Goal: Task Accomplishment & Management: Use online tool/utility

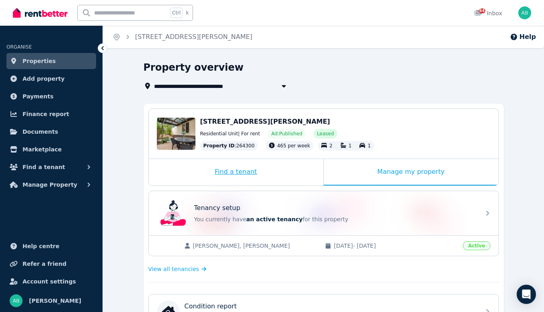
click at [244, 186] on div "Find a tenant" at bounding box center [236, 172] width 174 height 27
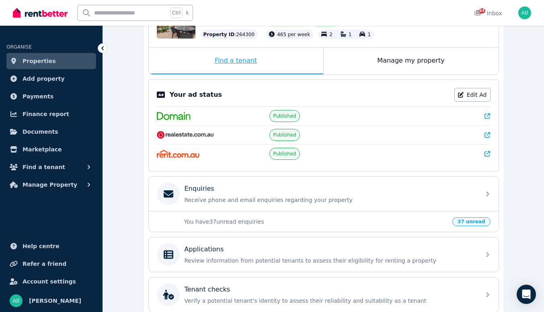
scroll to position [121, 0]
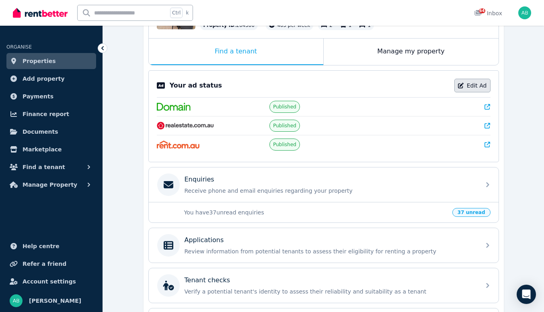
click at [484, 92] on link "Edit Ad" at bounding box center [472, 86] width 36 height 14
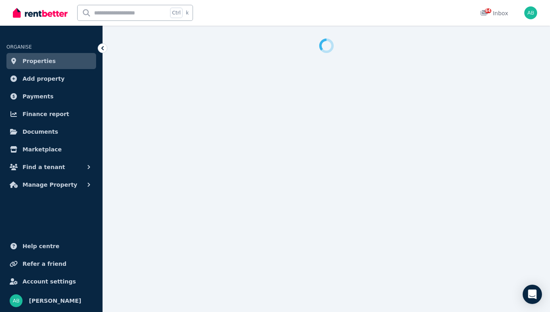
select select "***"
select select "**********"
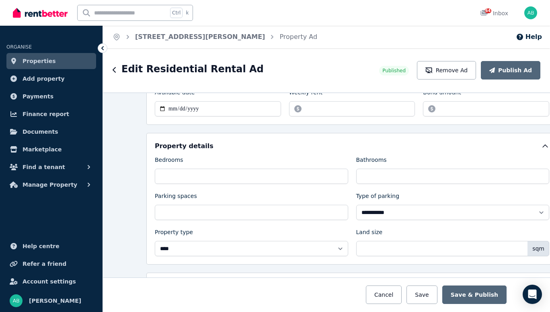
scroll to position [362, 0]
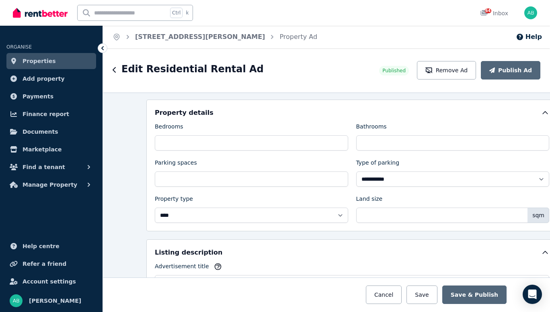
click at [297, 83] on input "******" at bounding box center [352, 75] width 126 height 15
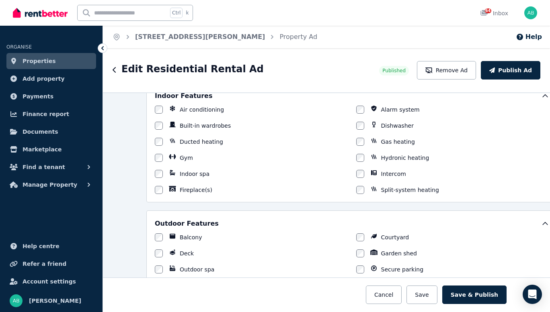
scroll to position [40, 0]
type input "***"
drag, startPoint x: 380, startPoint y: 132, endPoint x: 374, endPoint y: 133, distance: 6.5
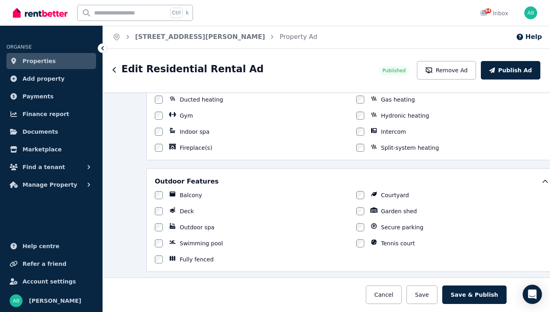
scroll to position [804, 0]
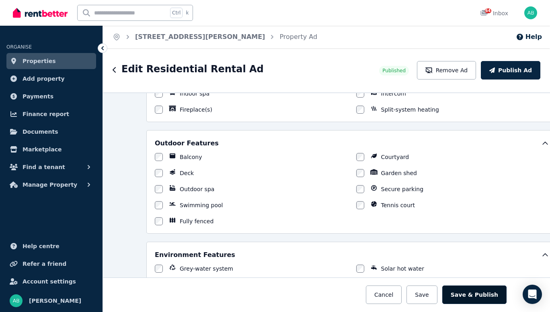
type textarea "**********"
click at [506, 288] on button "Save & Publish" at bounding box center [474, 295] width 64 height 18
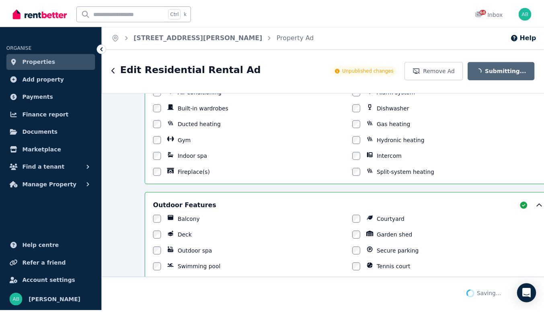
scroll to position [882, 0]
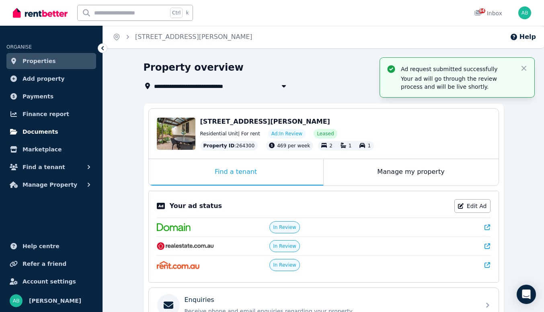
click at [50, 137] on span "Documents" at bounding box center [41, 132] width 36 height 10
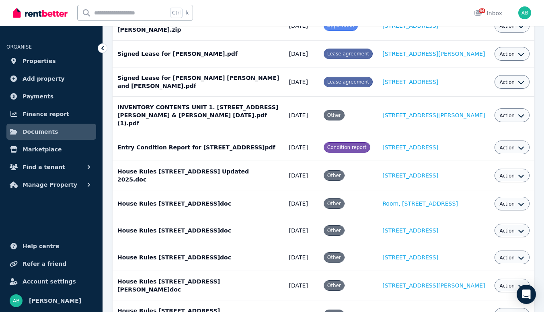
scroll to position [402, 0]
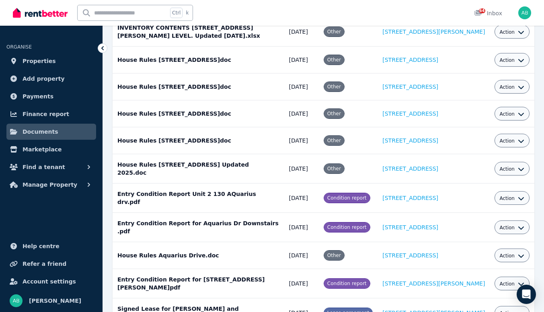
scroll to position [764, 0]
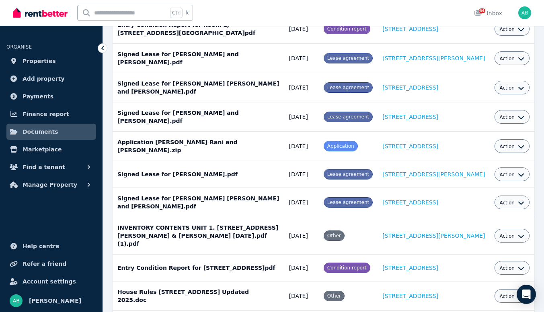
scroll to position [241, 0]
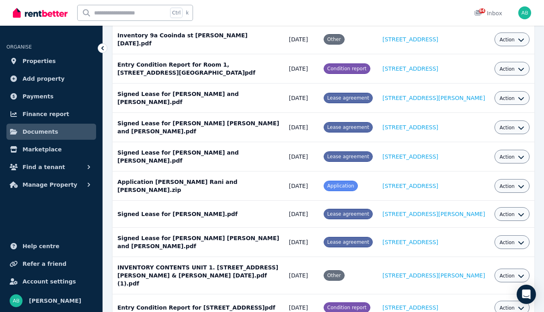
click at [104, 50] on icon at bounding box center [102, 48] width 2 height 4
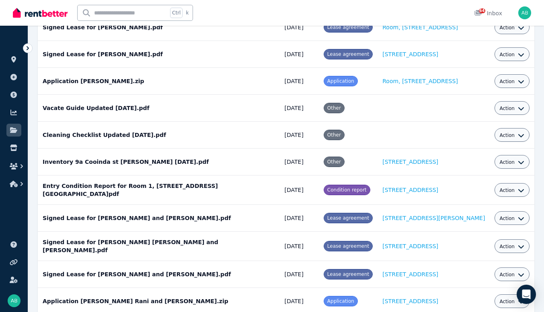
scroll to position [0, 0]
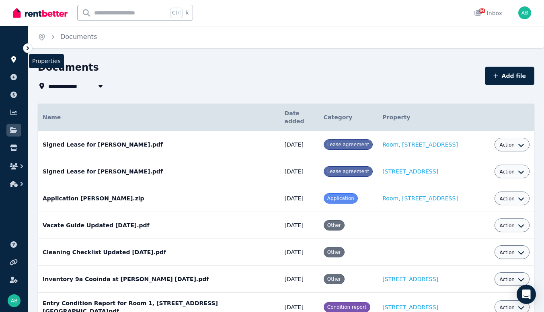
click at [15, 63] on icon at bounding box center [13, 59] width 5 height 6
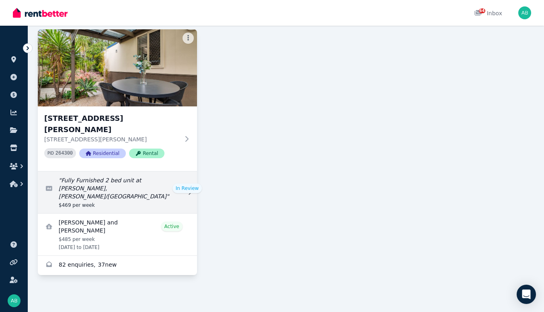
scroll to position [1374, 0]
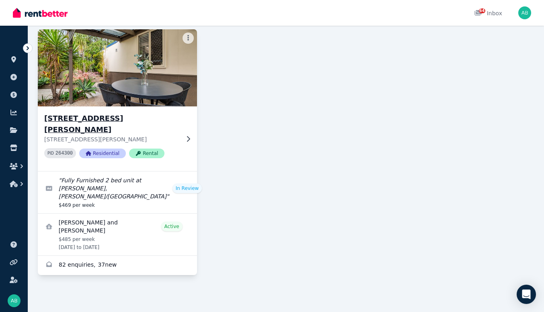
click at [68, 135] on h3 "unit 1/180 Compton Road, Woodridge" at bounding box center [111, 124] width 135 height 23
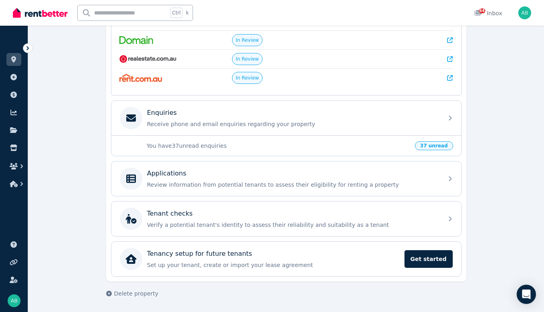
scroll to position [201, 0]
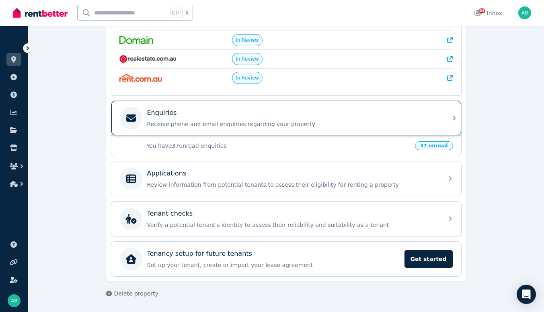
click at [459, 123] on icon at bounding box center [454, 118] width 10 height 10
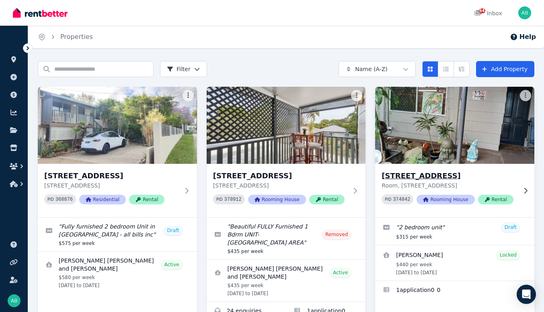
click at [427, 182] on h3 "[STREET_ADDRESS]" at bounding box center [448, 175] width 135 height 11
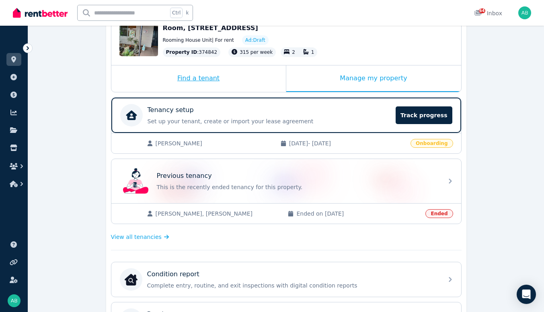
scroll to position [161, 0]
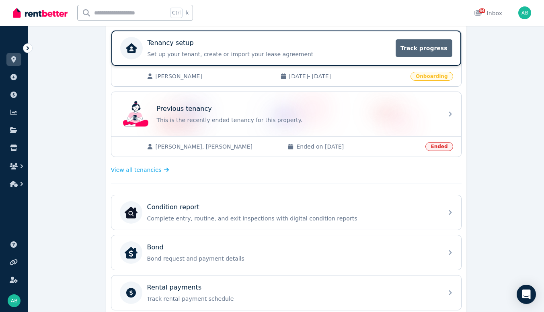
click at [452, 57] on span "Track progress" at bounding box center [423, 48] width 56 height 18
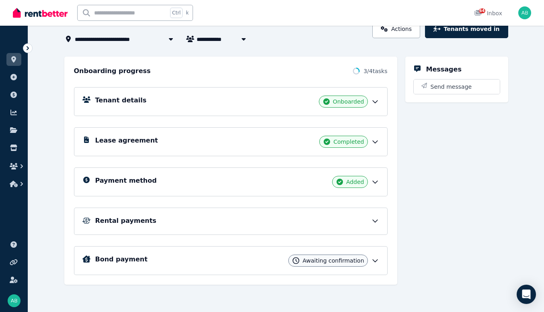
scroll to position [151, 0]
click at [350, 257] on span "Awaiting confirmation" at bounding box center [332, 261] width 61 height 8
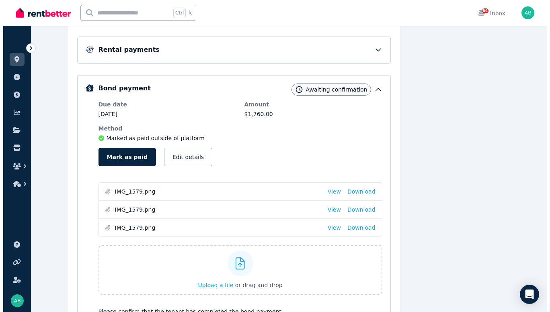
scroll to position [232, 0]
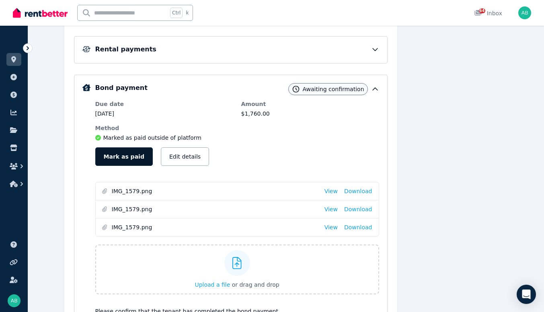
click at [110, 166] on button "Mark as paid" at bounding box center [123, 157] width 57 height 18
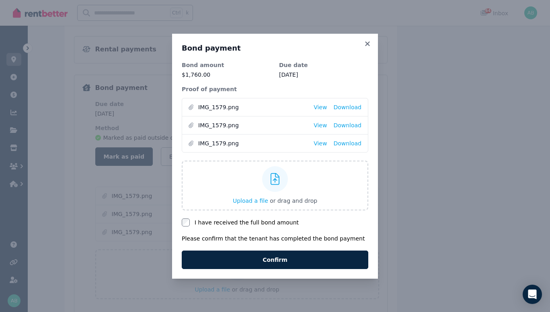
scroll to position [25, 0]
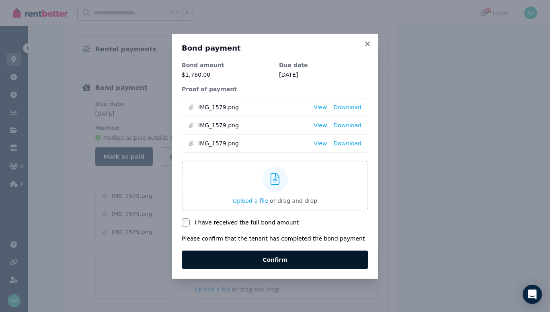
click at [259, 269] on button "Confirm" at bounding box center [275, 260] width 186 height 18
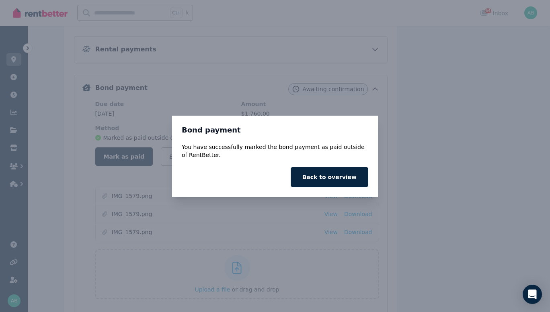
scroll to position [0, 0]
drag, startPoint x: 350, startPoint y: 184, endPoint x: 331, endPoint y: 188, distance: 19.2
click at [349, 184] on button "Back to overview" at bounding box center [330, 177] width 78 height 20
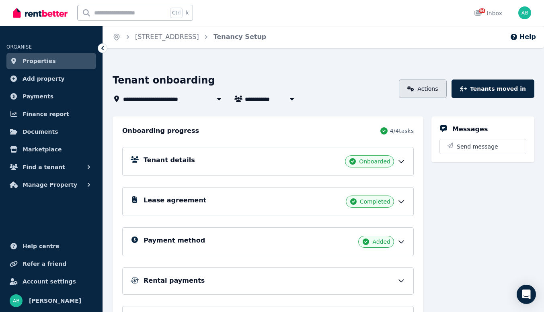
click at [399, 98] on link "Actions" at bounding box center [423, 89] width 48 height 18
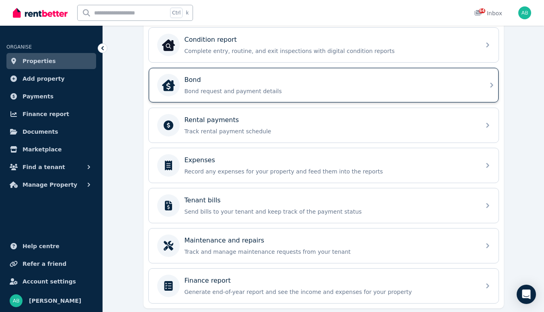
scroll to position [402, 0]
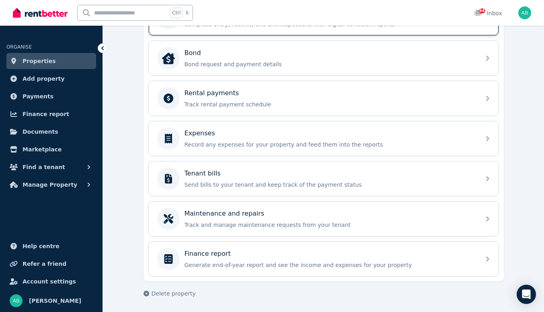
click at [233, 28] on p "Complete entry, routine, and exit inspections with digital condition reports" at bounding box center [329, 24] width 291 height 8
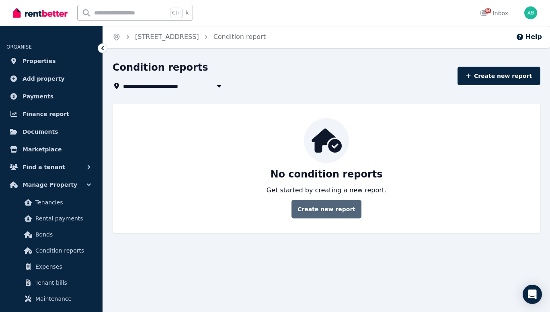
click at [340, 219] on link "Create new report" at bounding box center [326, 209] width 70 height 18
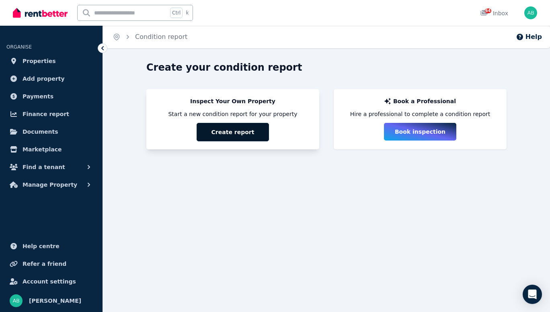
click at [244, 141] on button "Create report" at bounding box center [233, 132] width 72 height 18
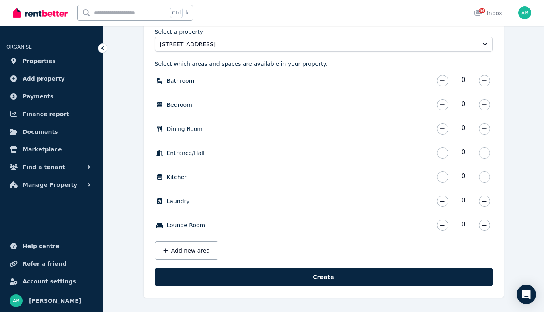
scroll to position [161, 0]
click at [486, 84] on icon "button" at bounding box center [484, 81] width 5 height 6
click at [486, 108] on icon "button" at bounding box center [484, 105] width 5 height 6
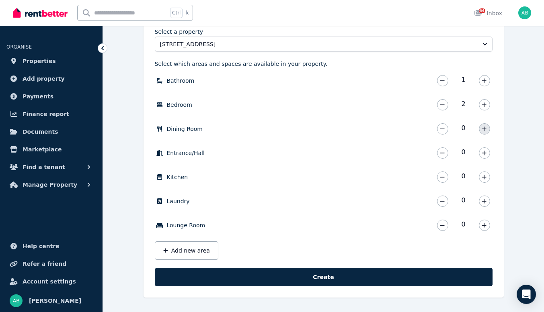
click at [486, 126] on icon "button" at bounding box center [484, 129] width 5 height 6
click at [486, 175] on icon "button" at bounding box center [484, 177] width 4 height 4
click at [486, 199] on icon "button" at bounding box center [484, 202] width 5 height 6
click at [486, 223] on icon "button" at bounding box center [484, 226] width 5 height 6
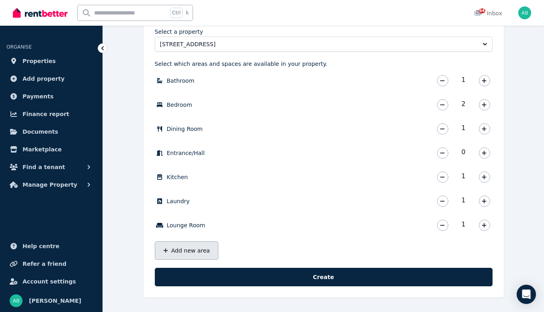
click at [178, 242] on button "Add new area" at bounding box center [187, 251] width 64 height 18
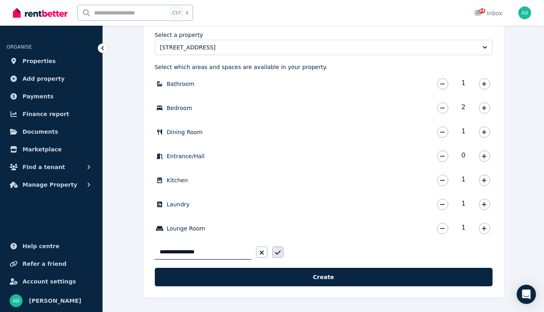
type input "**********"
click at [281, 250] on icon "button" at bounding box center [278, 253] width 6 height 6
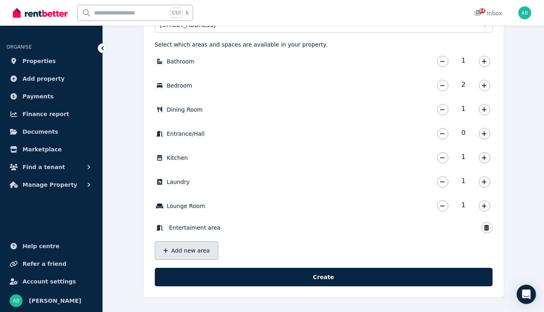
click at [189, 260] on button "Add new area" at bounding box center [187, 251] width 64 height 18
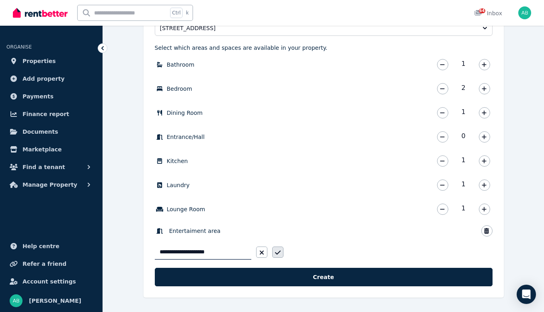
type input "**********"
click at [281, 256] on icon "button" at bounding box center [278, 253] width 6 height 6
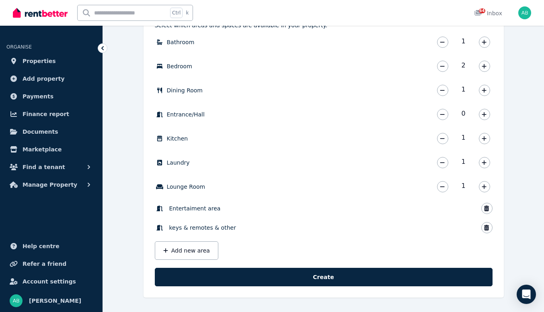
scroll to position [304, 0]
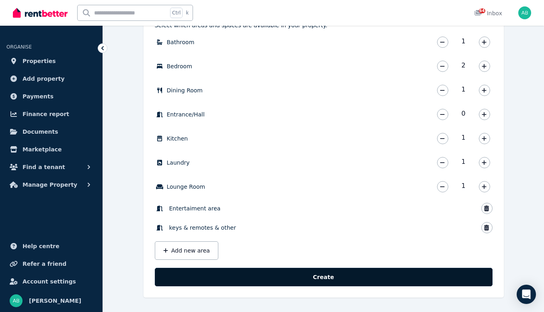
drag, startPoint x: 314, startPoint y: 270, endPoint x: 306, endPoint y: 264, distance: 9.4
click at [314, 270] on button "Create" at bounding box center [324, 277] width 338 height 18
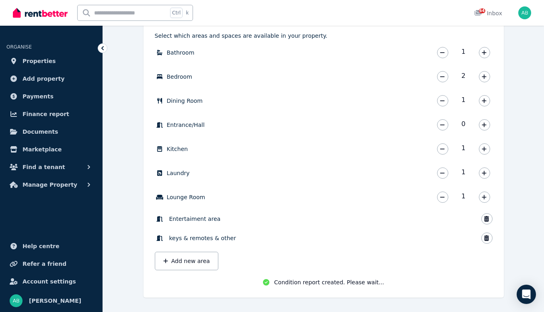
scroll to position [293, 0]
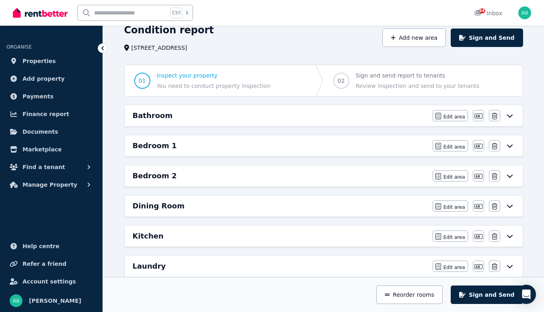
scroll to position [80, 0]
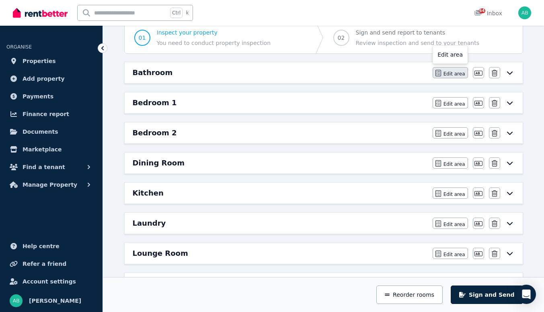
click at [445, 77] on span "Edit area" at bounding box center [454, 74] width 22 height 6
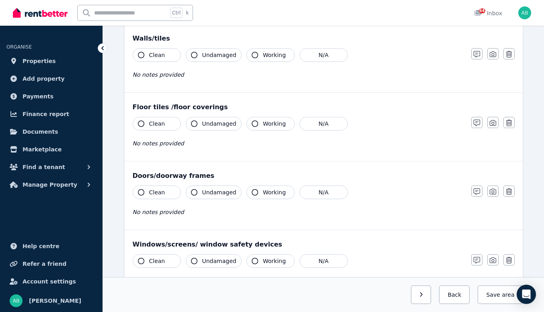
scroll to position [40, 0]
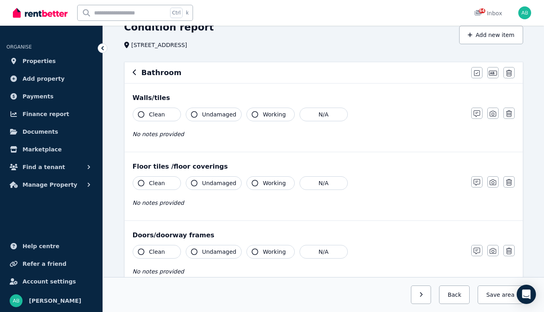
drag, startPoint x: 158, startPoint y: 153, endPoint x: 251, endPoint y: 180, distance: 96.4
click at [144, 118] on icon "button" at bounding box center [141, 114] width 6 height 6
click at [220, 121] on button "Undamaged" at bounding box center [214, 115] width 56 height 14
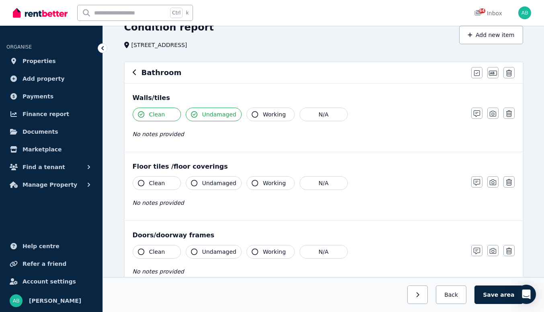
scroll to position [80, 0]
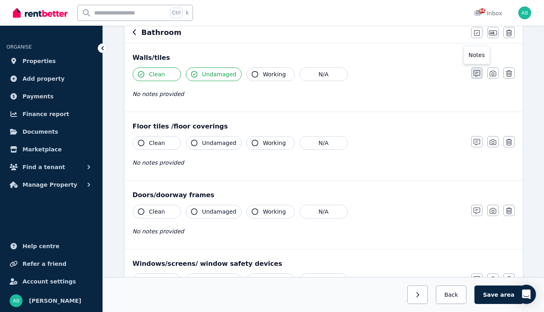
click at [475, 77] on icon "button" at bounding box center [476, 73] width 6 height 6
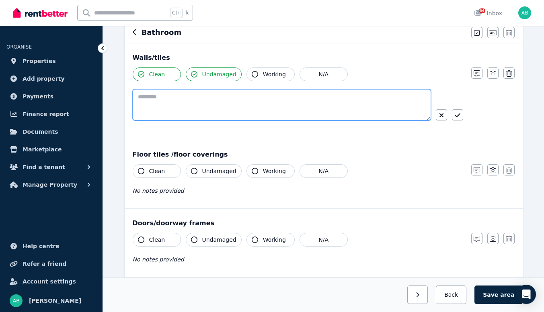
click at [266, 121] on textarea at bounding box center [282, 104] width 298 height 31
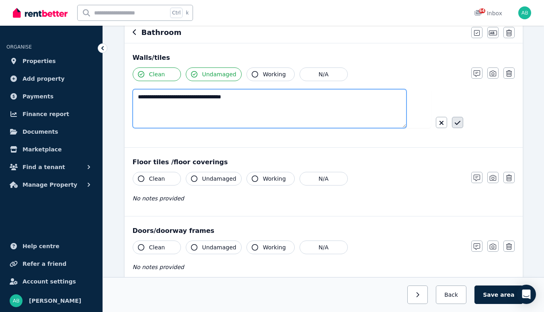
type textarea "**********"
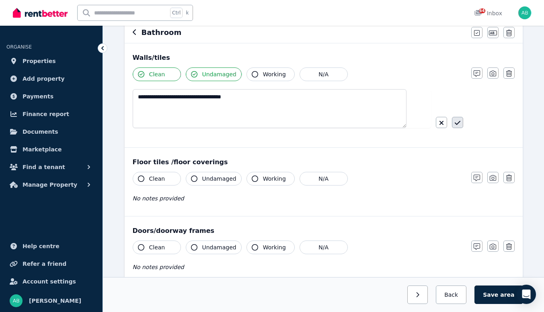
click at [459, 128] on button "button" at bounding box center [457, 122] width 11 height 11
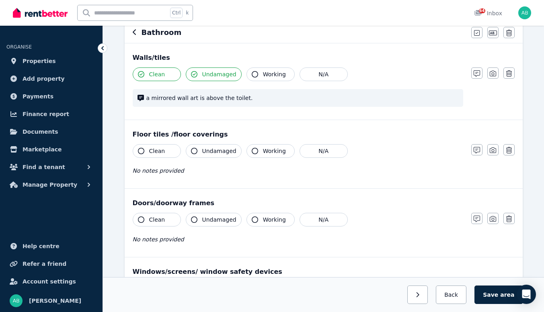
scroll to position [161, 0]
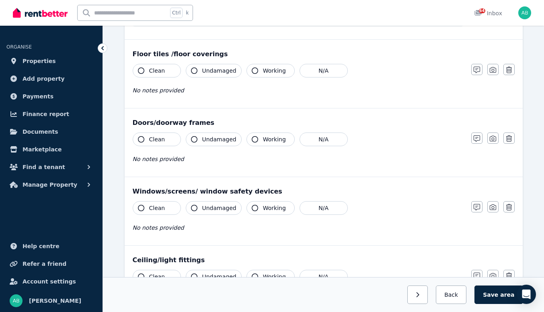
click at [144, 74] on icon "button" at bounding box center [141, 71] width 6 height 6
click at [235, 75] on span "Undamaged" at bounding box center [219, 71] width 34 height 8
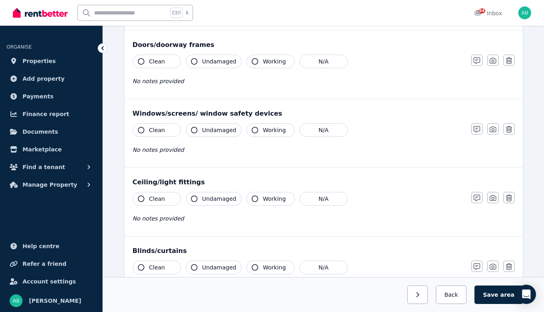
scroll to position [241, 0]
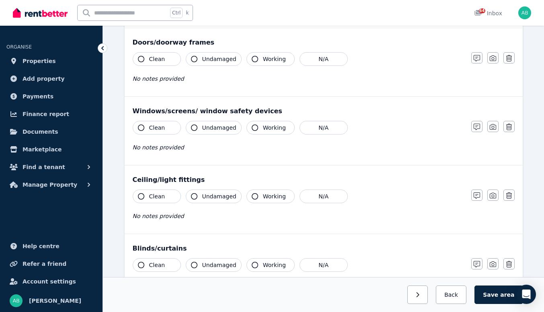
click at [165, 63] on span "Clean" at bounding box center [157, 59] width 16 height 8
click at [236, 63] on span "Undamaged" at bounding box center [219, 59] width 34 height 8
drag, startPoint x: 480, startPoint y: 135, endPoint x: 412, endPoint y: 143, distance: 68.0
click at [478, 61] on icon "button" at bounding box center [476, 58] width 6 height 6
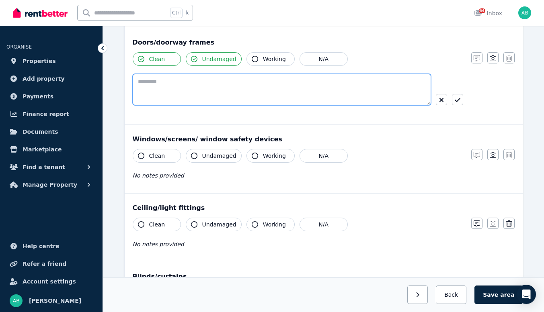
drag, startPoint x: 174, startPoint y: 169, endPoint x: 171, endPoint y: 164, distance: 5.4
click at [173, 105] on textarea at bounding box center [282, 89] width 298 height 31
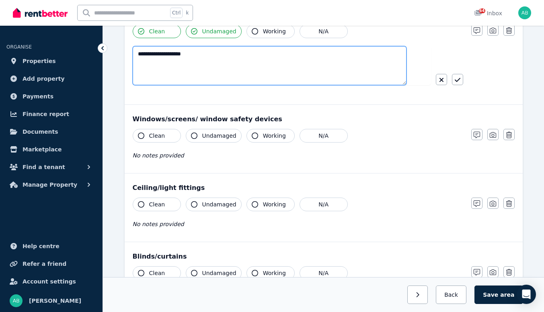
scroll to position [281, 0]
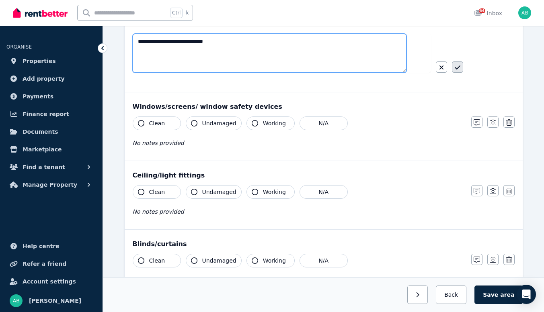
type textarea "**********"
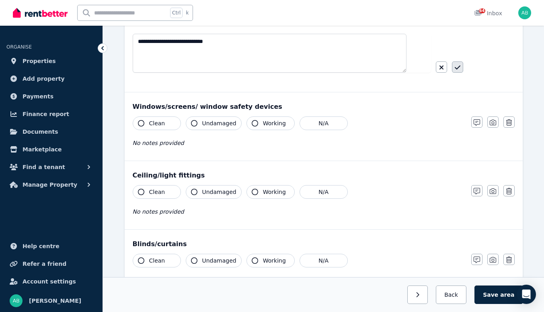
click at [455, 71] on icon "button" at bounding box center [458, 67] width 6 height 6
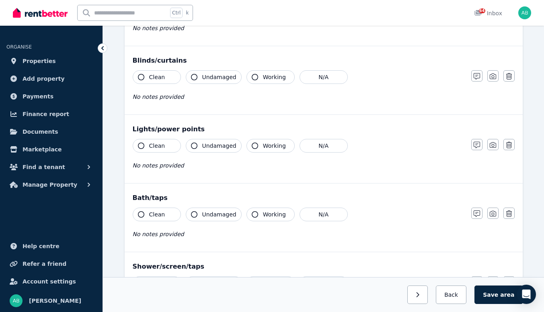
scroll to position [442, 0]
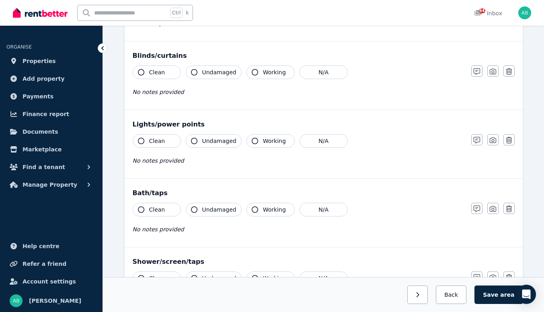
click at [165, 8] on span "Clean" at bounding box center [157, 4] width 16 height 8
click at [234, 8] on span "Undamaged" at bounding box center [219, 4] width 34 height 8
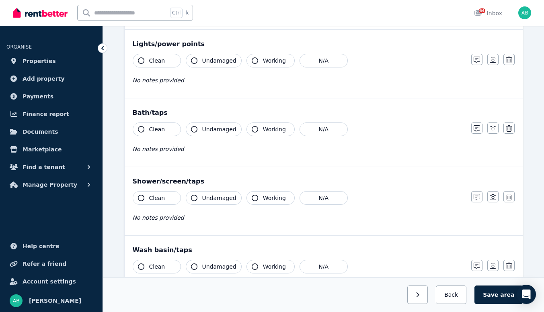
drag, startPoint x: 350, startPoint y: 121, endPoint x: 347, endPoint y: 127, distance: 6.5
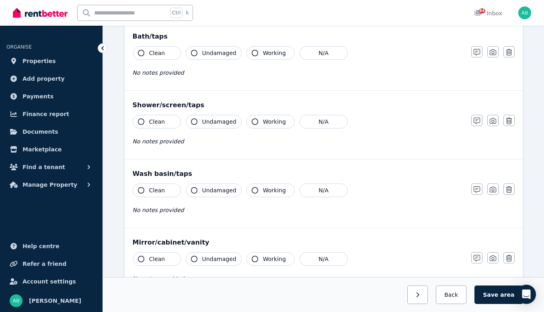
scroll to position [603, 0]
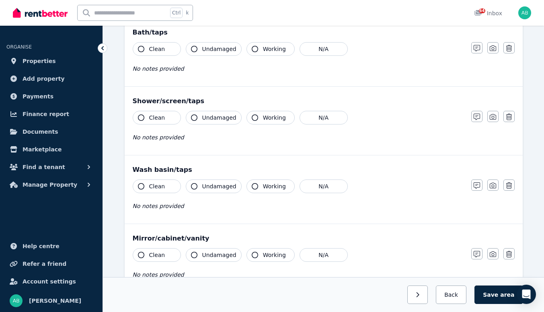
drag, startPoint x: 182, startPoint y: 127, endPoint x: 226, endPoint y: 127, distance: 43.4
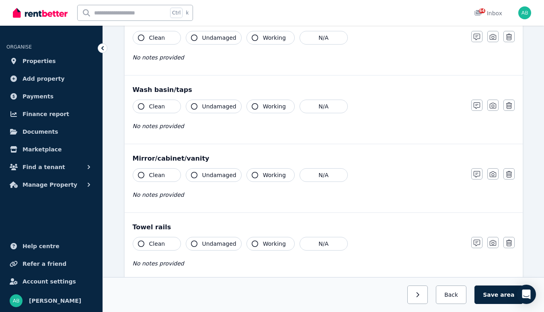
scroll to position [683, 0]
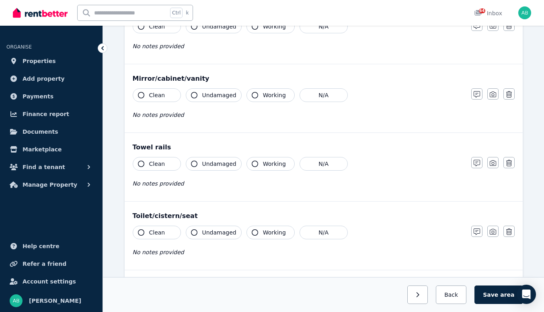
scroll to position [764, 0]
drag, startPoint x: 481, startPoint y: 136, endPoint x: 440, endPoint y: 151, distance: 43.6
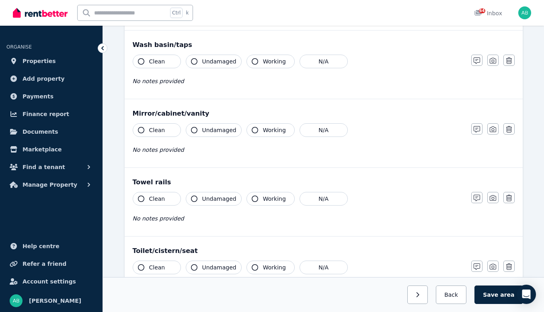
type textarea "**********"
click at [460, 11] on button "button" at bounding box center [457, 5] width 11 height 11
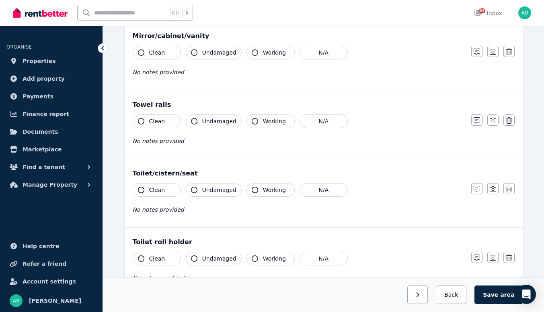
scroll to position [884, 0]
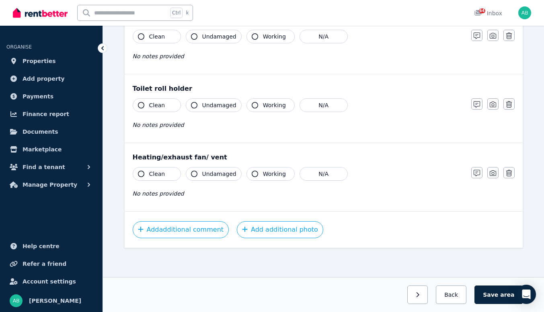
scroll to position [1005, 0]
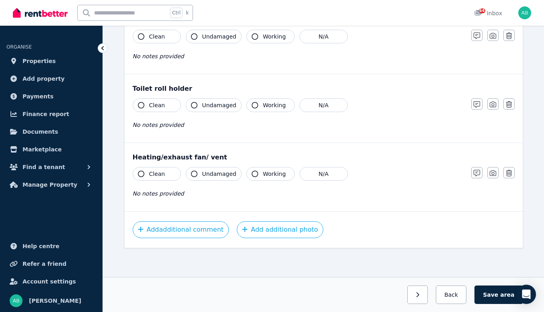
drag, startPoint x: 199, startPoint y: 115, endPoint x: 194, endPoint y: 115, distance: 4.4
type textarea "**********"
drag, startPoint x: 455, startPoint y: 127, endPoint x: 390, endPoint y: 156, distance: 71.3
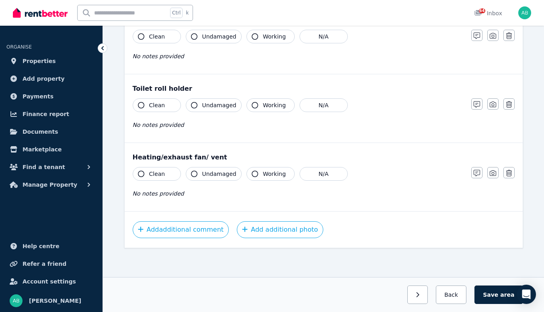
scroll to position [1085, 0]
drag, startPoint x: 180, startPoint y: 91, endPoint x: 226, endPoint y: 96, distance: 46.1
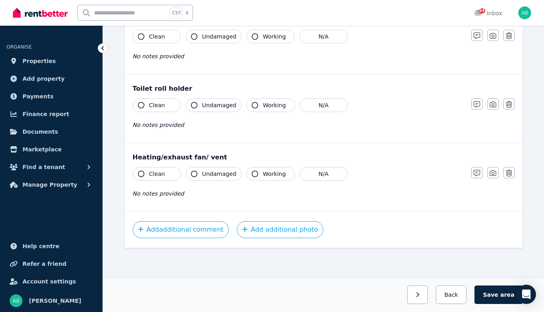
drag, startPoint x: 177, startPoint y: 99, endPoint x: 184, endPoint y: 99, distance: 7.2
click at [165, 41] on span "Clean" at bounding box center [157, 37] width 16 height 8
click at [242, 43] on button "Undamaged" at bounding box center [214, 37] width 56 height 14
click at [165, 101] on span "Clean" at bounding box center [157, 105] width 16 height 8
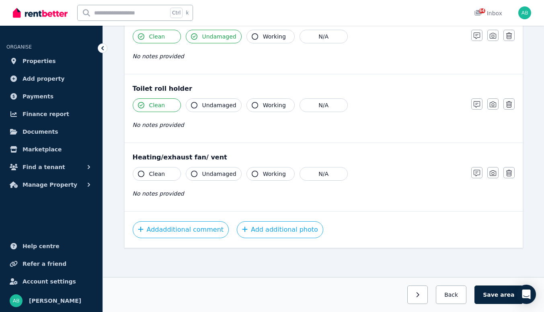
click at [236, 104] on span "Undamaged" at bounding box center [219, 105] width 34 height 8
drag, startPoint x: 477, startPoint y: 55, endPoint x: 468, endPoint y: 57, distance: 9.1
click at [477, 101] on icon "button" at bounding box center [476, 104] width 6 height 6
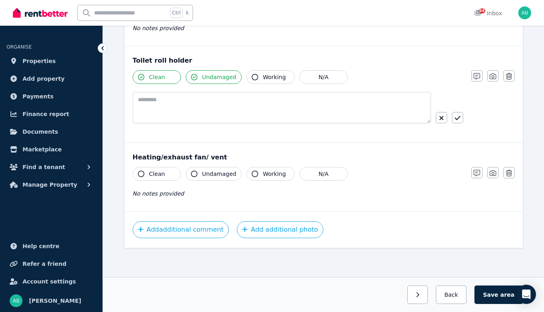
scroll to position [1326, 0]
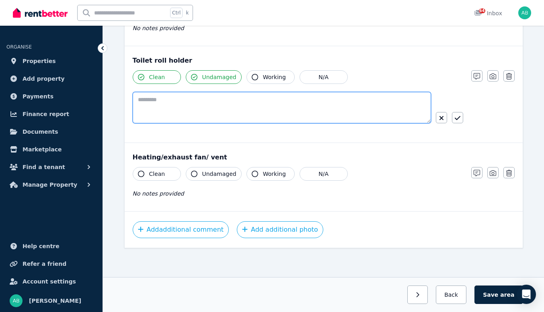
click at [179, 92] on textarea at bounding box center [282, 107] width 298 height 31
type textarea "*"
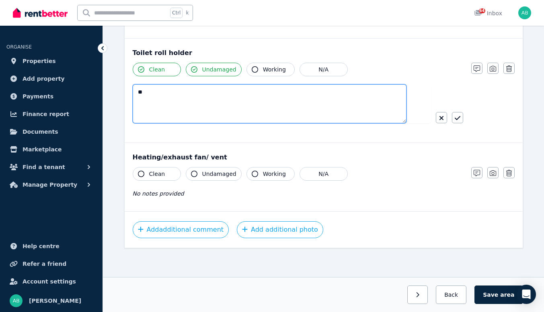
type textarea "*"
type textarea "**********"
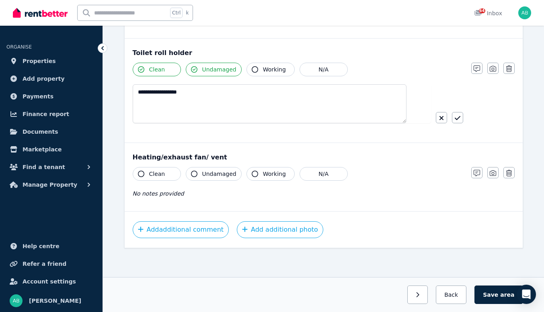
click at [167, 167] on button "Clean" at bounding box center [157, 174] width 48 height 14
click at [233, 170] on span "Undamaged" at bounding box center [219, 174] width 34 height 8
click at [506, 293] on button "Save area" at bounding box center [498, 295] width 48 height 18
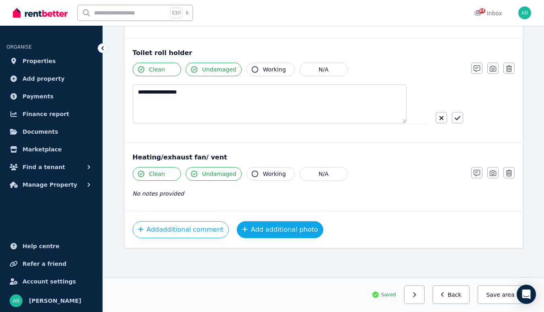
click at [296, 221] on button "Add additional photo" at bounding box center [280, 229] width 86 height 17
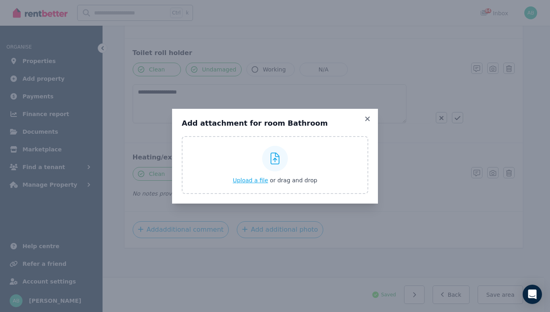
click at [277, 160] on icon at bounding box center [274, 159] width 9 height 12
click at [0, 0] on input "Upload a file or drag and drop" at bounding box center [0, 0] width 0 height 0
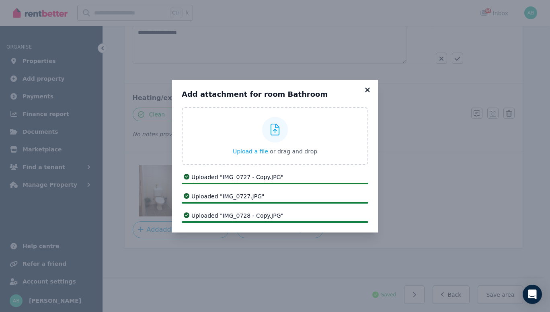
click at [391, 63] on div "Add attachment for room Bathroom Upload a file or drag and drop Uploaded " IMG_…" at bounding box center [275, 156] width 550 height 312
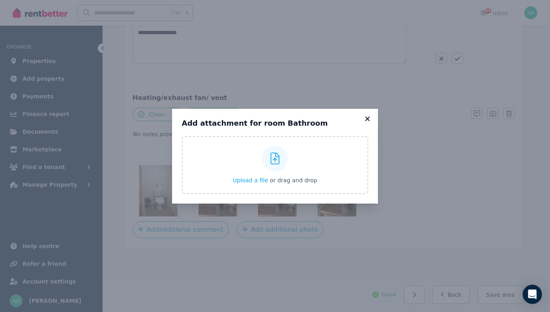
click at [390, 96] on div "Add attachment for room Bathroom Upload a file or drag and drop Uploaded " IMG_…" at bounding box center [275, 156] width 550 height 312
click at [371, 115] on icon at bounding box center [367, 118] width 8 height 7
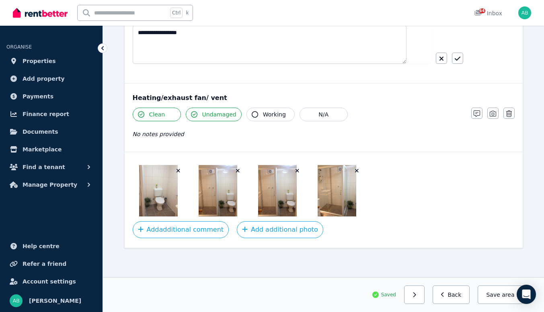
scroll to position [1401, 0]
click at [240, 168] on icon "button" at bounding box center [238, 171] width 4 height 6
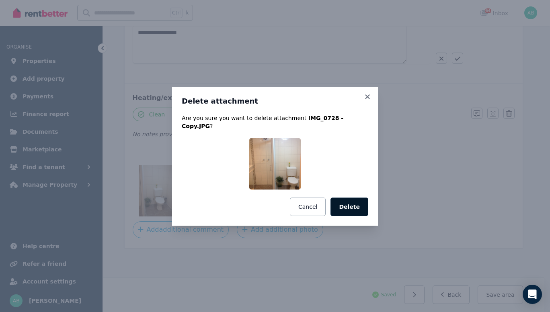
click at [368, 216] on button "Delete" at bounding box center [349, 207] width 38 height 18
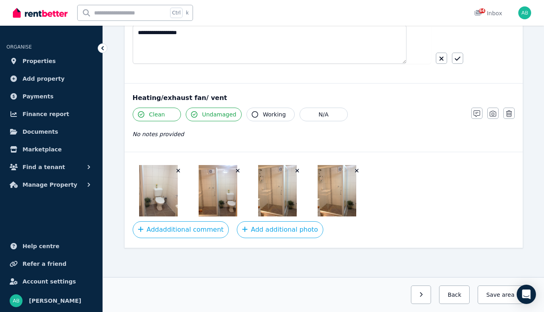
click at [359, 168] on icon "button" at bounding box center [357, 171] width 4 height 6
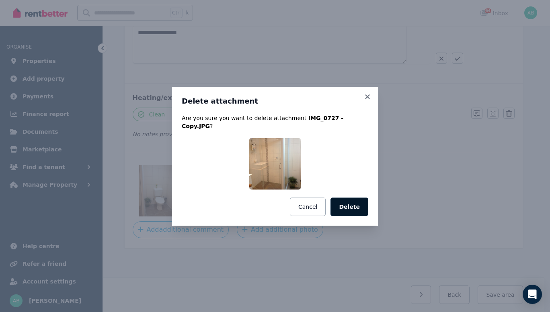
click at [368, 216] on button "Delete" at bounding box center [349, 207] width 38 height 18
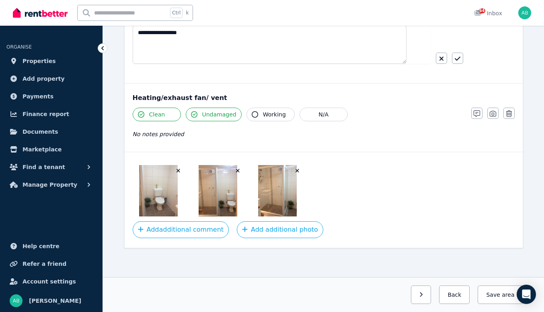
click at [499, 292] on button "Save area" at bounding box center [499, 295] width 45 height 18
click at [490, 295] on button "Save area" at bounding box center [499, 295] width 45 height 18
click at [451, 292] on button "Back" at bounding box center [450, 295] width 37 height 18
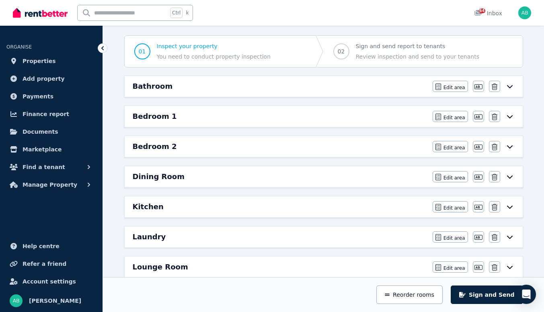
scroll to position [121, 0]
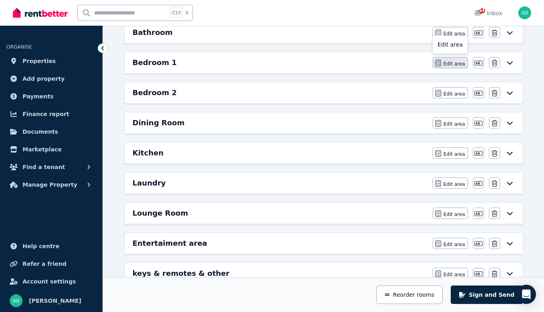
click at [443, 67] on span "Edit area" at bounding box center [454, 64] width 22 height 6
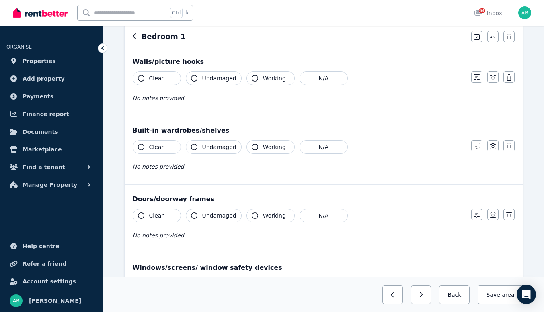
scroll to position [80, 0]
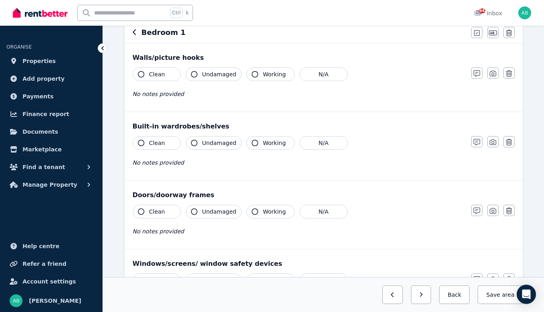
click at [165, 78] on span "Clean" at bounding box center [157, 74] width 16 height 8
drag, startPoint x: 233, startPoint y: 119, endPoint x: 217, endPoint y: 112, distance: 17.6
click at [227, 81] on button "Undamaged" at bounding box center [214, 75] width 56 height 14
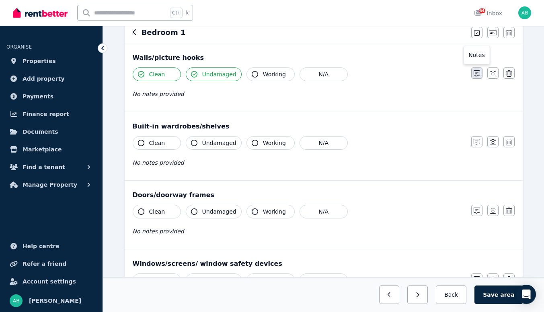
click at [478, 77] on icon "button" at bounding box center [476, 73] width 6 height 6
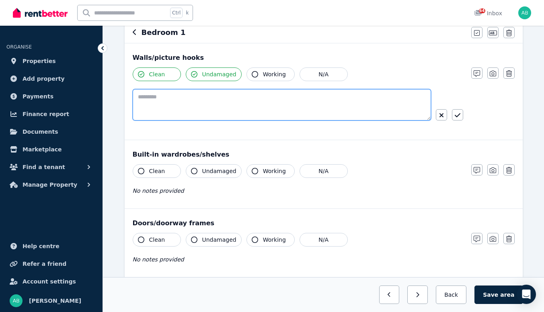
click at [168, 121] on textarea at bounding box center [282, 104] width 298 height 31
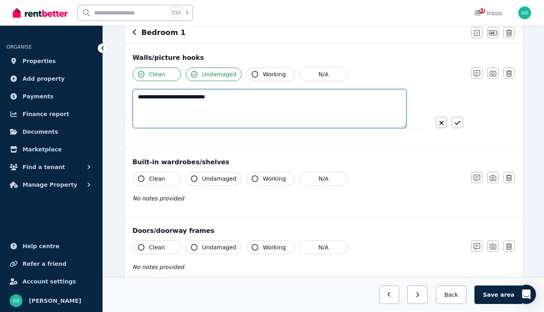
type textarea "**********"
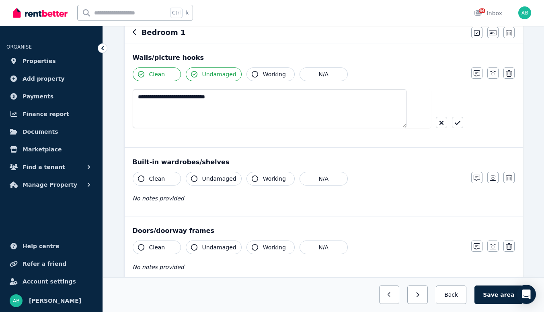
click at [455, 126] on icon "button" at bounding box center [458, 123] width 6 height 6
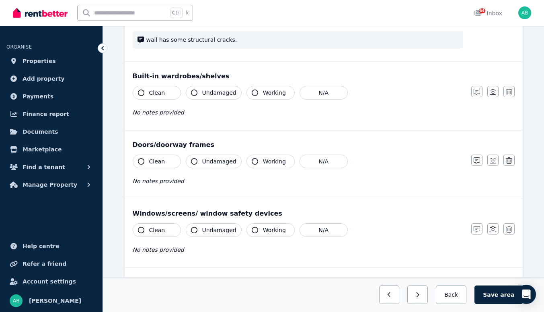
scroll to position [161, 0]
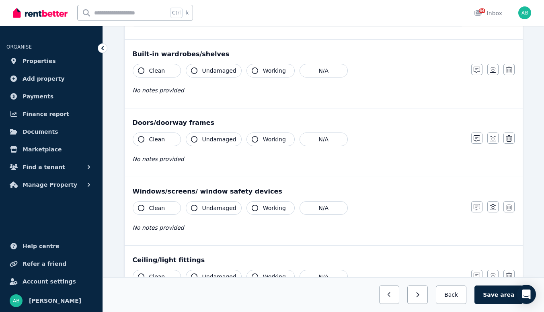
click at [163, 78] on button "Clean" at bounding box center [157, 71] width 48 height 14
click at [223, 75] on span "Undamaged" at bounding box center [219, 71] width 34 height 8
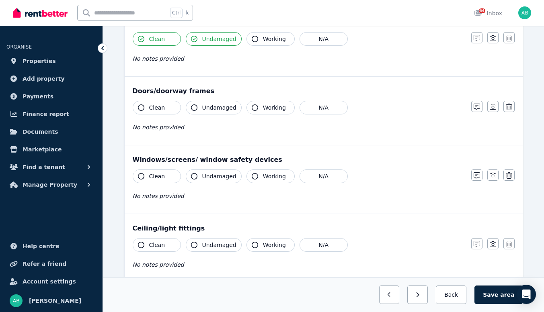
scroll to position [201, 0]
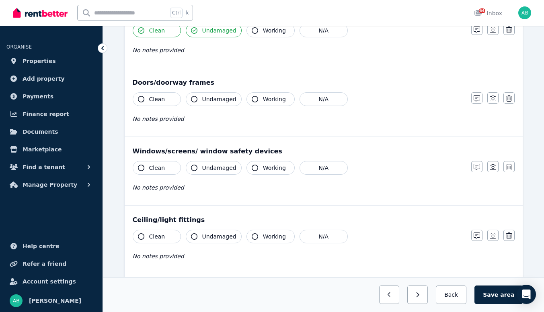
click at [165, 103] on span "Clean" at bounding box center [157, 99] width 16 height 8
click at [235, 103] on span "Undamaged" at bounding box center [219, 99] width 34 height 8
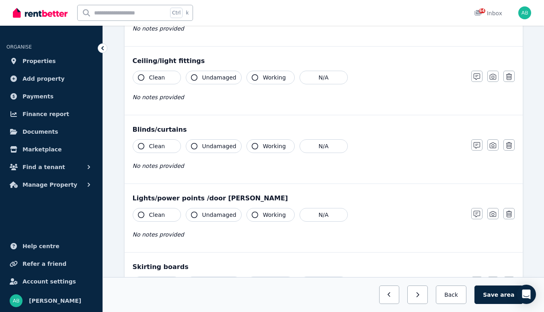
scroll to position [362, 0]
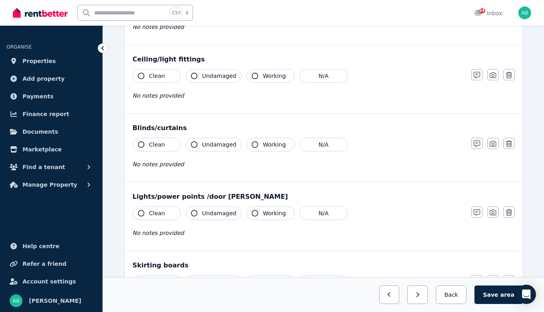
click at [165, 11] on span "Clean" at bounding box center [157, 7] width 16 height 8
click at [231, 11] on span "Undamaged" at bounding box center [219, 7] width 34 height 8
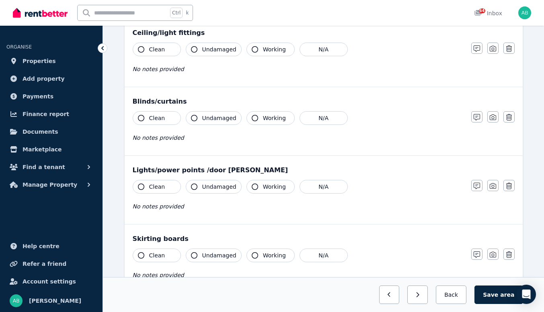
scroll to position [402, 0]
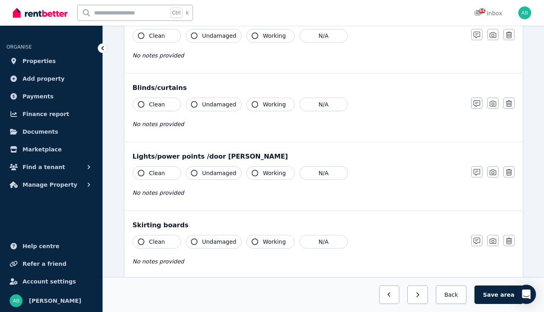
click at [165, 40] on span "Clean" at bounding box center [157, 36] width 16 height 8
drag, startPoint x: 242, startPoint y: 140, endPoint x: 241, endPoint y: 154, distance: 13.3
click at [236, 40] on span "Undamaged" at bounding box center [219, 36] width 34 height 8
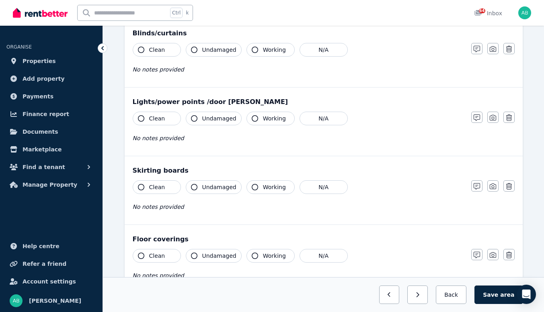
scroll to position [523, 0]
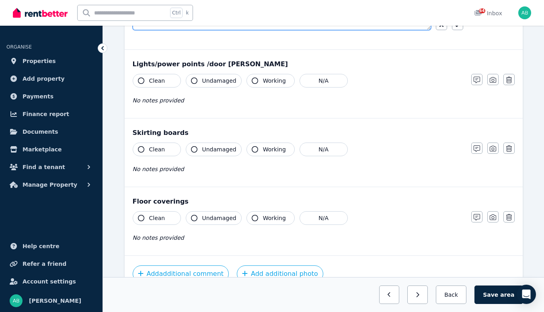
click at [193, 30] on textarea at bounding box center [282, 14] width 298 height 31
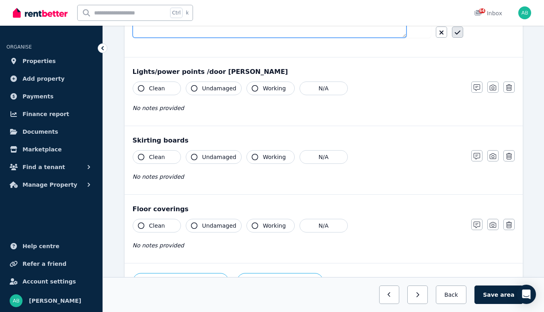
type textarea "**********"
drag, startPoint x: 453, startPoint y: 162, endPoint x: 389, endPoint y: 179, distance: 65.8
click at [454, 35] on icon "button" at bounding box center [457, 33] width 6 height 4
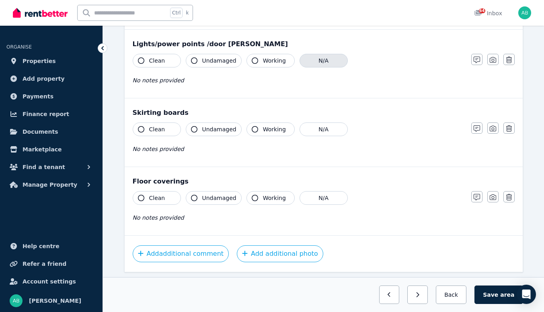
scroll to position [603, 0]
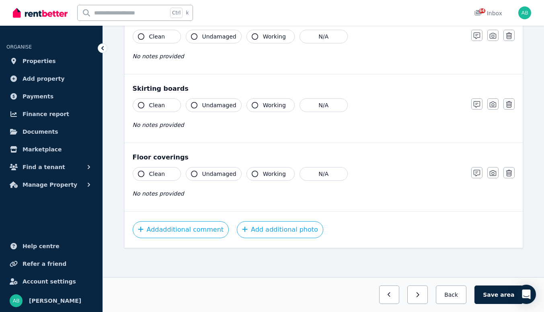
drag, startPoint x: 176, startPoint y: 125, endPoint x: 182, endPoint y: 126, distance: 6.1
click at [165, 41] on span "Clean" at bounding box center [157, 37] width 16 height 8
click at [230, 41] on span "Undamaged" at bounding box center [219, 37] width 34 height 8
click at [165, 101] on span "Clean" at bounding box center [157, 105] width 16 height 8
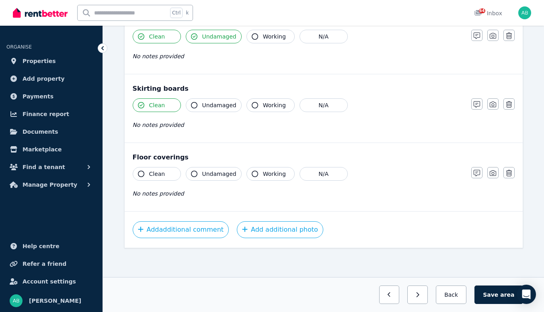
click at [223, 101] on span "Undamaged" at bounding box center [219, 105] width 34 height 8
drag, startPoint x: 179, startPoint y: 137, endPoint x: 214, endPoint y: 137, distance: 35.0
click at [165, 170] on span "Clean" at bounding box center [157, 174] width 16 height 8
click at [221, 167] on button "Undamaged" at bounding box center [214, 174] width 56 height 14
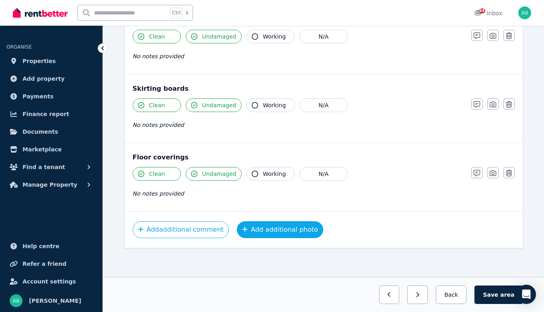
click at [303, 221] on button "Add additional photo" at bounding box center [280, 229] width 86 height 17
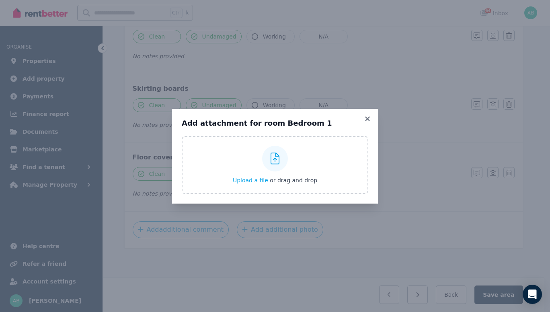
click at [247, 184] on span "Upload a file" at bounding box center [250, 180] width 35 height 6
click at [369, 117] on icon at bounding box center [367, 119] width 4 height 4
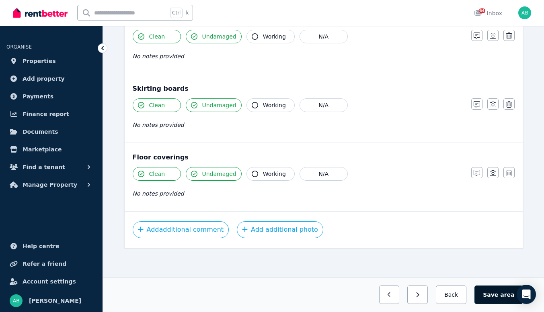
click at [502, 289] on button "Save area" at bounding box center [498, 295] width 48 height 18
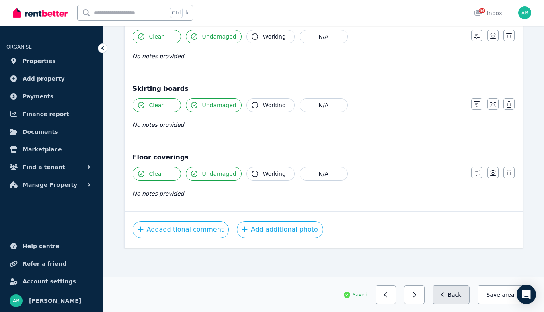
click at [459, 293] on button "Back" at bounding box center [450, 295] width 37 height 18
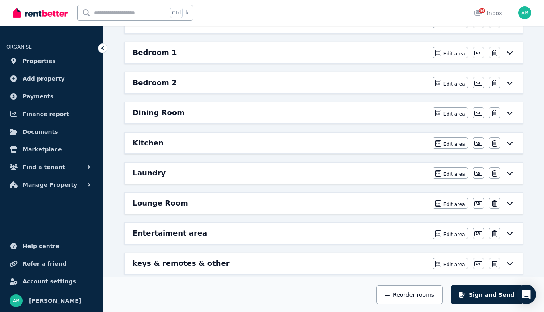
scroll to position [121, 0]
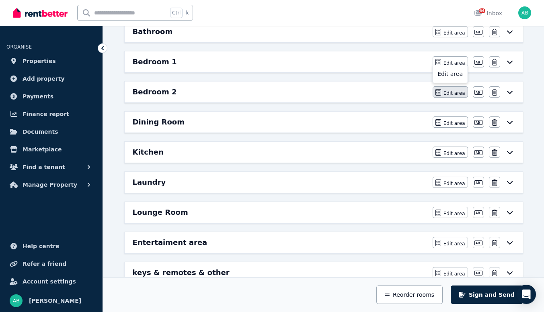
click at [436, 96] on icon "button" at bounding box center [438, 92] width 6 height 6
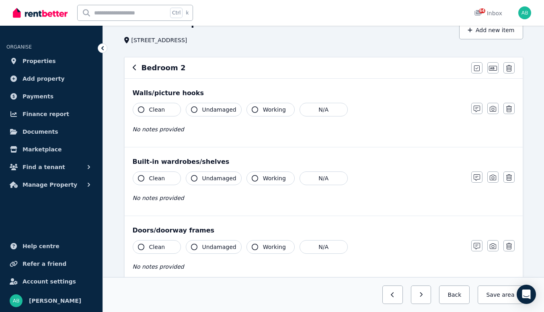
scroll to position [80, 0]
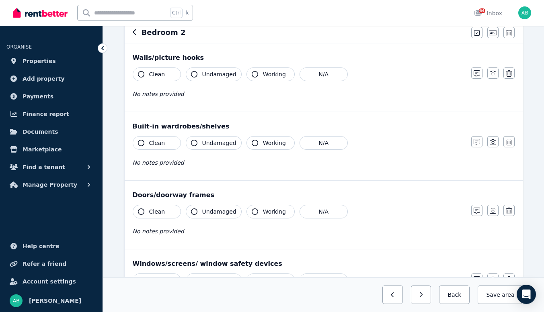
click at [165, 78] on span "Clean" at bounding box center [157, 74] width 16 height 8
click at [236, 78] on span "Undamaged" at bounding box center [219, 74] width 34 height 8
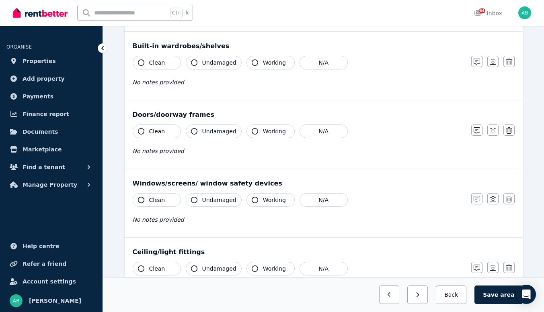
click at [165, 67] on span "Clean" at bounding box center [157, 63] width 16 height 8
click at [235, 67] on span "Undamaged" at bounding box center [219, 63] width 34 height 8
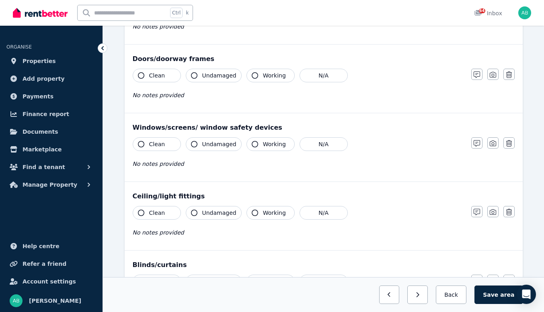
scroll to position [241, 0]
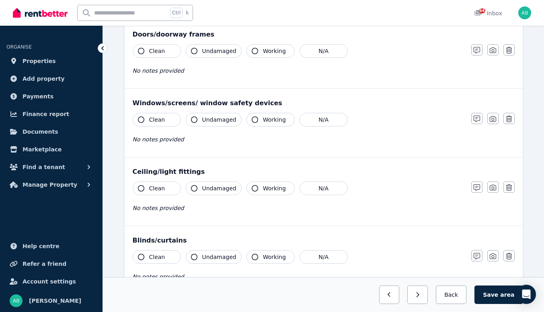
click at [165, 55] on span "Clean" at bounding box center [157, 51] width 16 height 8
drag, startPoint x: 236, startPoint y: 131, endPoint x: 233, endPoint y: 125, distance: 6.3
click at [236, 84] on div "Clean Undamaged Working N/A No notes provided" at bounding box center [298, 63] width 330 height 39
click at [233, 55] on span "Undamaged" at bounding box center [219, 51] width 34 height 8
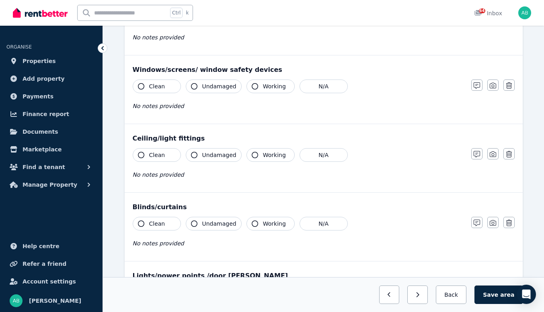
scroll to position [362, 0]
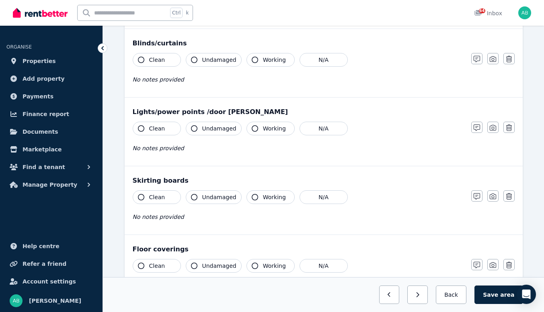
scroll to position [402, 0]
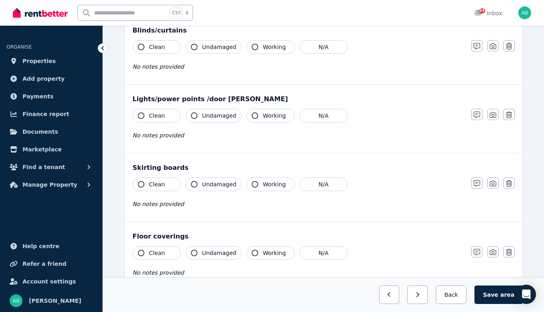
scroll to position [482, 0]
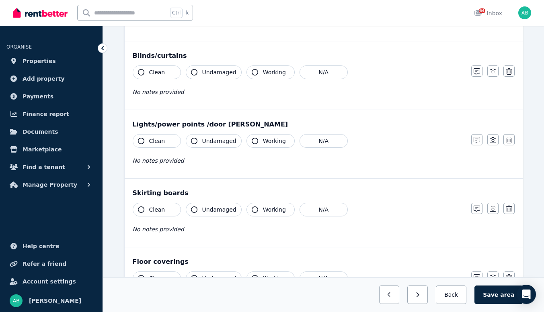
click at [222, 22] on textarea at bounding box center [282, 5] width 298 height 31
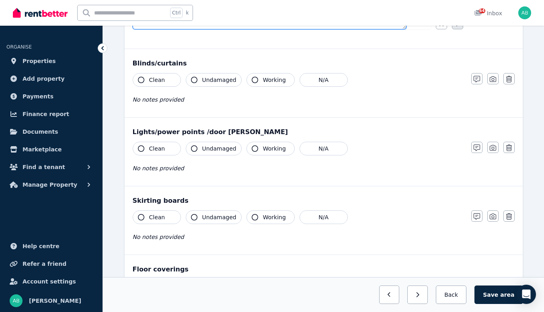
type textarea "**********"
click at [459, 29] on button "button" at bounding box center [457, 23] width 11 height 11
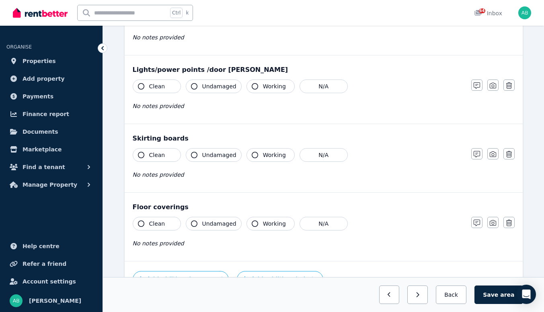
scroll to position [563, 0]
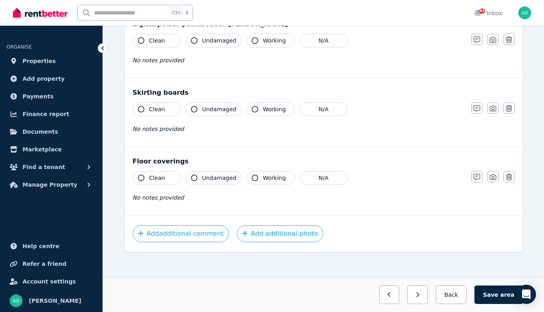
drag, startPoint x: 480, startPoint y: 103, endPoint x: 463, endPoint y: 102, distance: 16.9
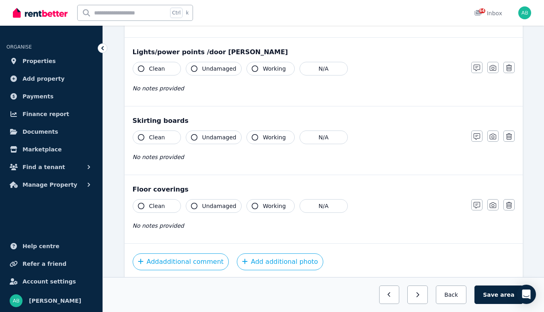
click at [230, 18] on textarea at bounding box center [282, 2] width 298 height 31
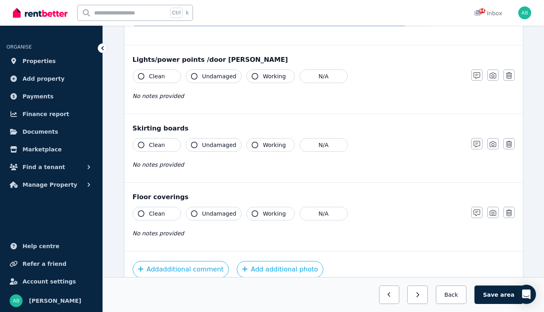
type textarea "**********"
click at [458, 26] on button "button" at bounding box center [457, 19] width 11 height 11
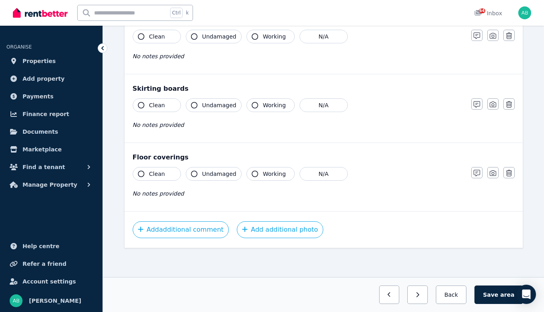
scroll to position [683, 0]
click at [165, 41] on span "Clean" at bounding box center [157, 37] width 16 height 8
click at [217, 43] on button "Undamaged" at bounding box center [214, 37] width 56 height 14
click at [165, 101] on span "Clean" at bounding box center [157, 105] width 16 height 8
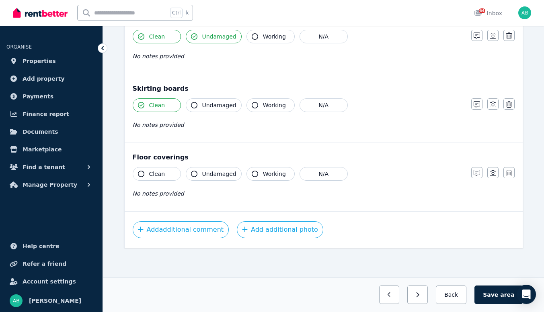
click at [223, 101] on span "Undamaged" at bounding box center [219, 105] width 34 height 8
click at [165, 170] on span "Clean" at bounding box center [157, 174] width 16 height 8
click at [219, 173] on button "Undamaged" at bounding box center [214, 174] width 56 height 14
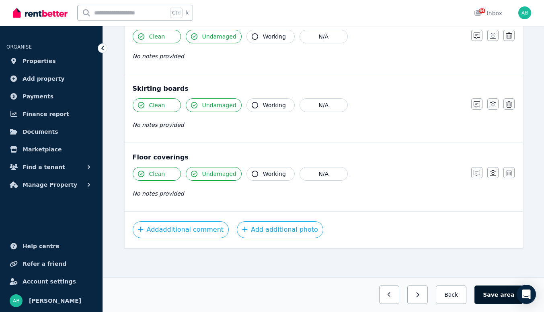
click at [502, 291] on button "Save area" at bounding box center [498, 295] width 48 height 18
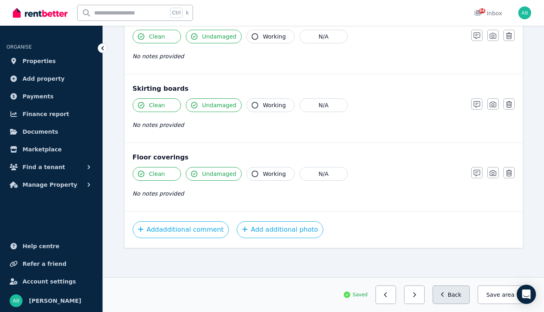
click at [452, 295] on button "Back" at bounding box center [450, 295] width 37 height 18
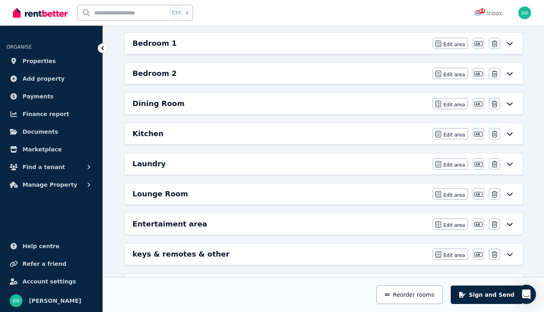
scroll to position [162, 0]
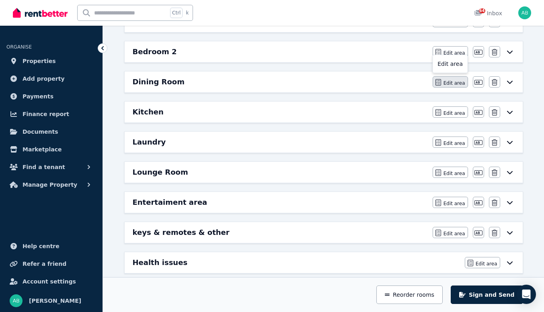
click at [449, 86] on span "Edit area" at bounding box center [454, 83] width 22 height 6
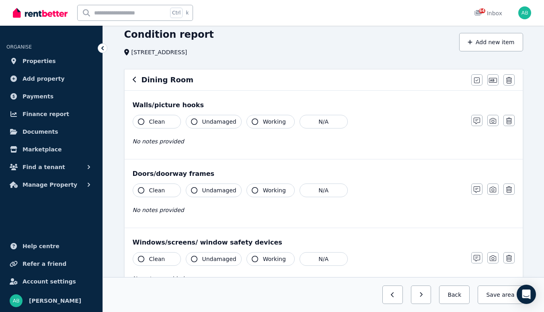
scroll to position [40, 0]
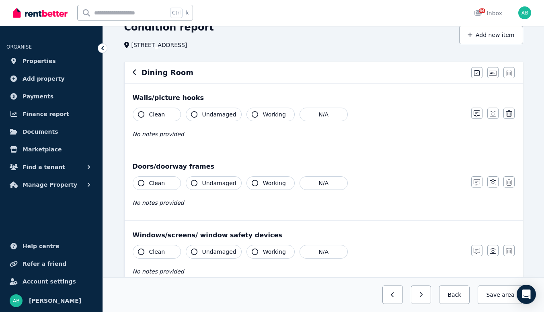
click at [165, 119] on span "Clean" at bounding box center [157, 115] width 16 height 8
click at [230, 119] on span "Undamaged" at bounding box center [219, 115] width 34 height 8
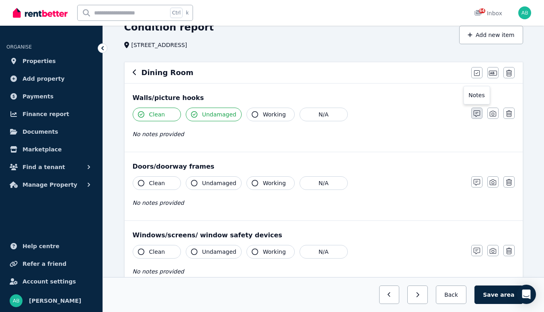
click at [476, 117] on icon "button" at bounding box center [476, 114] width 6 height 6
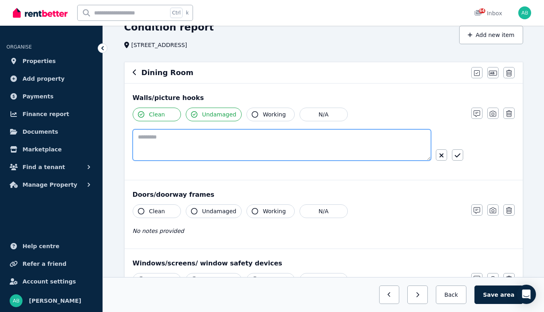
click at [231, 161] on textarea at bounding box center [282, 144] width 298 height 31
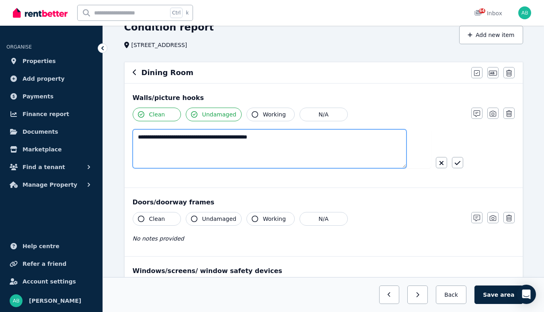
click at [247, 168] on textarea "**********" at bounding box center [270, 148] width 274 height 39
type textarea "**********"
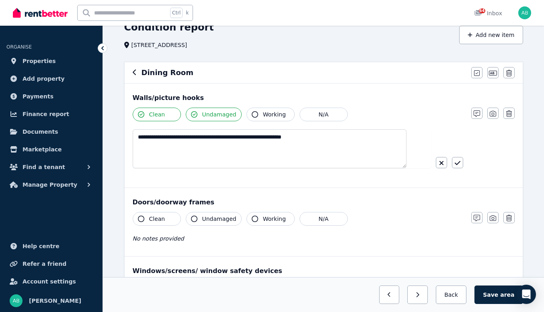
drag, startPoint x: 454, startPoint y: 205, endPoint x: 427, endPoint y: 207, distance: 27.0
click at [454, 165] on icon "button" at bounding box center [457, 163] width 6 height 4
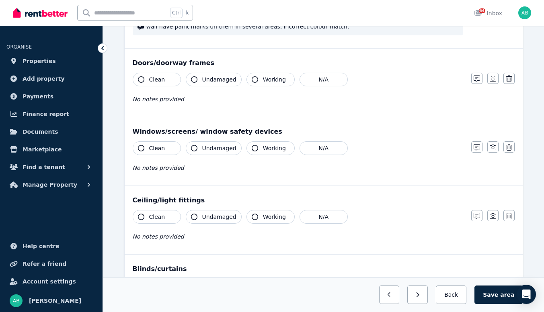
scroll to position [161, 0]
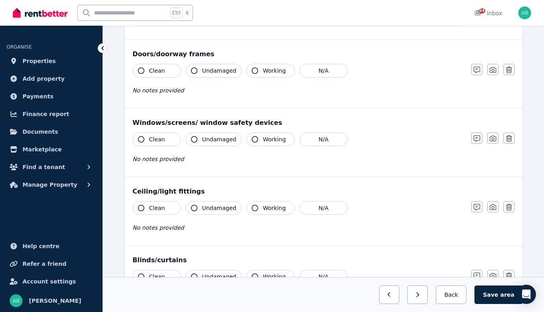
click at [181, 78] on button "Clean" at bounding box center [157, 71] width 48 height 14
click at [233, 75] on span "Undamaged" at bounding box center [219, 71] width 34 height 8
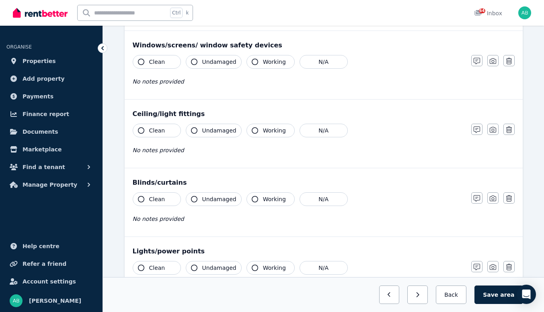
scroll to position [241, 0]
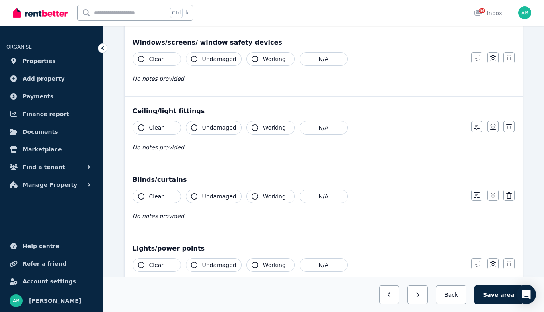
click at [165, 63] on span "Clean" at bounding box center [157, 59] width 16 height 8
click at [229, 63] on span "Undamaged" at bounding box center [219, 59] width 34 height 8
drag, startPoint x: 477, startPoint y: 132, endPoint x: 406, endPoint y: 141, distance: 71.3
click at [476, 61] on icon "button" at bounding box center [476, 58] width 6 height 6
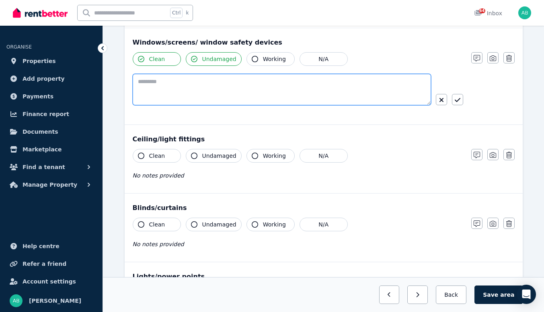
click at [211, 105] on textarea at bounding box center [282, 89] width 298 height 31
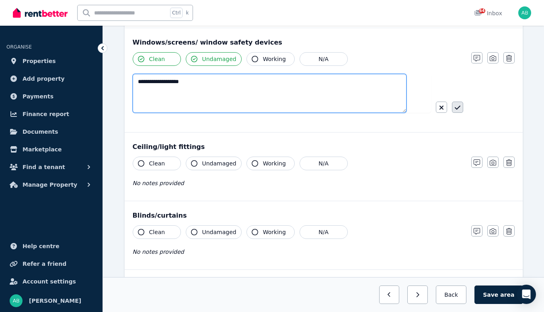
type textarea "**********"
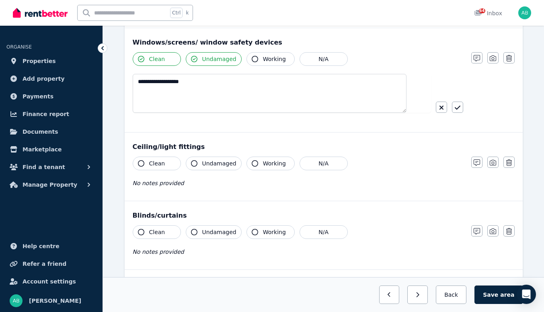
drag, startPoint x: 454, startPoint y: 185, endPoint x: 328, endPoint y: 176, distance: 126.1
click at [455, 111] on icon "button" at bounding box center [458, 108] width 6 height 6
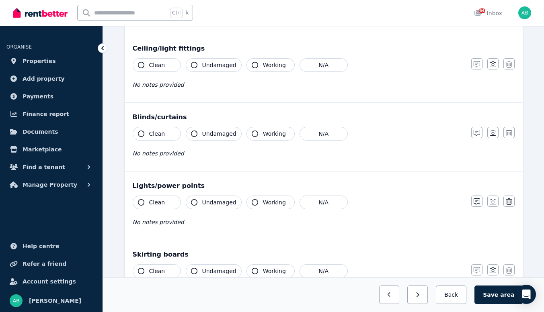
scroll to position [322, 0]
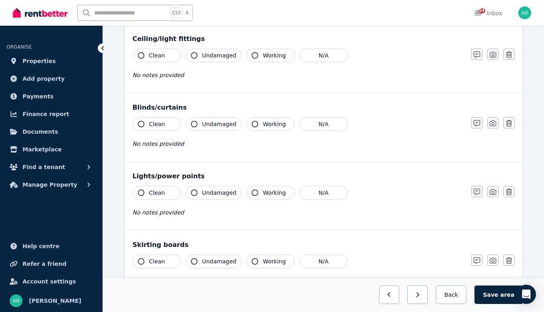
click at [167, 62] on button "Clean" at bounding box center [157, 56] width 48 height 14
click at [234, 59] on span "Undamaged" at bounding box center [219, 55] width 34 height 8
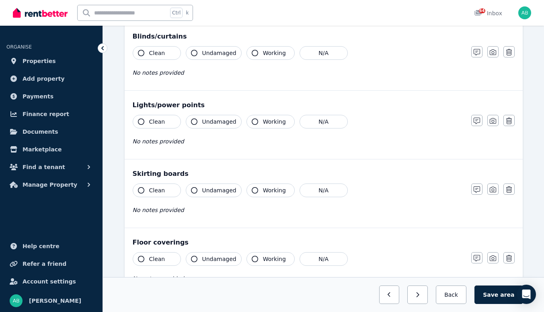
scroll to position [442, 0]
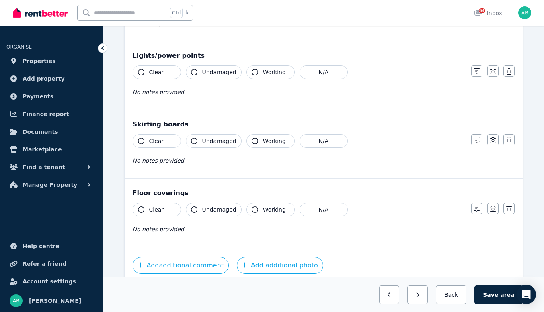
click at [165, 8] on span "Clean" at bounding box center [157, 4] width 16 height 8
click at [234, 8] on span "Undamaged" at bounding box center [219, 4] width 34 height 8
click at [477, 6] on icon "button" at bounding box center [476, 3] width 6 height 6
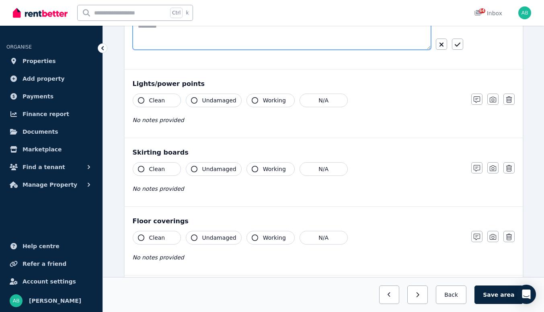
drag, startPoint x: 179, startPoint y: 153, endPoint x: 172, endPoint y: 153, distance: 7.6
click at [179, 50] on textarea at bounding box center [282, 33] width 298 height 31
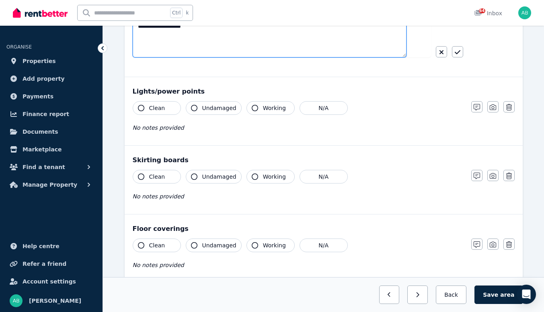
click at [175, 57] on textarea "**********" at bounding box center [270, 37] width 274 height 39
drag, startPoint x: 249, startPoint y: 145, endPoint x: 133, endPoint y: 149, distance: 115.8
type textarea "**********"
drag, startPoint x: 456, startPoint y: 168, endPoint x: 289, endPoint y: 205, distance: 171.8
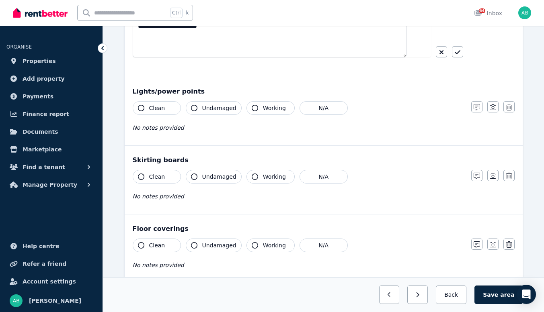
click at [456, 55] on icon "button" at bounding box center [458, 52] width 6 height 6
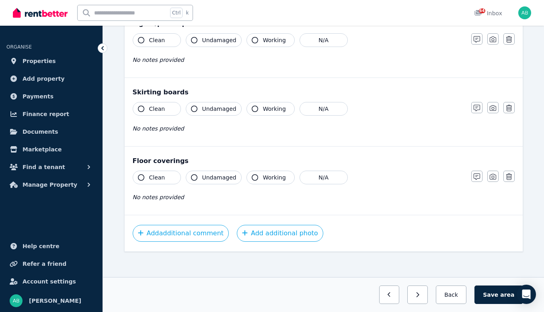
scroll to position [563, 0]
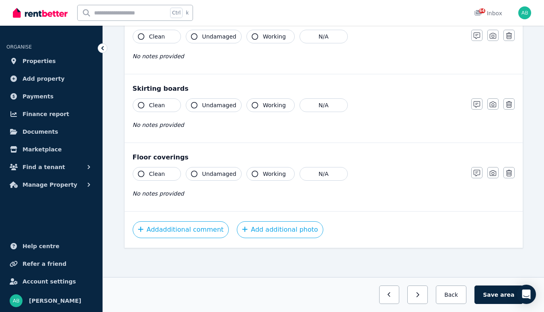
click at [165, 41] on span "Clean" at bounding box center [157, 37] width 16 height 8
click at [232, 41] on span "Undamaged" at bounding box center [219, 37] width 34 height 8
click at [165, 101] on span "Clean" at bounding box center [157, 105] width 16 height 8
drag, startPoint x: 223, startPoint y: 95, endPoint x: 198, endPoint y: 143, distance: 54.5
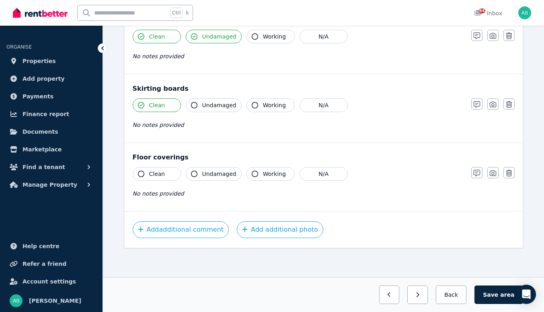
click at [223, 101] on span "Undamaged" at bounding box center [219, 105] width 34 height 8
drag, startPoint x: 171, startPoint y: 141, endPoint x: 179, endPoint y: 141, distance: 8.5
click at [165, 170] on span "Clean" at bounding box center [157, 174] width 16 height 8
click at [236, 170] on span "Undamaged" at bounding box center [219, 174] width 34 height 8
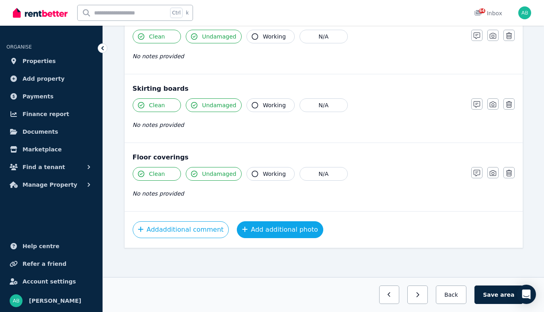
click at [314, 221] on button "Add additional photo" at bounding box center [280, 229] width 86 height 17
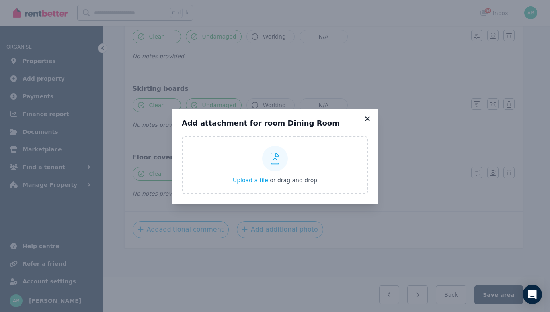
click at [371, 115] on icon at bounding box center [367, 118] width 8 height 7
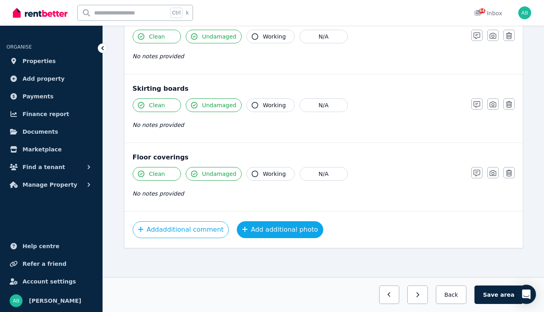
click at [313, 221] on button "Add additional photo" at bounding box center [280, 229] width 86 height 17
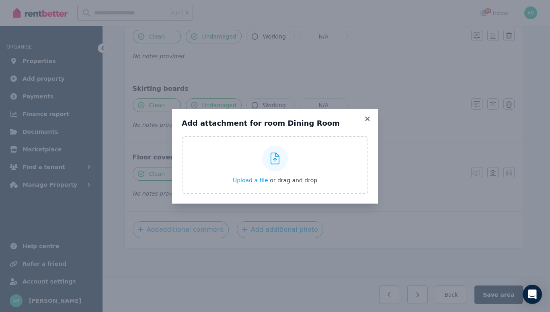
click at [236, 184] on span "Upload a file" at bounding box center [250, 180] width 35 height 6
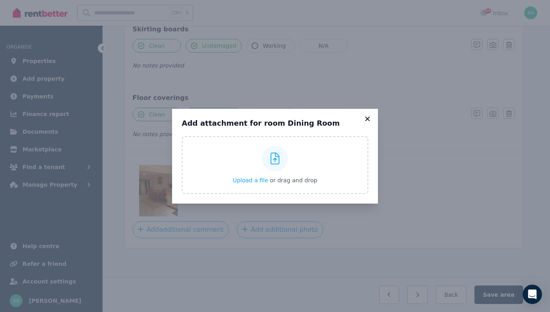
click at [369, 117] on icon at bounding box center [367, 119] width 4 height 4
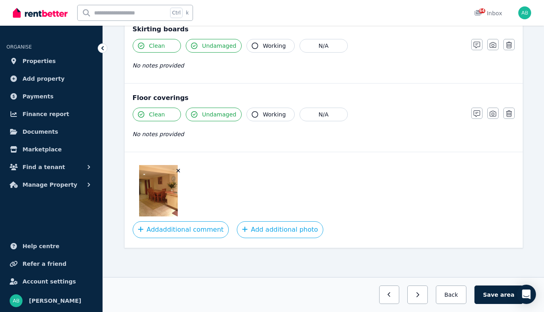
drag, startPoint x: 506, startPoint y: 294, endPoint x: 480, endPoint y: 294, distance: 25.7
click at [505, 294] on button "Save area" at bounding box center [498, 295] width 48 height 18
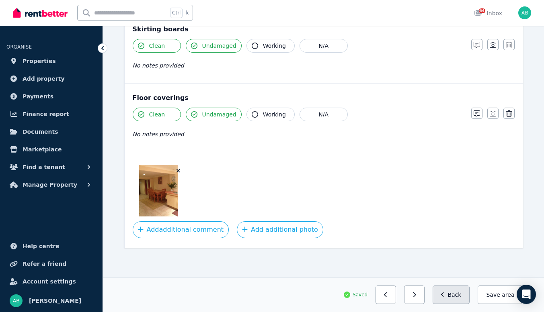
click at [458, 291] on button "Back" at bounding box center [450, 295] width 37 height 18
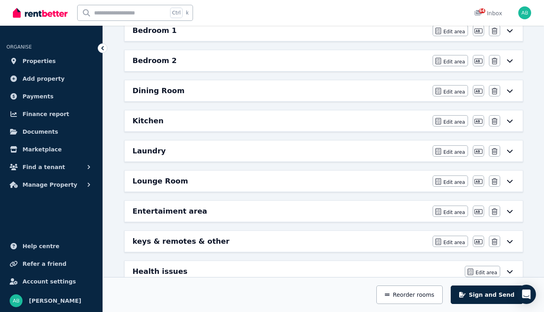
scroll to position [202, 0]
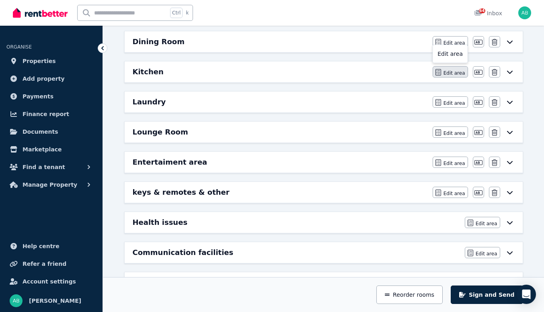
click at [451, 76] on span "Edit area" at bounding box center [454, 73] width 22 height 6
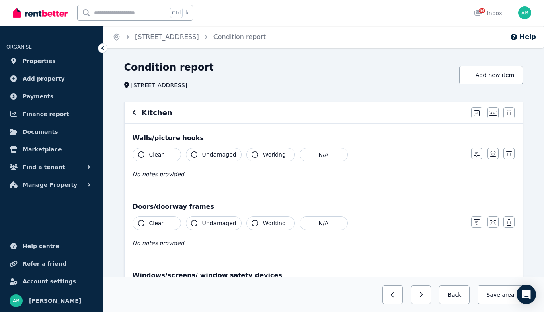
click at [165, 159] on span "Clean" at bounding box center [157, 155] width 16 height 8
click at [236, 159] on span "Undamaged" at bounding box center [219, 155] width 34 height 8
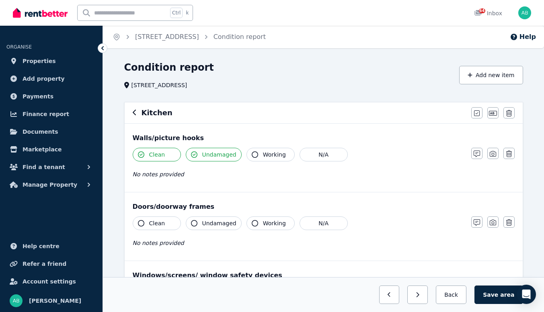
scroll to position [80, 0]
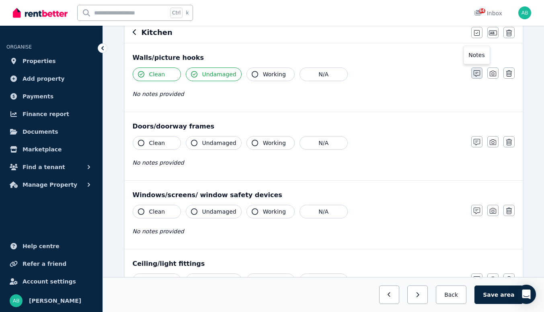
click at [479, 77] on icon "button" at bounding box center [476, 73] width 6 height 6
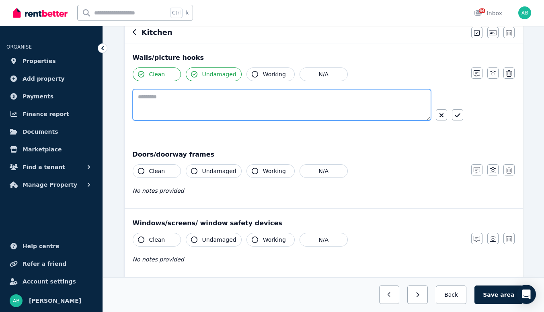
click at [181, 121] on textarea at bounding box center [282, 104] width 298 height 31
type textarea "*"
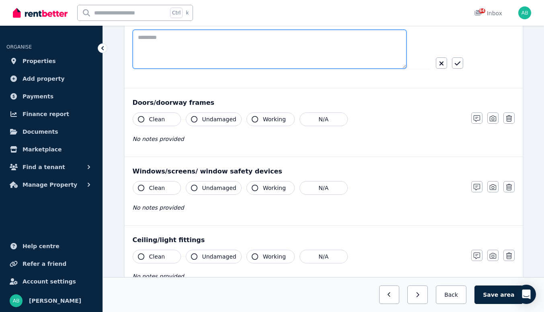
scroll to position [201, 0]
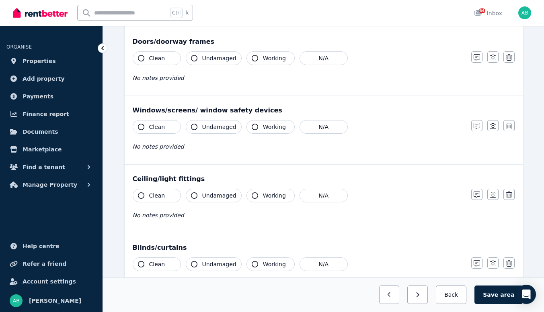
click at [165, 62] on span "Clean" at bounding box center [157, 58] width 16 height 8
drag, startPoint x: 345, startPoint y: 114, endPoint x: 298, endPoint y: 119, distance: 46.8
click at [344, 65] on button "N/A" at bounding box center [323, 58] width 48 height 14
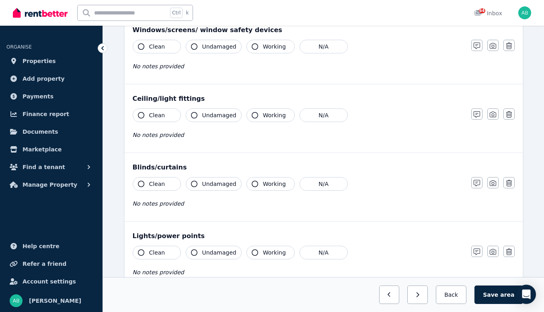
click at [165, 53] on button "Clean" at bounding box center [157, 47] width 48 height 14
drag, startPoint x: 248, startPoint y: 117, endPoint x: 243, endPoint y: 135, distance: 18.7
click at [236, 51] on span "Undamaged" at bounding box center [219, 47] width 34 height 8
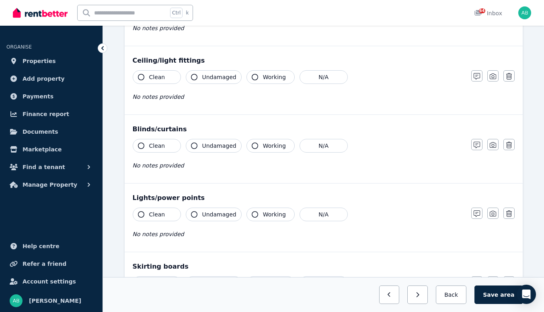
scroll to position [362, 0]
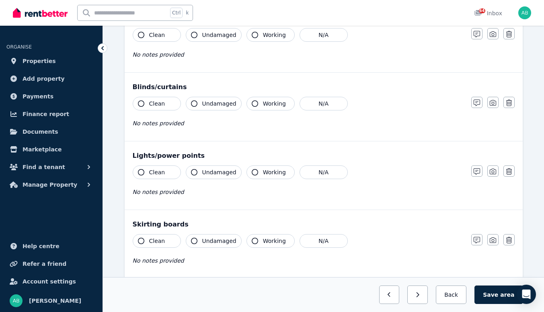
click at [165, 108] on span "Clean" at bounding box center [157, 104] width 16 height 8
click at [221, 111] on button "Undamaged" at bounding box center [214, 104] width 56 height 14
drag, startPoint x: 170, startPoint y: 125, endPoint x: 187, endPoint y: 125, distance: 17.3
click at [165, 39] on span "Clean" at bounding box center [157, 35] width 16 height 8
click at [269, 42] on div "Clean Undamaged Working N/A" at bounding box center [298, 35] width 330 height 14
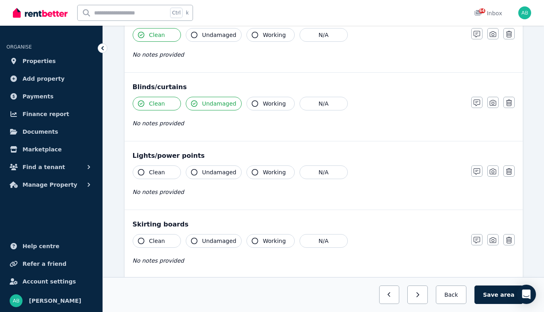
click at [236, 39] on span "Undamaged" at bounding box center [219, 35] width 34 height 8
click at [475, 106] on icon "button" at bounding box center [476, 103] width 6 height 6
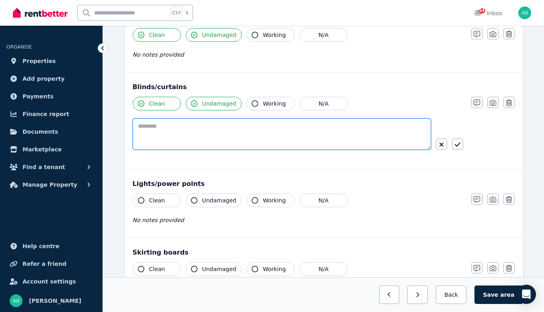
click at [189, 150] on textarea at bounding box center [282, 134] width 298 height 31
paste textarea "**********"
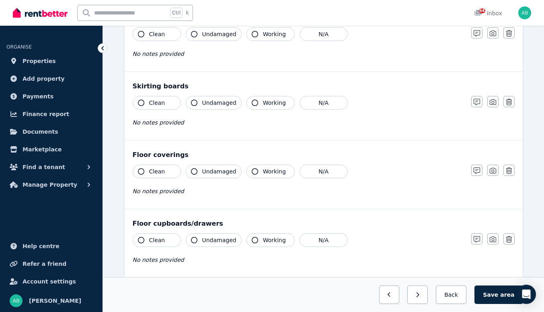
scroll to position [563, 0]
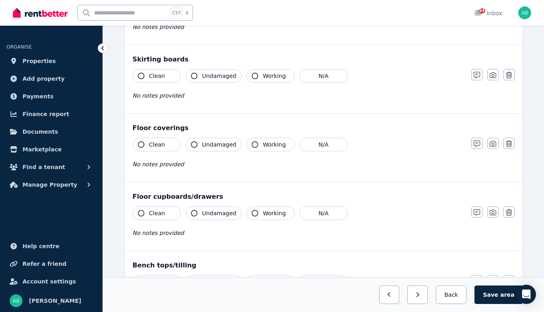
type textarea "**********"
click at [165, 11] on span "Clean" at bounding box center [157, 7] width 16 height 8
drag, startPoint x: 238, startPoint y: 131, endPoint x: 238, endPoint y: 152, distance: 20.9
click at [236, 11] on span "Undamaged" at bounding box center [219, 7] width 34 height 8
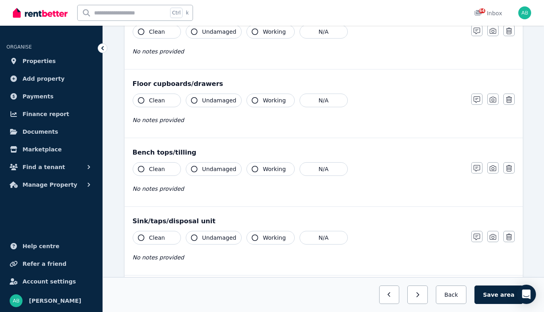
scroll to position [683, 0]
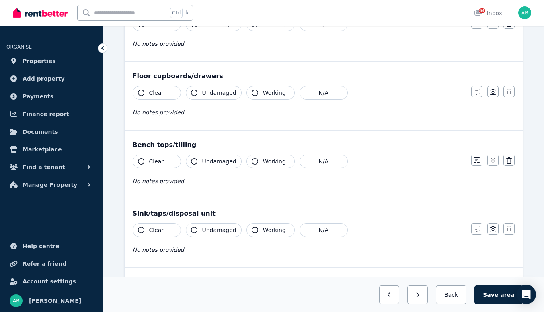
click at [165, 28] on span "Clean" at bounding box center [157, 24] width 16 height 8
drag, startPoint x: 232, startPoint y: 180, endPoint x: 215, endPoint y: 202, distance: 28.1
click at [232, 28] on span "Undamaged" at bounding box center [219, 24] width 34 height 8
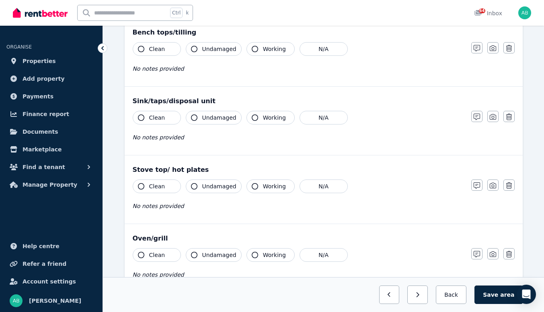
scroll to position [804, 0]
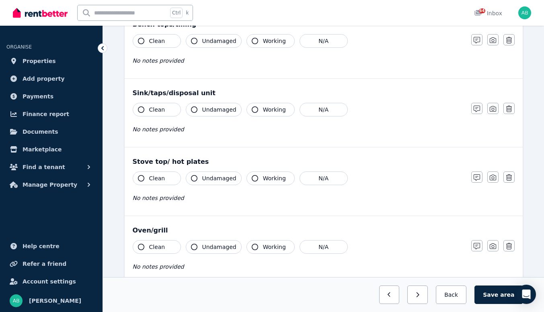
drag, startPoint x: 172, startPoint y: 143, endPoint x: 238, endPoint y: 144, distance: 66.7
drag, startPoint x: 251, startPoint y: 144, endPoint x: 242, endPoint y: 154, distance: 13.1
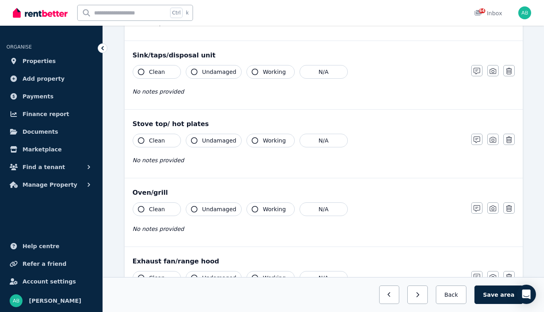
scroll to position [884, 0]
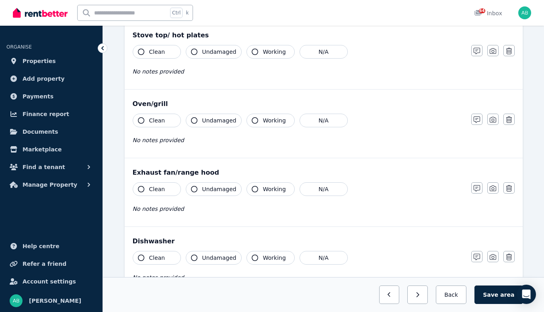
scroll to position [965, 0]
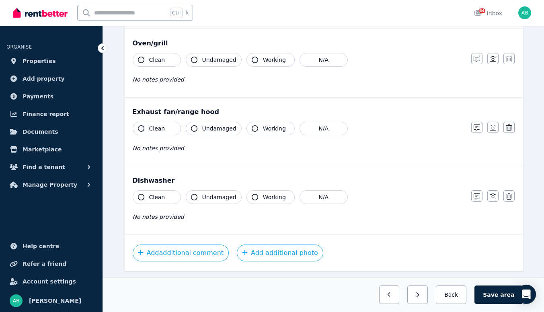
scroll to position [1085, 0]
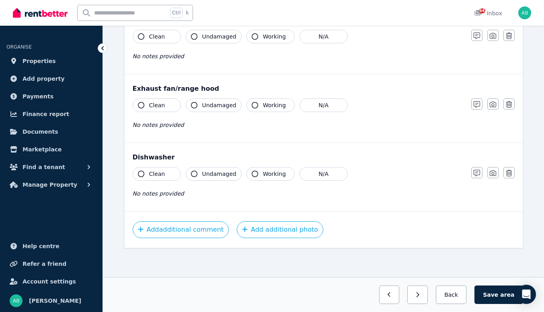
drag, startPoint x: 174, startPoint y: 122, endPoint x: 178, endPoint y: 121, distance: 4.0
drag, startPoint x: 176, startPoint y: 165, endPoint x: 197, endPoint y: 164, distance: 20.5
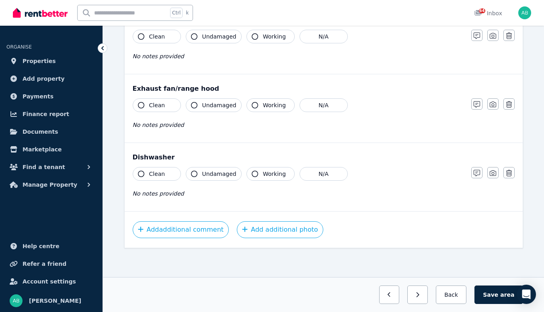
click at [165, 41] on span "Clean" at bounding box center [157, 37] width 16 height 8
click at [225, 41] on span "Undamaged" at bounding box center [219, 37] width 34 height 8
click at [165, 109] on span "Clean" at bounding box center [157, 105] width 16 height 8
click at [226, 109] on span "Undamaged" at bounding box center [219, 105] width 34 height 8
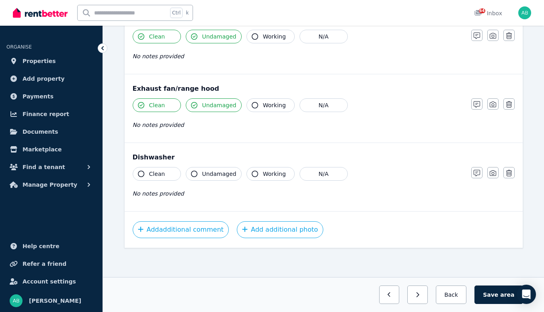
scroll to position [1321, 0]
drag, startPoint x: 353, startPoint y: 140, endPoint x: 354, endPoint y: 161, distance: 21.3
click at [348, 167] on button "N/A" at bounding box center [323, 174] width 48 height 14
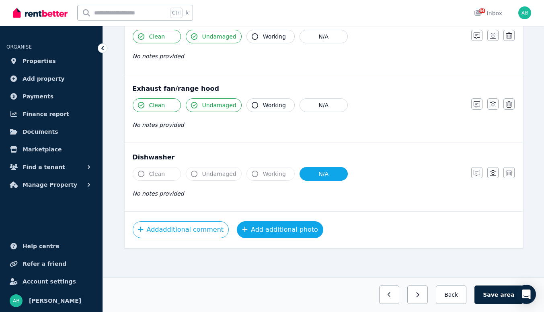
click at [312, 221] on button "Add additional photo" at bounding box center [280, 229] width 86 height 17
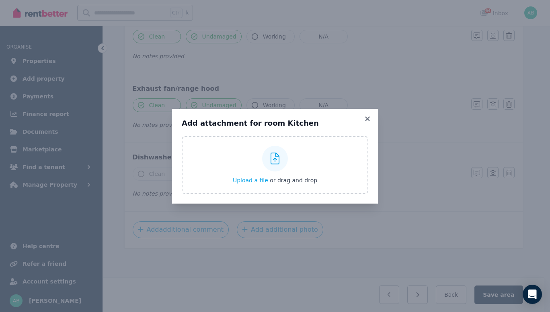
click at [248, 184] on span "Upload a file" at bounding box center [250, 180] width 35 height 6
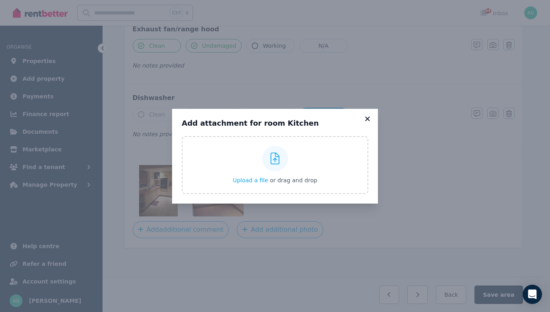
click at [371, 115] on icon at bounding box center [367, 118] width 8 height 7
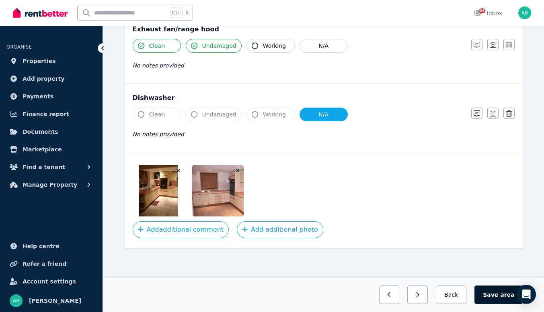
click at [498, 288] on button "Save area" at bounding box center [498, 295] width 48 height 18
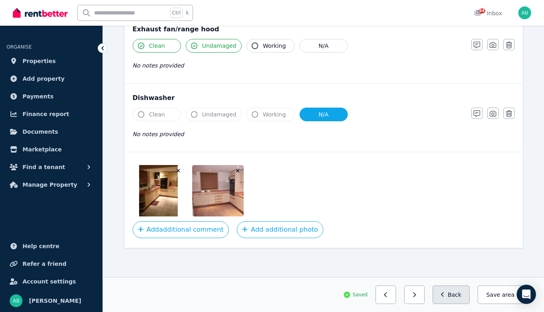
click at [449, 292] on button "Back" at bounding box center [450, 295] width 37 height 18
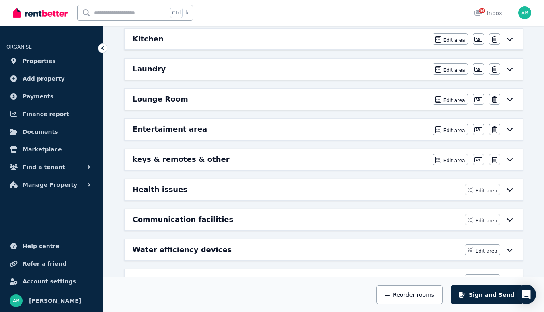
scroll to position [242, 0]
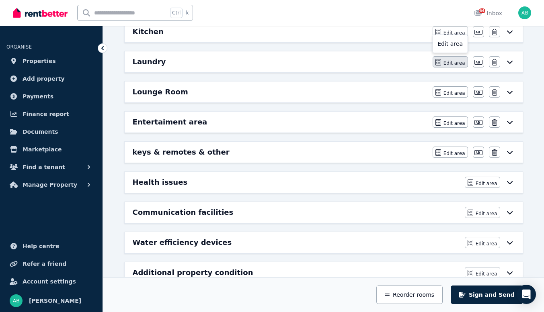
click at [447, 68] on button "Edit area" at bounding box center [449, 61] width 35 height 11
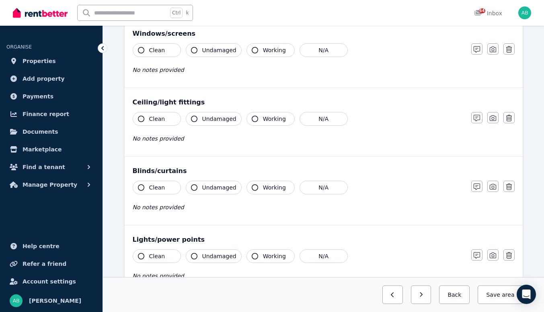
scroll to position [0, 0]
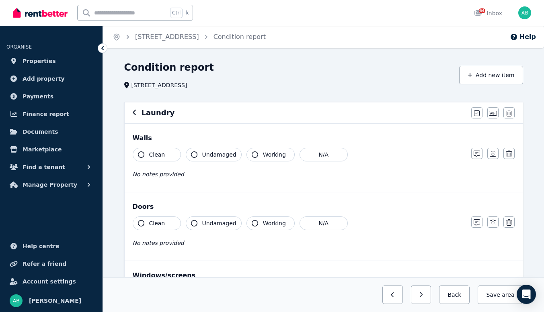
drag, startPoint x: 164, startPoint y: 193, endPoint x: 176, endPoint y: 192, distance: 12.1
click at [164, 162] on button "Clean" at bounding box center [157, 155] width 48 height 14
click at [228, 159] on span "Undamaged" at bounding box center [219, 155] width 34 height 8
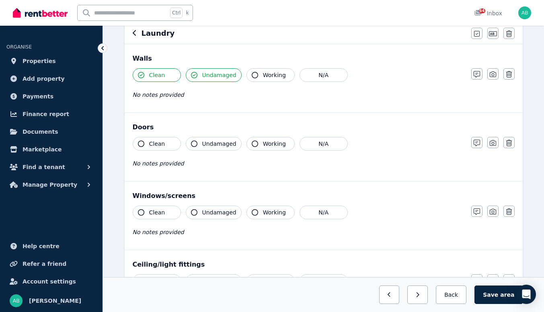
scroll to position [80, 0]
drag, startPoint x: 476, startPoint y: 109, endPoint x: 442, endPoint y: 117, distance: 35.7
click at [476, 77] on icon "button" at bounding box center [476, 73] width 6 height 6
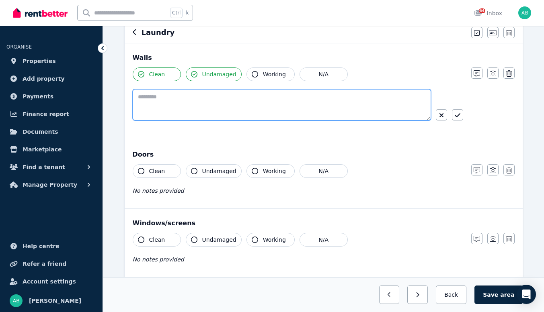
click at [174, 121] on textarea at bounding box center [282, 104] width 298 height 31
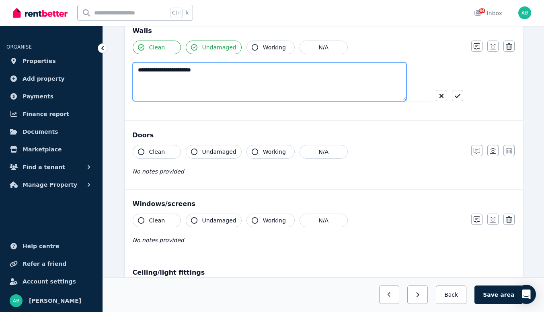
scroll to position [121, 0]
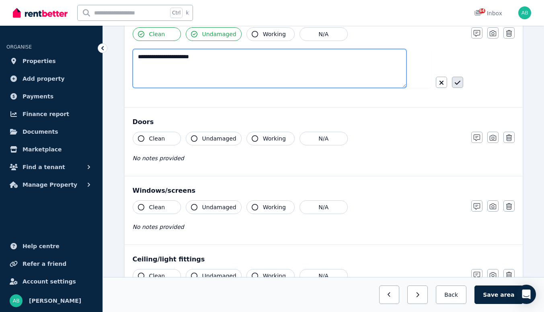
type textarea "**********"
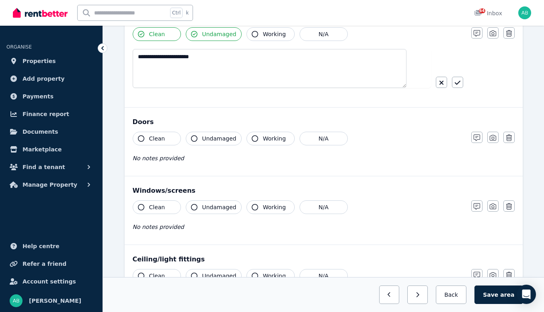
drag, startPoint x: 454, startPoint y: 125, endPoint x: 435, endPoint y: 133, distance: 20.5
click at [454, 85] on icon "button" at bounding box center [457, 83] width 6 height 4
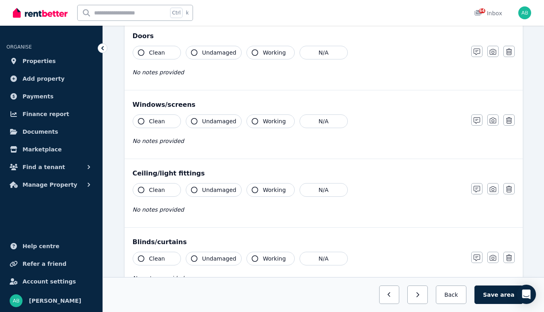
scroll to position [201, 0]
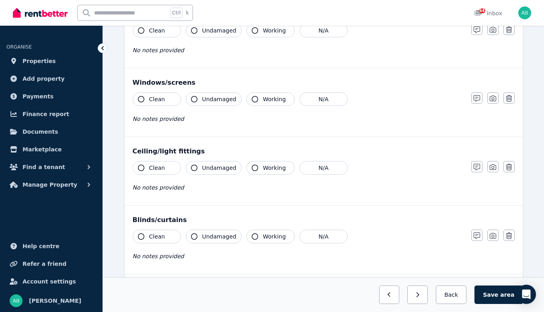
click at [163, 37] on button "Clean" at bounding box center [157, 31] width 48 height 14
click at [228, 35] on span "Undamaged" at bounding box center [219, 31] width 34 height 8
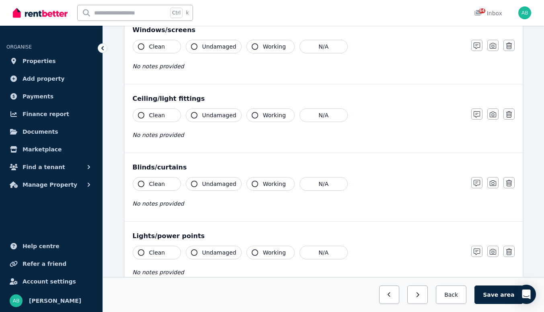
scroll to position [281, 0]
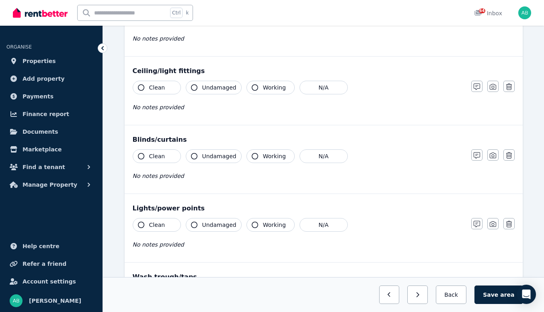
drag, startPoint x: 358, startPoint y: 93, endPoint x: 292, endPoint y: 150, distance: 86.9
click at [348, 26] on button "N/A" at bounding box center [323, 19] width 48 height 14
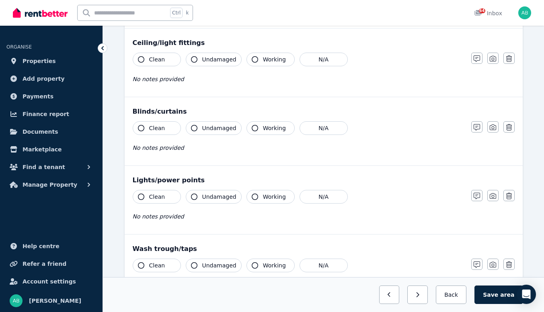
scroll to position [362, 0]
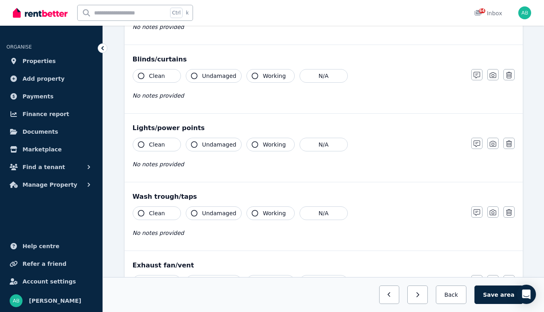
click at [165, 11] on span "Clean" at bounding box center [157, 7] width 16 height 8
click at [236, 11] on span "Undamaged" at bounding box center [219, 7] width 34 height 8
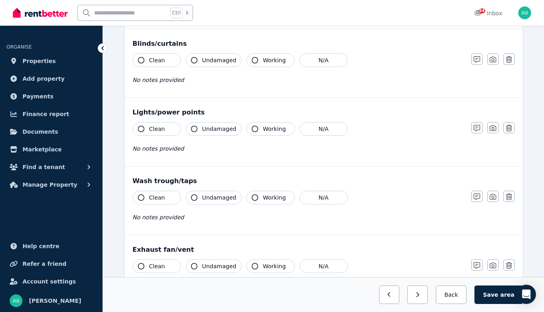
scroll to position [442, 0]
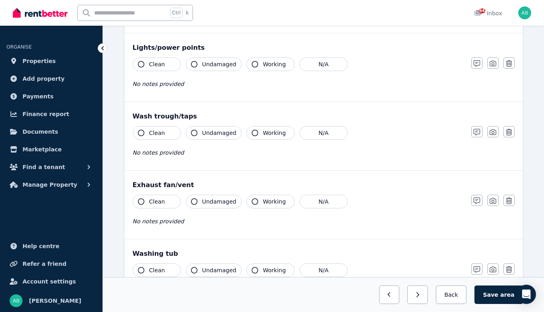
click at [165, 68] on span "Clean" at bounding box center [157, 64] width 16 height 8
click at [234, 68] on span "Undamaged" at bounding box center [219, 64] width 34 height 8
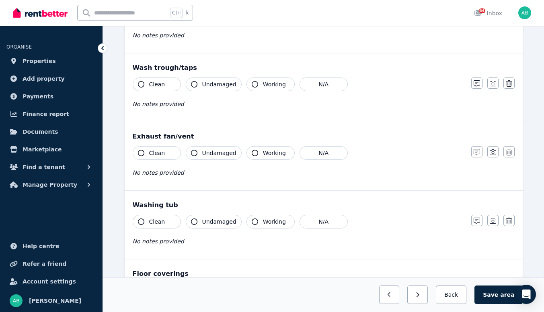
scroll to position [563, 0]
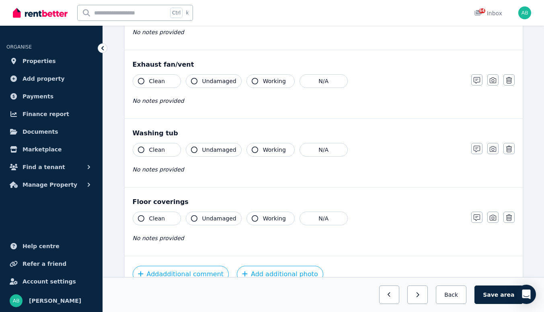
drag, startPoint x: 176, startPoint y: 153, endPoint x: 215, endPoint y: 153, distance: 39.4
click at [165, 16] on span "Clean" at bounding box center [157, 12] width 16 height 8
drag, startPoint x: 215, startPoint y: 153, endPoint x: 222, endPoint y: 153, distance: 7.2
click at [216, 19] on button "Undamaged" at bounding box center [214, 13] width 56 height 14
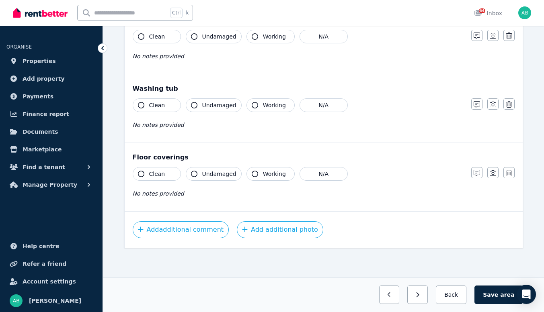
scroll to position [683, 0]
click at [348, 43] on button "N/A" at bounding box center [323, 37] width 48 height 14
drag, startPoint x: 166, startPoint y: 84, endPoint x: 226, endPoint y: 84, distance: 60.7
click at [166, 98] on button "Clean" at bounding box center [157, 105] width 48 height 14
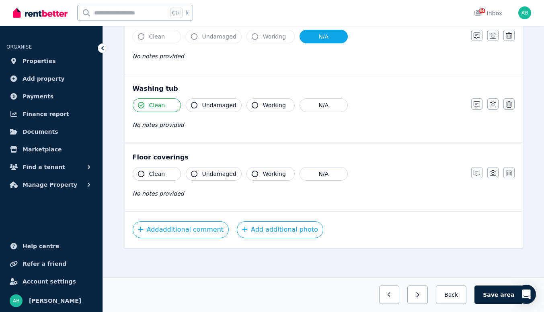
click at [236, 101] on span "Undamaged" at bounding box center [219, 105] width 34 height 8
click at [165, 170] on span "Clean" at bounding box center [157, 174] width 16 height 8
click at [233, 170] on span "Undamaged" at bounding box center [219, 174] width 34 height 8
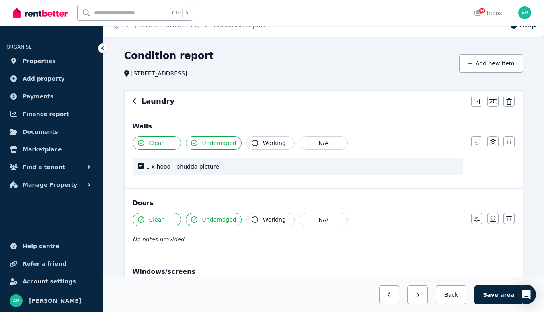
scroll to position [0, 0]
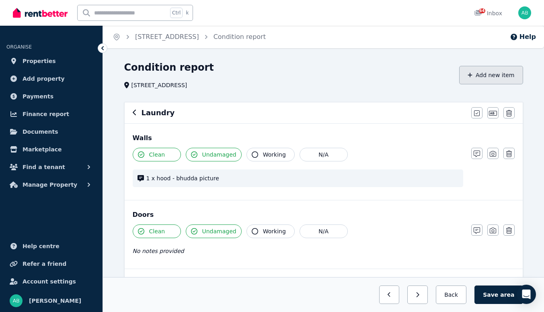
click at [508, 84] on button "Add new item" at bounding box center [491, 75] width 64 height 18
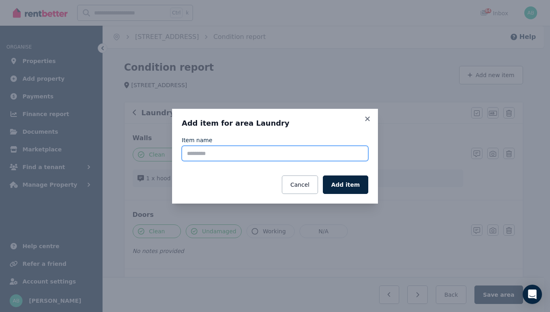
click at [207, 152] on input "Item name" at bounding box center [275, 153] width 186 height 15
type input "**********"
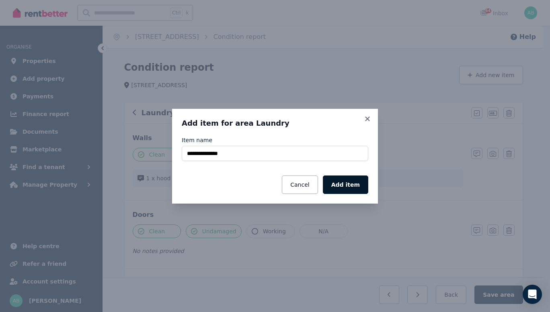
click at [362, 194] on button "Add item" at bounding box center [345, 185] width 45 height 18
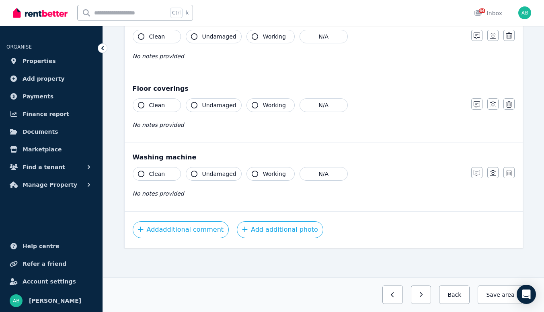
scroll to position [909, 0]
drag, startPoint x: 166, startPoint y: 141, endPoint x: 232, endPoint y: 141, distance: 66.3
click at [166, 167] on button "Clean" at bounding box center [157, 174] width 48 height 14
click at [230, 170] on span "Undamaged" at bounding box center [219, 174] width 34 height 8
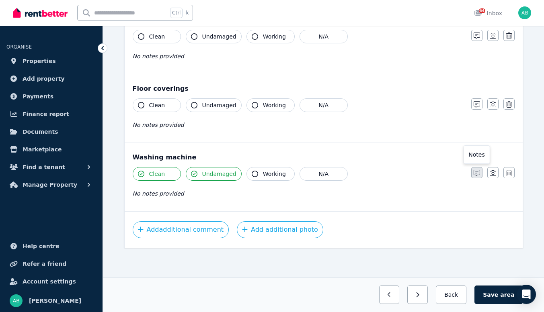
click at [480, 170] on icon "button" at bounding box center [476, 173] width 6 height 6
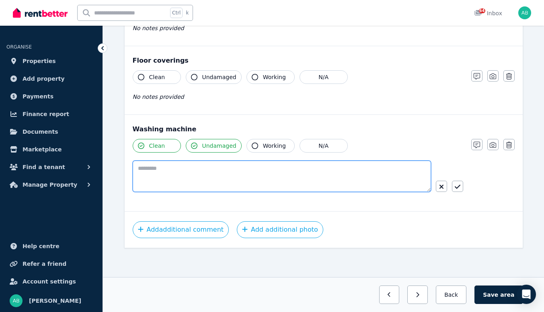
click at [161, 161] on textarea at bounding box center [282, 176] width 298 height 31
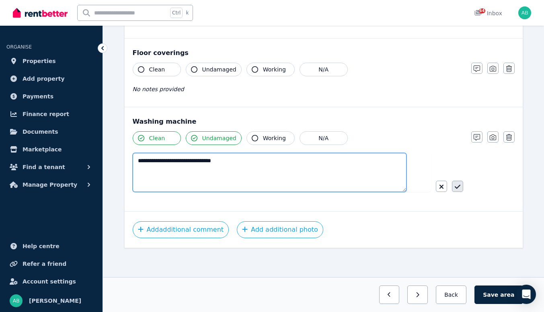
type textarea "**********"
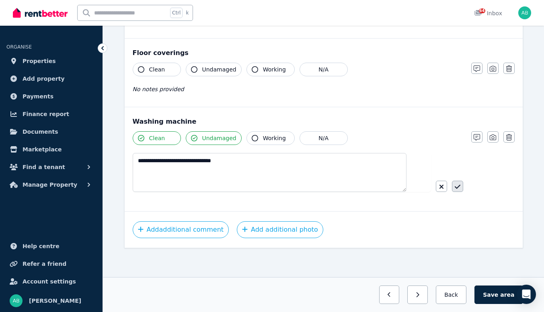
click at [457, 184] on icon "button" at bounding box center [458, 187] width 6 height 6
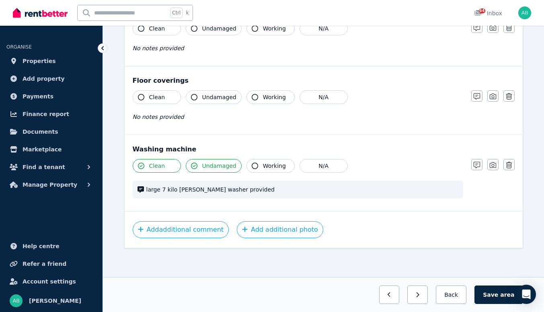
scroll to position [919, 0]
click at [497, 296] on button "Save area" at bounding box center [498, 295] width 48 height 18
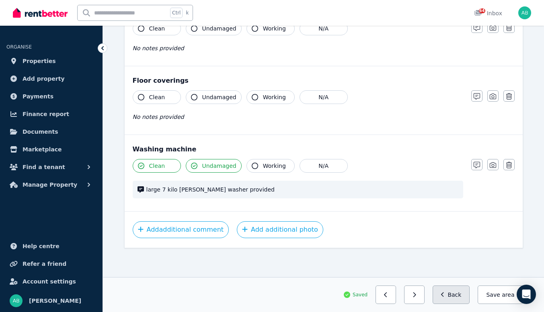
click at [459, 291] on button "Back" at bounding box center [450, 295] width 37 height 18
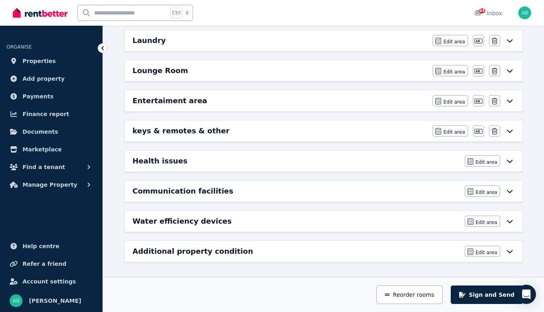
scroll to position [282, 0]
click at [438, 76] on button "Edit area" at bounding box center [449, 70] width 35 height 11
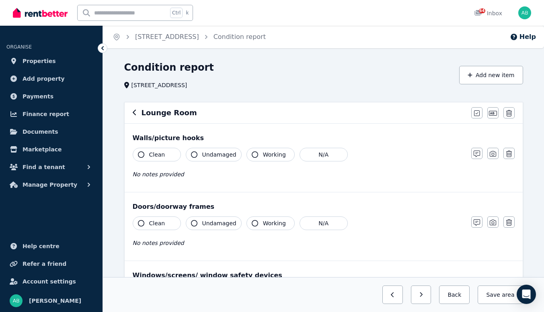
scroll to position [80, 0]
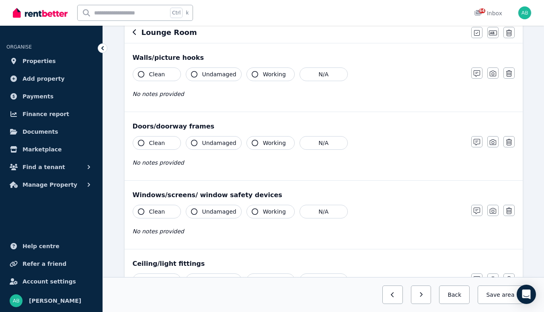
click at [165, 78] on span "Clean" at bounding box center [157, 74] width 16 height 8
click at [234, 78] on span "Undamaged" at bounding box center [219, 74] width 34 height 8
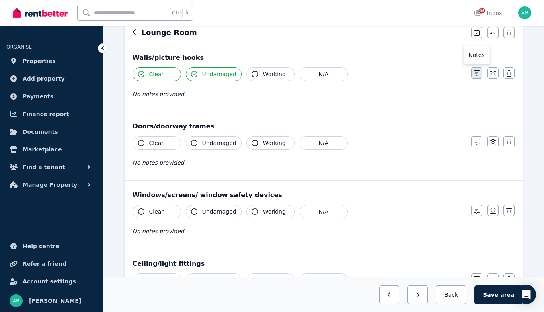
click at [480, 77] on icon "button" at bounding box center [476, 73] width 6 height 6
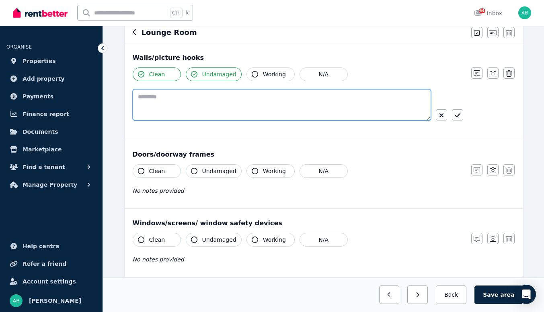
click at [192, 121] on textarea at bounding box center [282, 104] width 298 height 31
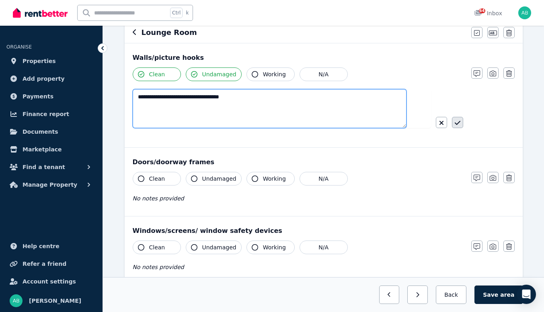
type textarea "**********"
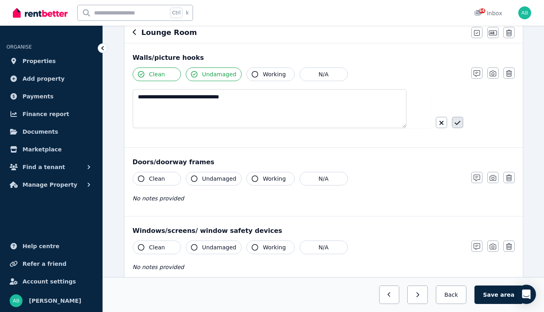
click at [454, 125] on icon "button" at bounding box center [457, 123] width 6 height 4
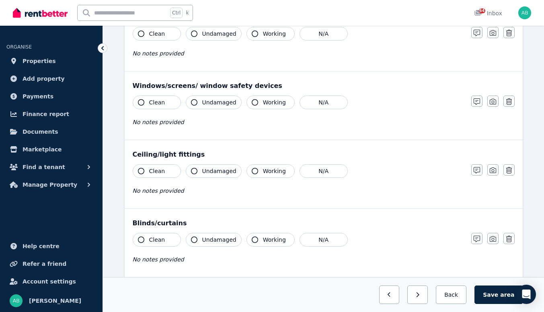
scroll to position [201, 0]
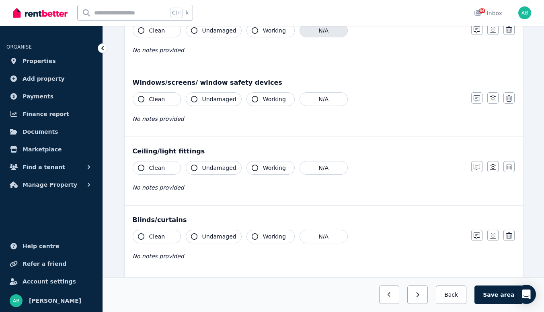
click at [348, 37] on button "N/A" at bounding box center [323, 31] width 48 height 14
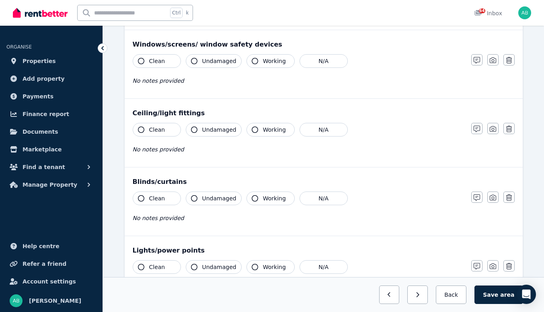
scroll to position [281, 0]
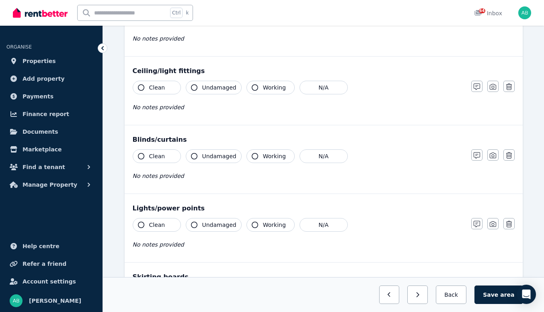
click at [165, 23] on span "Clean" at bounding box center [157, 19] width 16 height 8
click at [236, 23] on span "Undamaged" at bounding box center [219, 19] width 34 height 8
drag, startPoint x: 475, startPoint y: 93, endPoint x: 451, endPoint y: 94, distance: 23.7
click at [473, 23] on button "button" at bounding box center [476, 17] width 11 height 11
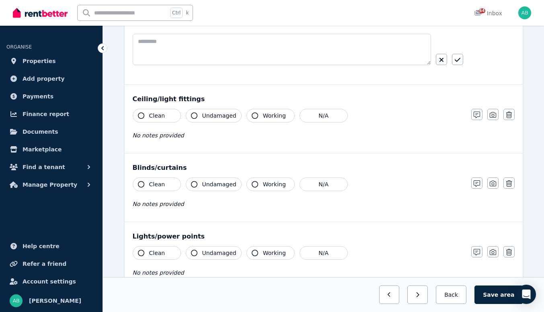
click at [184, 65] on textarea at bounding box center [282, 49] width 298 height 31
paste textarea "**********"
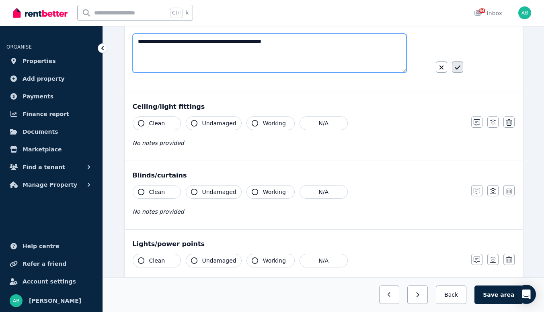
type textarea "**********"
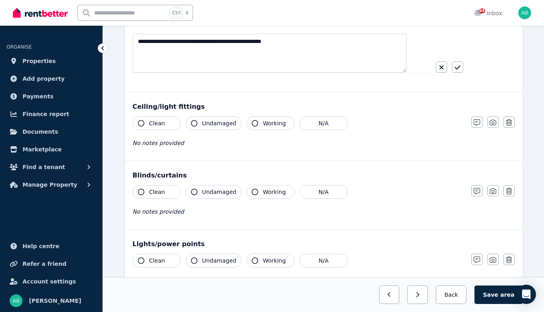
drag, startPoint x: 456, startPoint y: 145, endPoint x: 385, endPoint y: 140, distance: 70.9
click at [456, 71] on icon "button" at bounding box center [458, 67] width 6 height 6
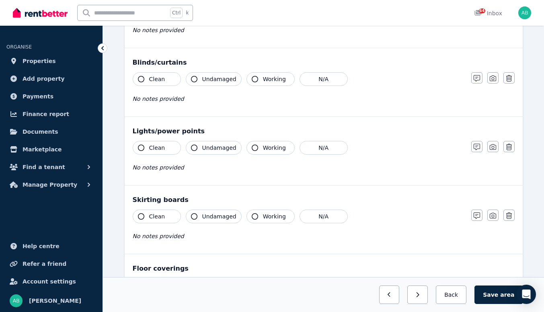
scroll to position [362, 0]
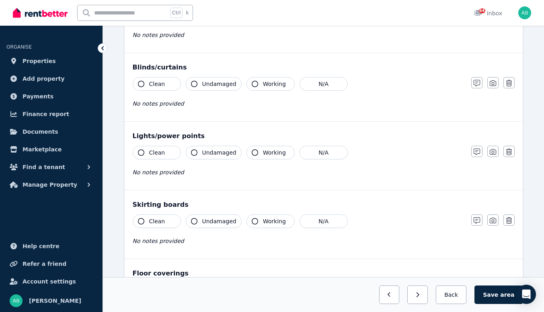
click at [165, 19] on span "Clean" at bounding box center [157, 15] width 16 height 8
click at [225, 19] on span "Undamaged" at bounding box center [219, 15] width 34 height 8
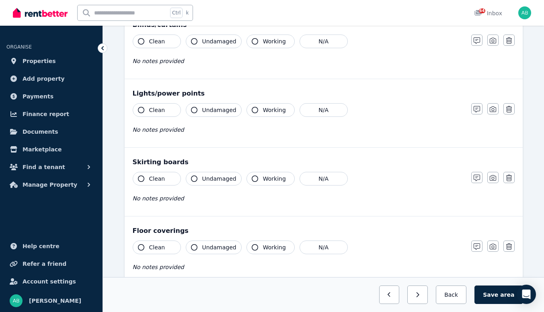
scroll to position [442, 0]
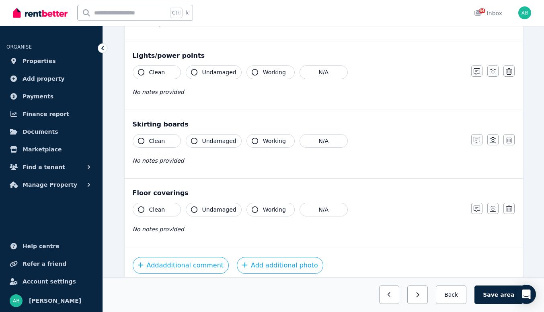
click at [165, 8] on span "Clean" at bounding box center [157, 4] width 16 height 8
click at [227, 8] on span "Undamaged" at bounding box center [219, 4] width 34 height 8
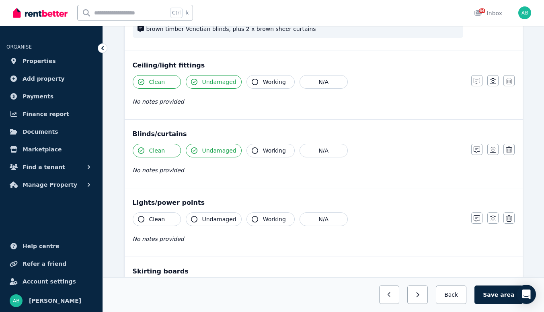
scroll to position [281, 0]
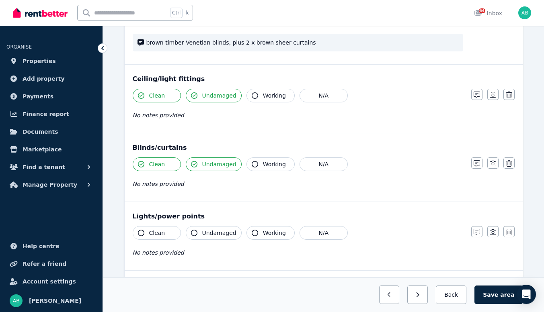
click at [477, 21] on icon "button" at bounding box center [476, 18] width 6 height 6
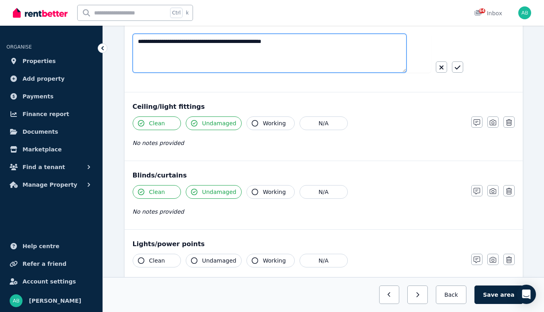
drag, startPoint x: 341, startPoint y: 123, endPoint x: 131, endPoint y: 129, distance: 209.9
click at [131, 129] on div "**********" at bounding box center [324, 141] width 412 height 722
type textarea "**********"
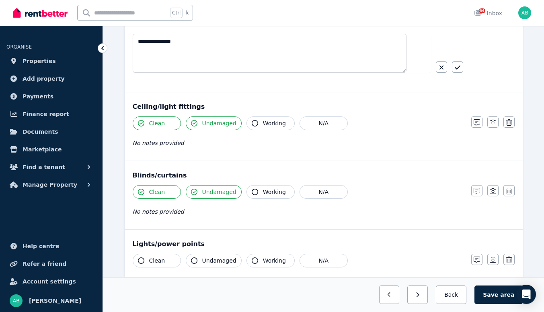
drag, startPoint x: 453, startPoint y: 141, endPoint x: 376, endPoint y: 144, distance: 76.8
click at [455, 71] on icon "button" at bounding box center [458, 67] width 6 height 6
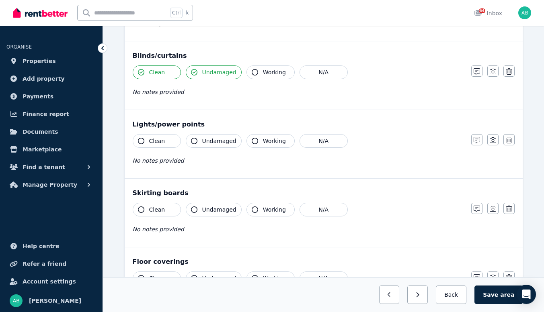
scroll to position [482, 0]
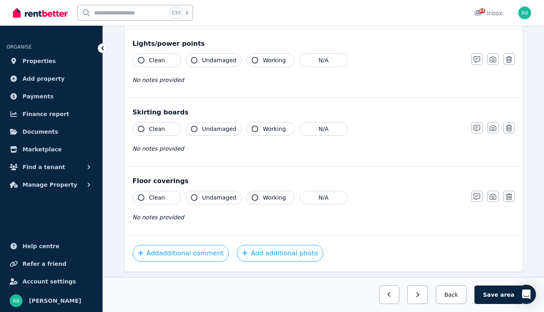
paste textarea "**********"
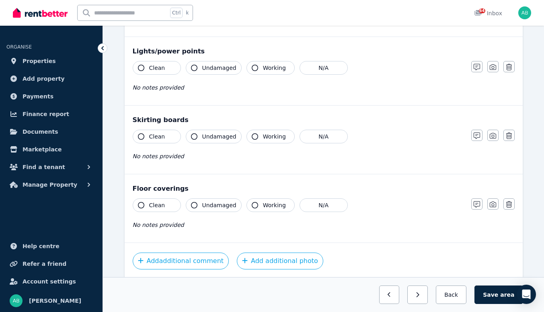
type textarea "**********"
click at [455, 15] on icon "button" at bounding box center [458, 12] width 6 height 6
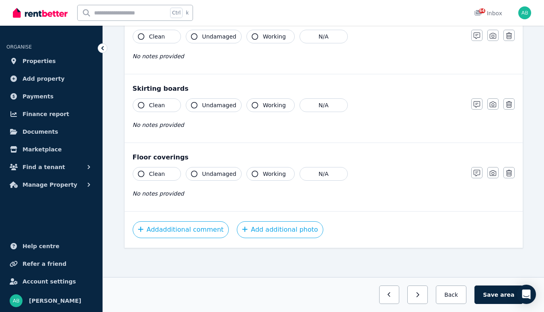
scroll to position [563, 0]
click at [165, 41] on span "Clean" at bounding box center [157, 37] width 16 height 8
click at [236, 41] on span "Undamaged" at bounding box center [219, 37] width 34 height 8
click at [165, 101] on span "Clean" at bounding box center [157, 105] width 16 height 8
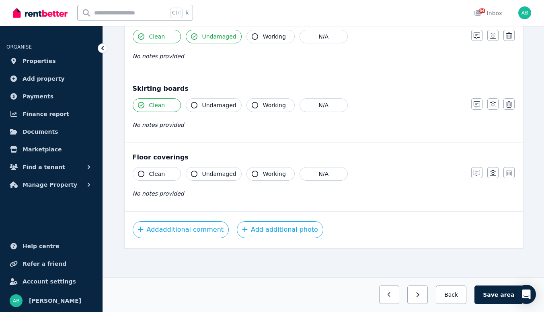
click at [229, 101] on span "Undamaged" at bounding box center [219, 105] width 34 height 8
click at [165, 170] on span "Clean" at bounding box center [157, 174] width 16 height 8
click at [236, 170] on span "Undamaged" at bounding box center [219, 174] width 34 height 8
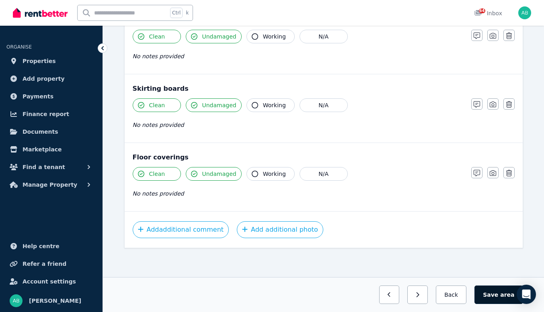
click at [508, 288] on button "Save area" at bounding box center [498, 295] width 48 height 18
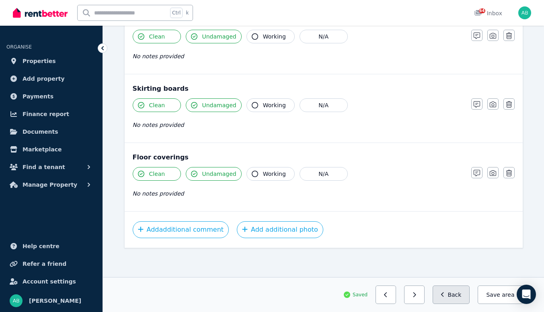
click at [447, 292] on button "Back" at bounding box center [450, 295] width 37 height 18
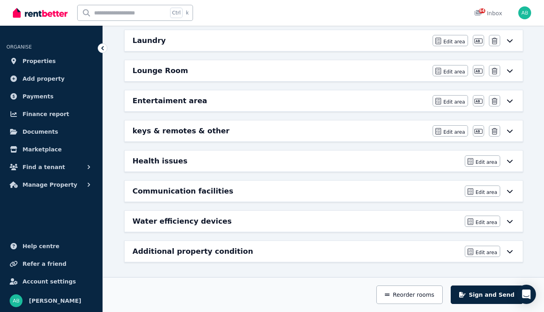
scroll to position [322, 0]
click at [443, 105] on span "Edit area" at bounding box center [454, 102] width 22 height 6
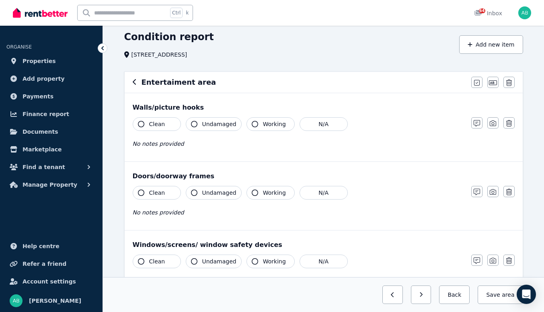
scroll to position [40, 0]
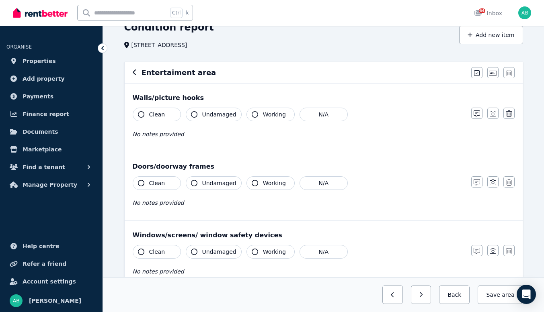
click at [166, 121] on button "Clean" at bounding box center [157, 115] width 48 height 14
click at [236, 119] on span "Undamaged" at bounding box center [219, 115] width 34 height 8
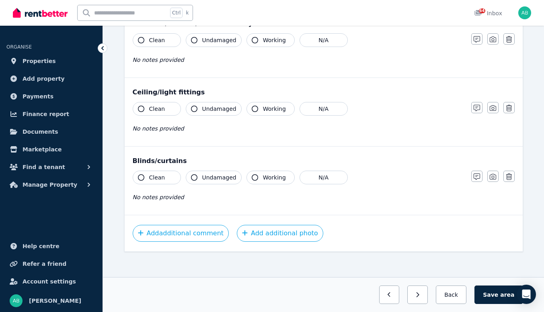
scroll to position [322, 0]
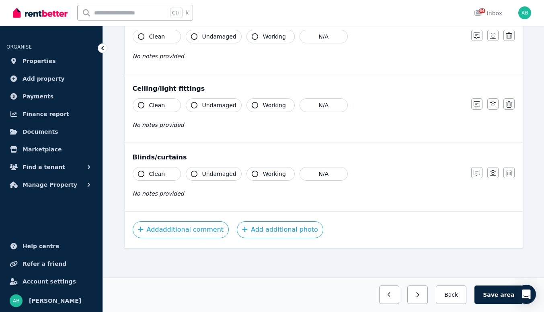
click at [165, 109] on span "Clean" at bounding box center [157, 105] width 16 height 8
click at [236, 109] on span "Undamaged" at bounding box center [219, 105] width 34 height 8
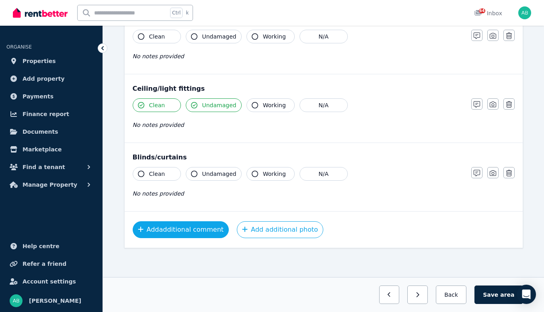
click at [229, 221] on button "Add additional comment" at bounding box center [181, 229] width 96 height 17
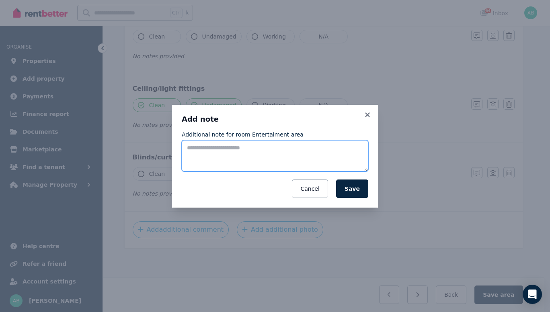
click at [204, 151] on textarea "Additional note for room Entertaiment area" at bounding box center [275, 155] width 186 height 31
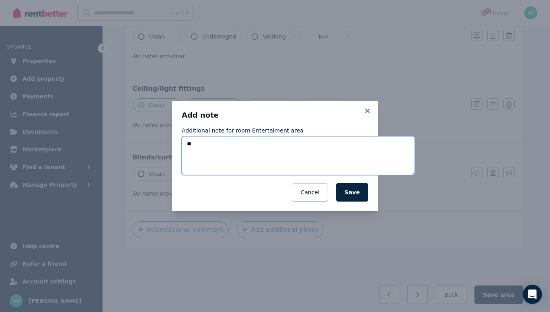
type textarea "*"
click at [182, 148] on textarea "**********" at bounding box center [298, 155] width 233 height 39
click at [229, 149] on textarea "**********" at bounding box center [298, 155] width 233 height 39
type textarea "**********"
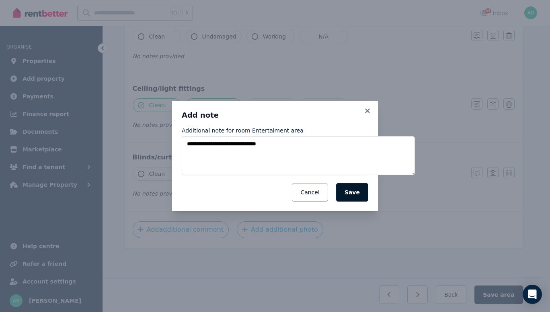
click at [368, 198] on button "Save" at bounding box center [352, 192] width 32 height 18
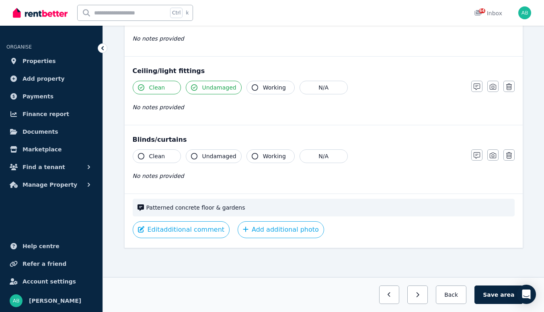
scroll to position [377, 0]
drag, startPoint x: 279, startPoint y: 222, endPoint x: 163, endPoint y: 219, distance: 116.2
click at [163, 217] on div "Patterned concrete floor & gardens" at bounding box center [324, 208] width 382 height 18
copy span "Patterned concrete floor & gardens"
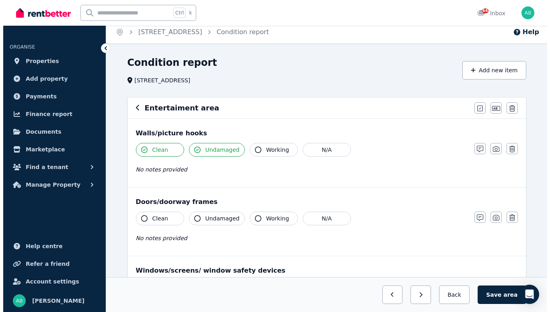
scroll to position [0, 0]
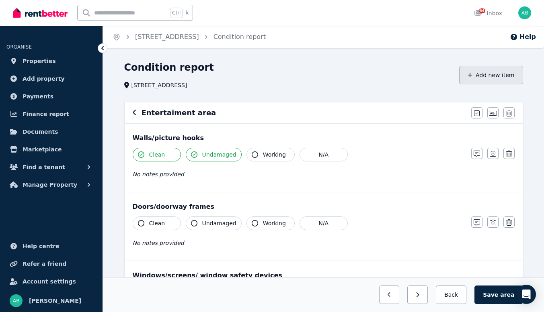
drag, startPoint x: 493, startPoint y: 98, endPoint x: 471, endPoint y: 97, distance: 22.2
click at [490, 84] on button "Add new item" at bounding box center [491, 75] width 64 height 18
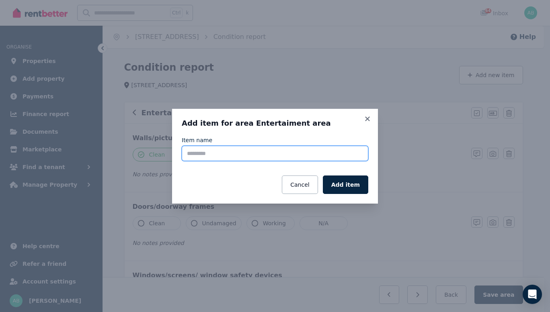
click at [182, 153] on input "Item name" at bounding box center [275, 153] width 186 height 15
paste input "**********"
type input "**********"
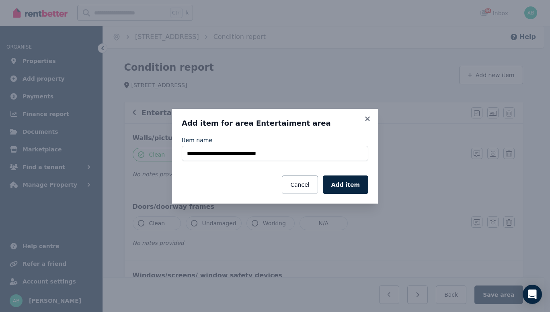
drag, startPoint x: 363, startPoint y: 193, endPoint x: 313, endPoint y: 212, distance: 53.1
click at [362, 193] on button "Add item" at bounding box center [345, 185] width 45 height 18
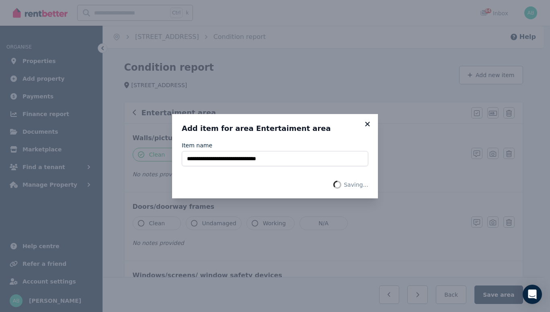
click at [369, 122] on icon at bounding box center [367, 124] width 4 height 4
drag, startPoint x: 219, startPoint y: 159, endPoint x: 223, endPoint y: 169, distance: 10.5
click at [217, 159] on input "**********" at bounding box center [275, 158] width 186 height 15
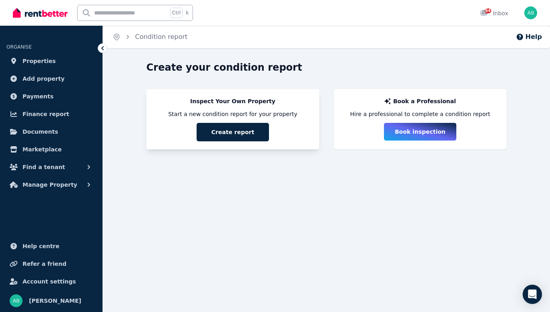
drag, startPoint x: 231, startPoint y: 164, endPoint x: 227, endPoint y: 166, distance: 4.6
click at [231, 141] on button "Create report" at bounding box center [233, 132] width 72 height 18
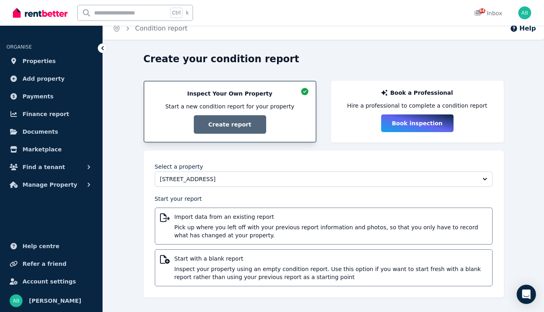
scroll to position [87, 0]
click at [248, 265] on span "Inspect your property using an empty condition report. Use this option if you w…" at bounding box center [330, 273] width 313 height 16
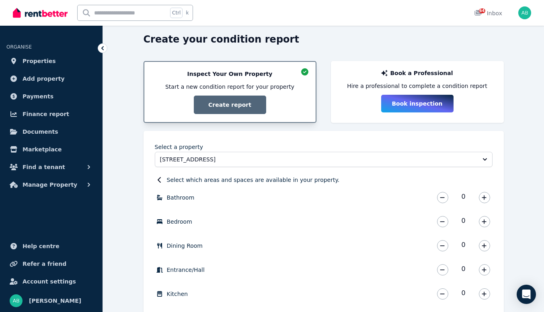
scroll to position [0, 0]
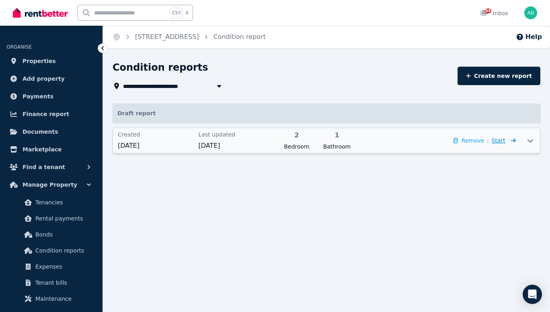
click at [492, 144] on span "Start" at bounding box center [499, 140] width 14 height 6
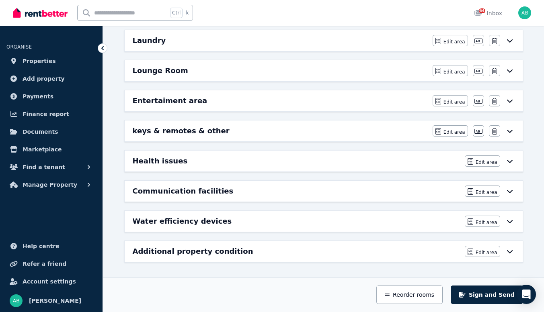
scroll to position [281, 0]
click at [188, 76] on h6 "Lounge Room" at bounding box center [160, 70] width 55 height 11
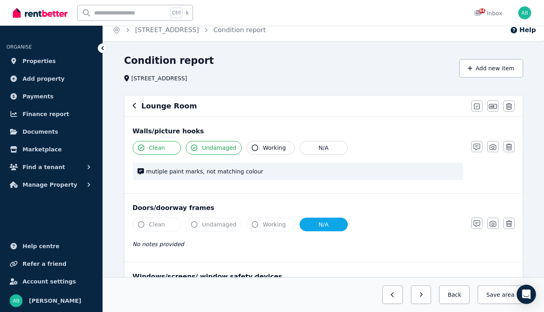
scroll to position [0, 0]
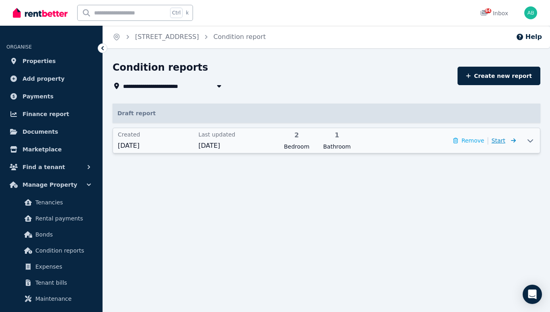
click at [508, 143] on icon at bounding box center [512, 141] width 8 height 6
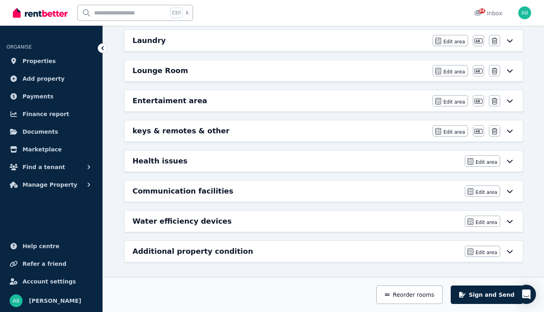
scroll to position [403, 0]
click at [488, 159] on span "Edit area" at bounding box center [486, 162] width 22 height 6
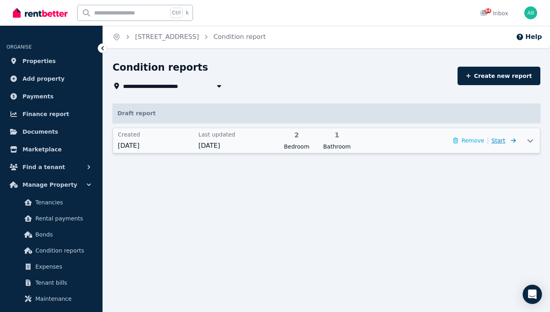
click at [492, 144] on span "Start" at bounding box center [499, 140] width 14 height 6
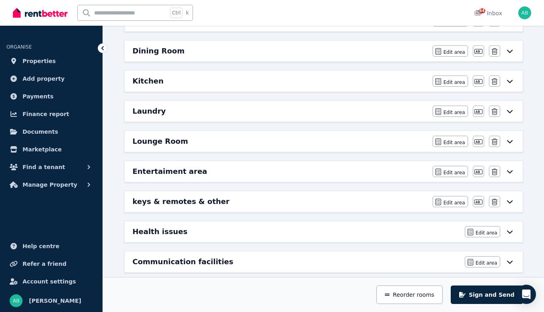
scroll to position [201, 0]
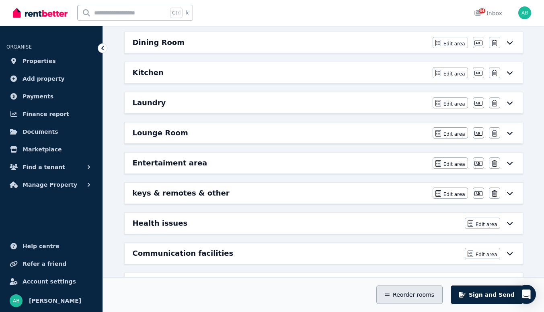
click at [412, 295] on button "Reorder rooms" at bounding box center [409, 295] width 66 height 18
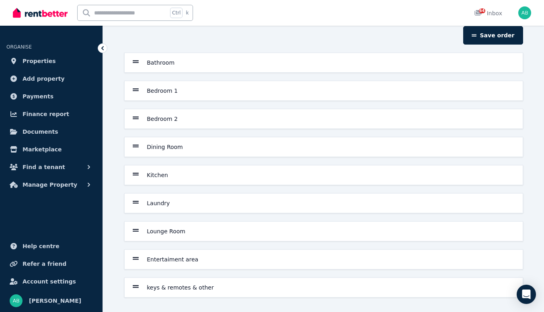
scroll to position [0, 0]
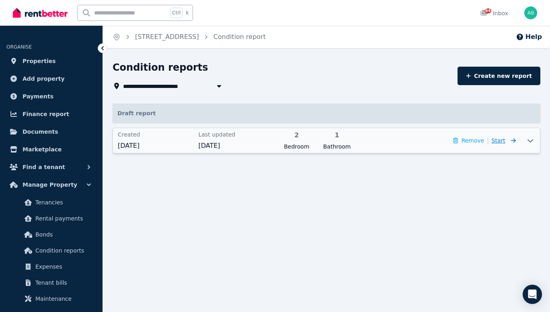
click at [492, 144] on span "Start" at bounding box center [499, 140] width 14 height 6
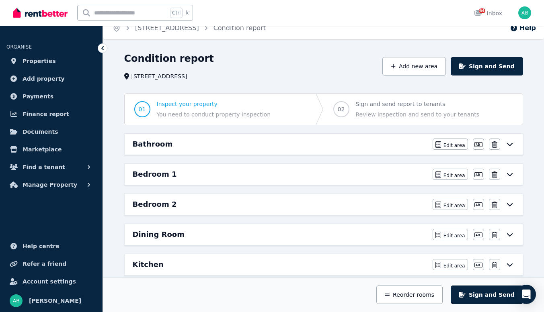
scroll to position [1, 0]
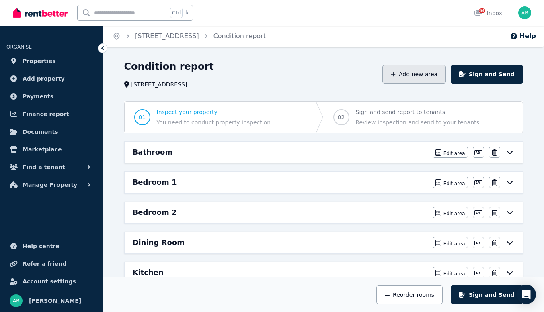
click at [407, 84] on button "Add new area" at bounding box center [414, 74] width 64 height 18
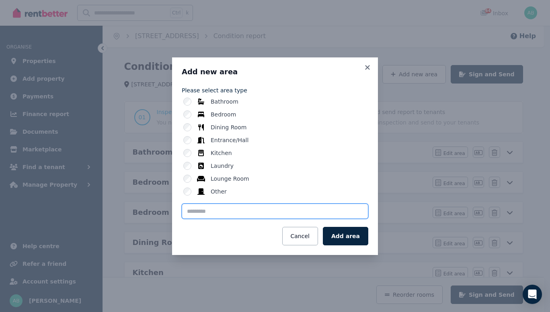
click at [198, 219] on input "text" at bounding box center [275, 211] width 186 height 15
type input "*"
type input "**********"
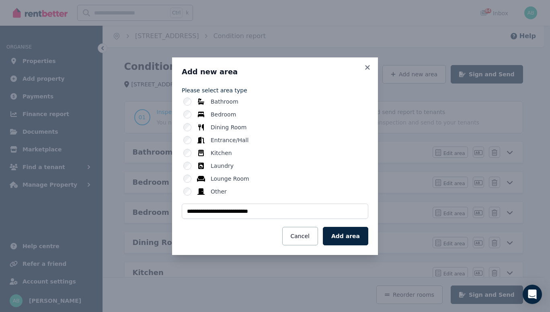
drag, startPoint x: 373, startPoint y: 264, endPoint x: 330, endPoint y: 254, distance: 44.4
click at [368, 246] on button "Add area" at bounding box center [345, 236] width 45 height 18
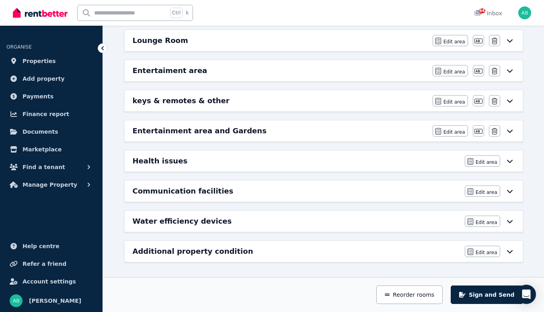
scroll to position [400, 0]
click at [446, 129] on span "Edit area" at bounding box center [454, 132] width 22 height 6
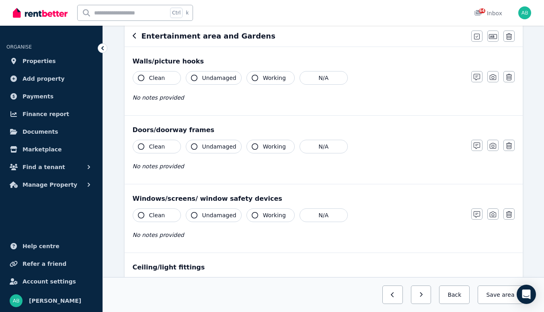
scroll to position [80, 0]
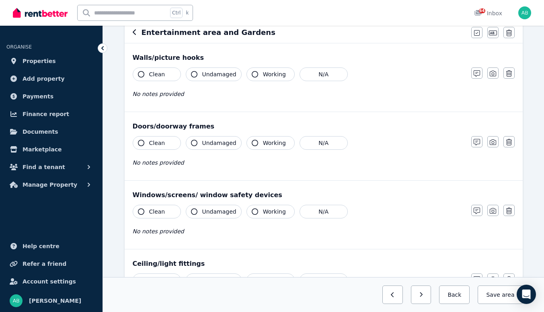
click at [164, 81] on button "Clean" at bounding box center [157, 75] width 48 height 14
click at [221, 81] on button "Undamaged" at bounding box center [214, 75] width 56 height 14
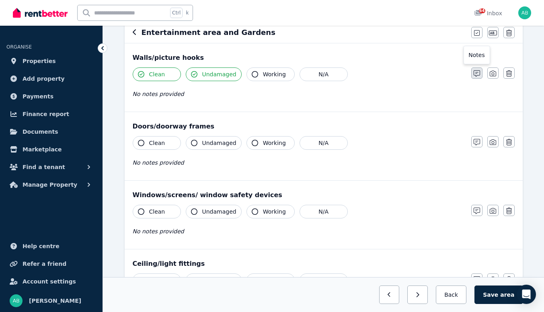
click at [476, 77] on icon "button" at bounding box center [476, 73] width 6 height 6
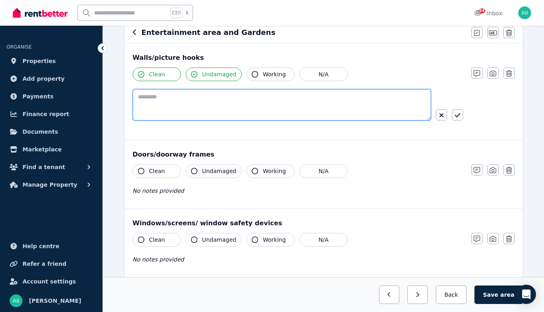
click at [221, 121] on textarea at bounding box center [282, 104] width 298 height 31
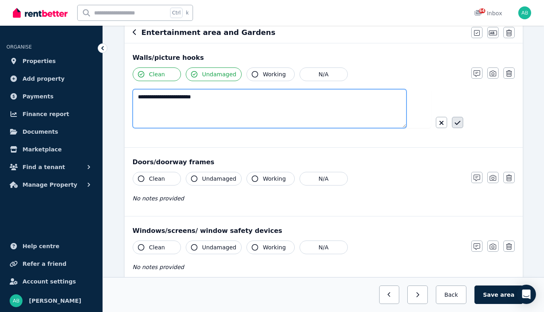
type textarea "**********"
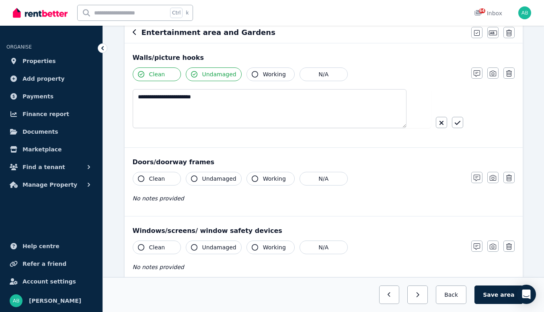
drag, startPoint x: 454, startPoint y: 164, endPoint x: 450, endPoint y: 163, distance: 4.2
click at [455, 126] on icon "button" at bounding box center [458, 123] width 6 height 6
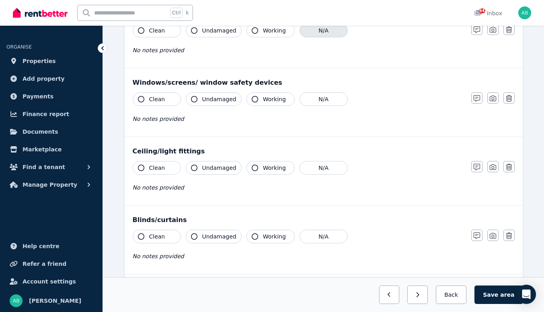
click at [348, 37] on button "N/A" at bounding box center [323, 31] width 48 height 14
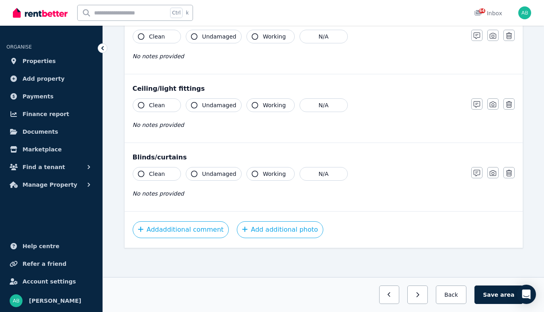
scroll to position [322, 0]
click at [348, 43] on button "N/A" at bounding box center [323, 37] width 48 height 14
drag, startPoint x: 176, startPoint y: 139, endPoint x: 182, endPoint y: 140, distance: 5.8
click at [165, 109] on span "Clean" at bounding box center [157, 105] width 16 height 8
drag, startPoint x: 221, startPoint y: 141, endPoint x: 263, endPoint y: 150, distance: 43.0
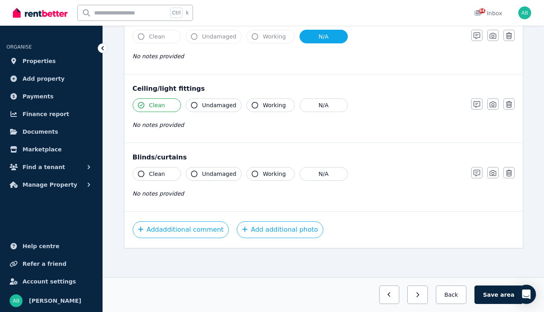
click at [221, 112] on button "Undamaged" at bounding box center [214, 105] width 56 height 14
drag, startPoint x: 355, startPoint y: 141, endPoint x: 332, endPoint y: 154, distance: 25.7
click at [348, 167] on button "N/A" at bounding box center [323, 174] width 48 height 14
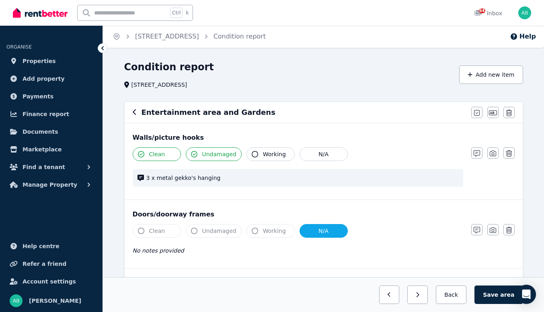
scroll to position [0, 0]
click at [480, 84] on button "Add new item" at bounding box center [491, 75] width 64 height 18
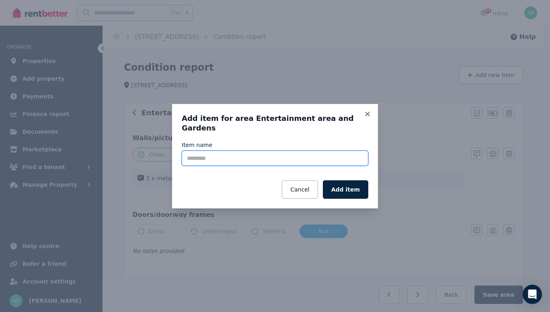
click at [215, 154] on input "Item name" at bounding box center [275, 158] width 186 height 15
type input "**********"
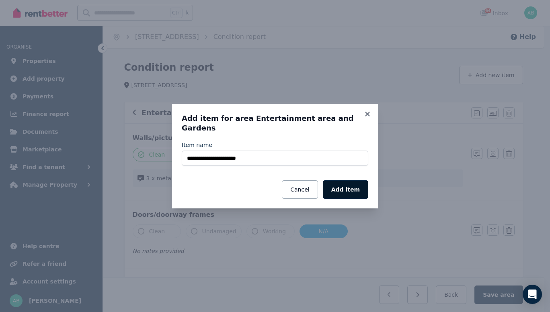
click at [368, 189] on button "Add item" at bounding box center [345, 189] width 45 height 18
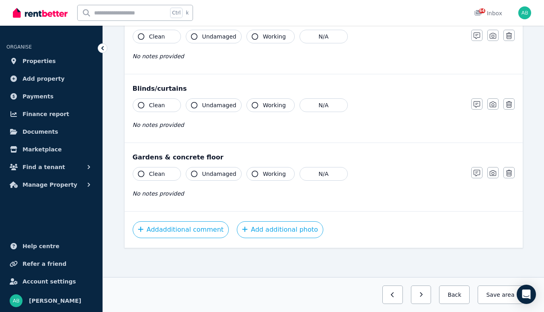
scroll to position [481, 0]
click at [165, 170] on span "Clean" at bounding box center [157, 174] width 16 height 8
click at [231, 170] on span "Undamaged" at bounding box center [219, 174] width 34 height 8
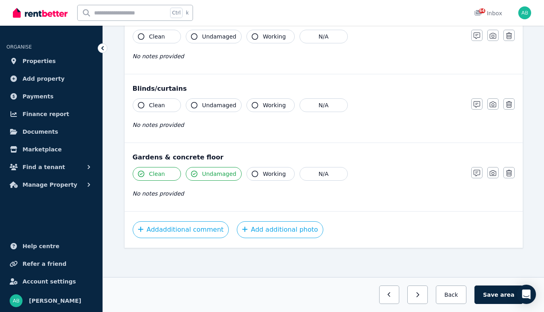
click at [477, 170] on icon "button" at bounding box center [476, 173] width 6 height 6
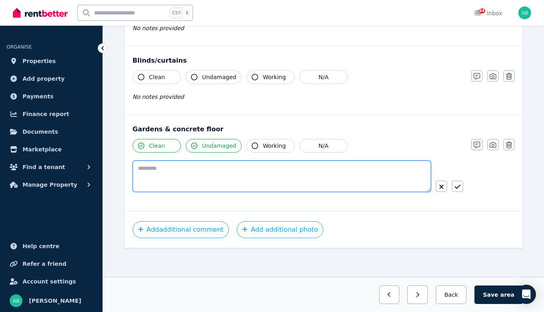
drag, startPoint x: 197, startPoint y: 139, endPoint x: 201, endPoint y: 141, distance: 5.0
click at [196, 161] on textarea at bounding box center [282, 176] width 298 height 31
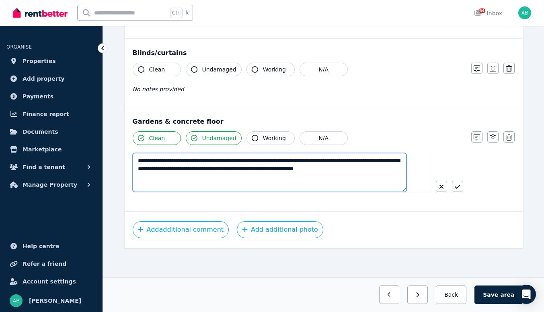
drag, startPoint x: 265, startPoint y: 155, endPoint x: 264, endPoint y: 151, distance: 4.5
click at [265, 154] on textarea "**********" at bounding box center [270, 172] width 274 height 39
type textarea "**********"
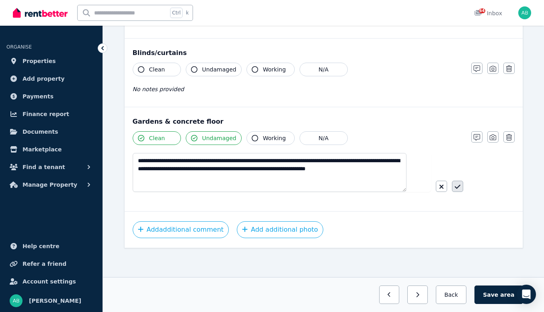
click at [455, 184] on icon "button" at bounding box center [458, 187] width 6 height 6
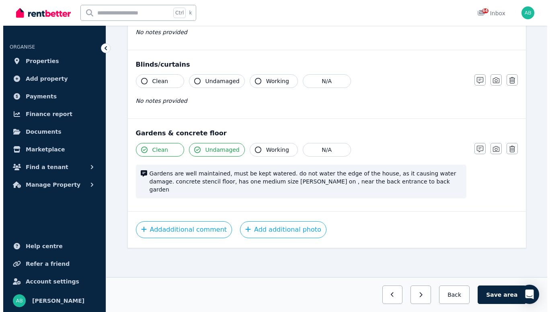
scroll to position [390, 0]
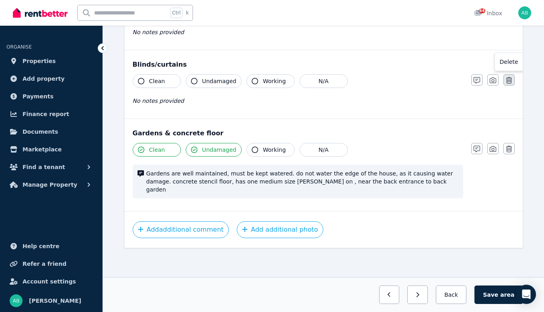
click at [514, 86] on button "button" at bounding box center [508, 79] width 11 height 11
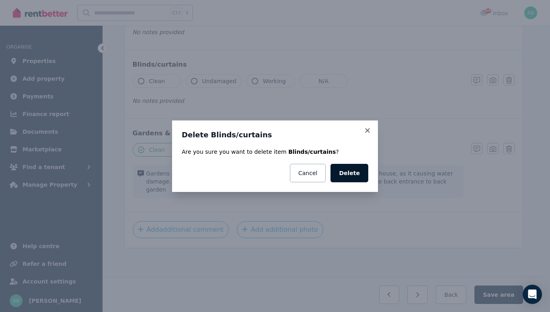
click at [368, 178] on button "Delete" at bounding box center [349, 173] width 38 height 18
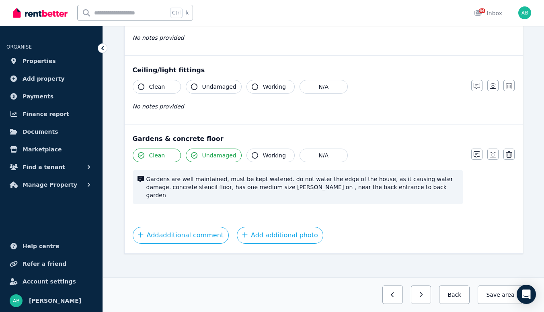
scroll to position [264, 0]
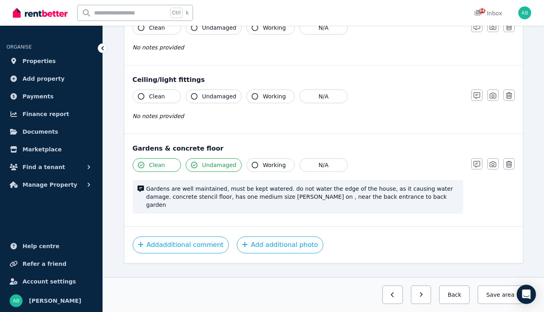
click at [165, 100] on span "Clean" at bounding box center [157, 96] width 16 height 8
click at [232, 100] on span "Undamaged" at bounding box center [219, 96] width 34 height 8
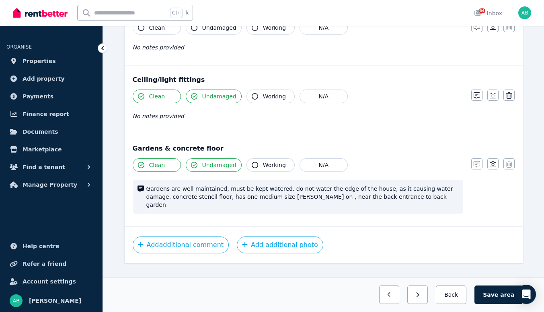
scroll to position [224, 0]
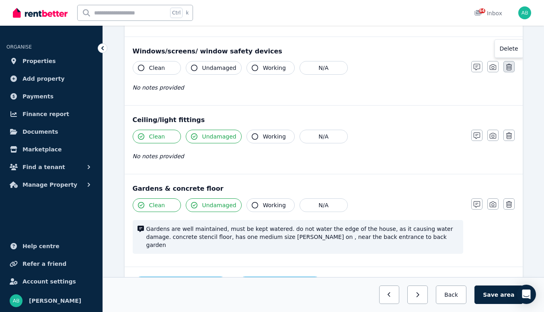
click at [512, 70] on icon "button" at bounding box center [509, 67] width 6 height 6
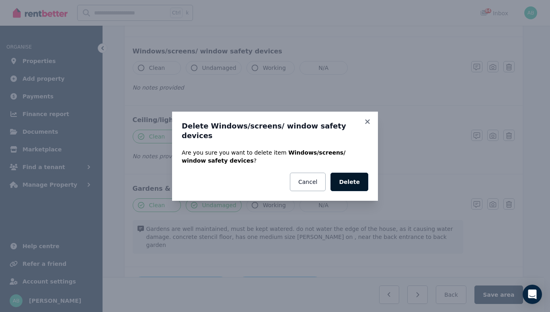
click at [368, 184] on button "Delete" at bounding box center [349, 182] width 38 height 18
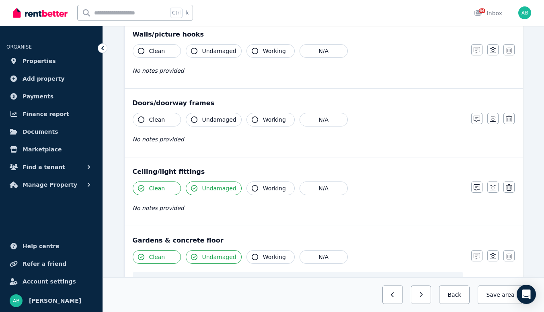
scroll to position [144, 0]
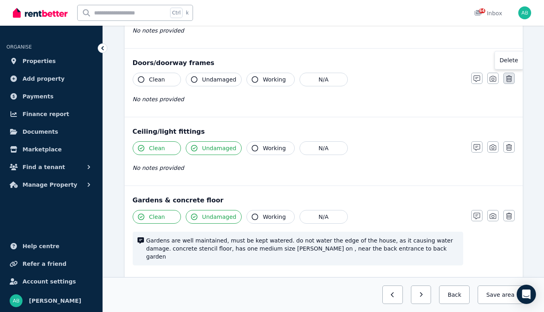
click at [512, 82] on icon "button" at bounding box center [509, 79] width 6 height 6
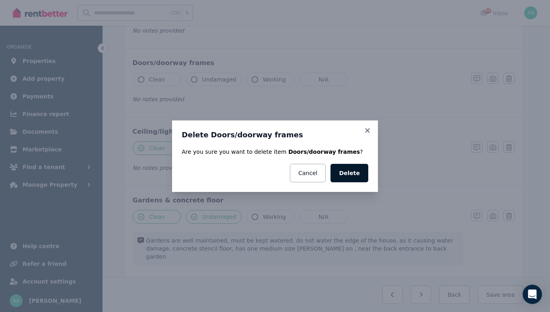
click at [367, 181] on button "Delete" at bounding box center [349, 173] width 38 height 18
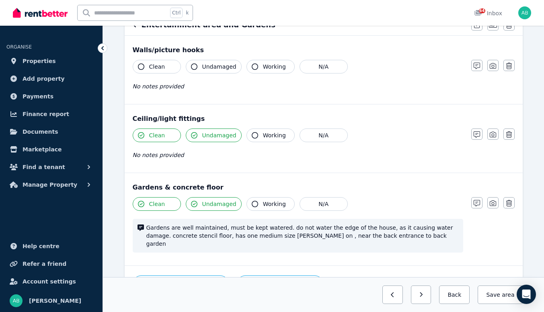
scroll to position [104, 0]
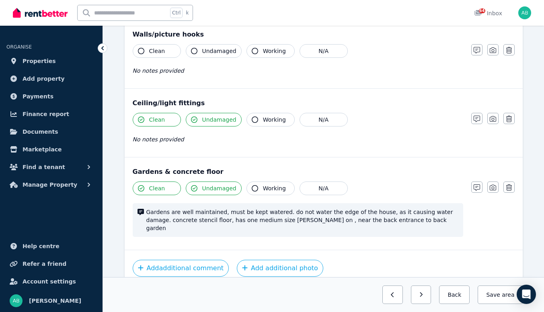
click at [167, 58] on button "Clean" at bounding box center [157, 51] width 48 height 14
drag, startPoint x: 220, startPoint y: 92, endPoint x: 281, endPoint y: 108, distance: 62.6
click at [220, 58] on button "Undamaged" at bounding box center [214, 51] width 56 height 14
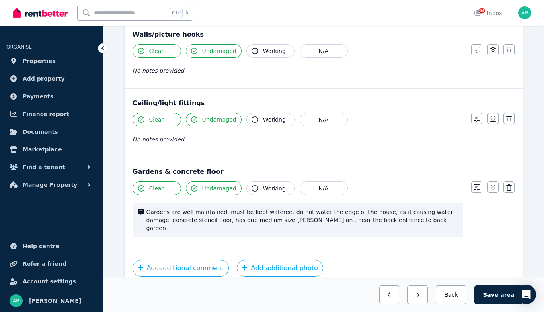
scroll to position [64, 0]
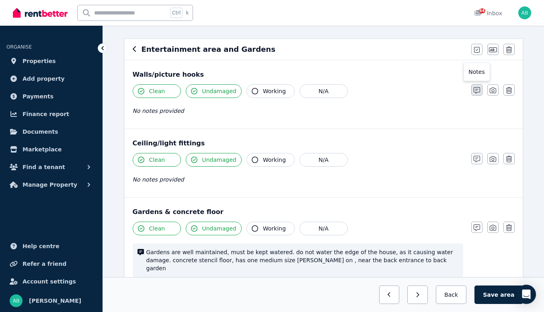
drag, startPoint x: 478, startPoint y: 130, endPoint x: 473, endPoint y: 130, distance: 5.6
click at [477, 94] on icon "button" at bounding box center [476, 90] width 6 height 6
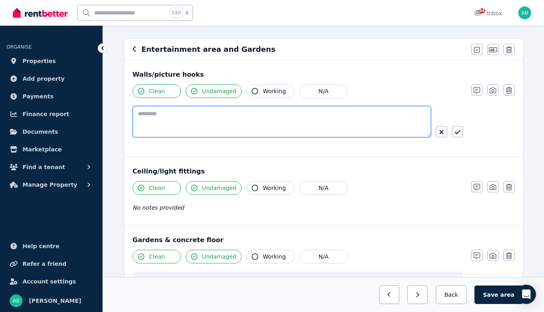
click at [215, 137] on textarea at bounding box center [282, 121] width 298 height 31
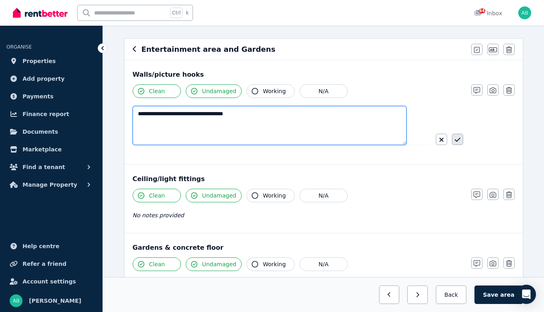
type textarea "**********"
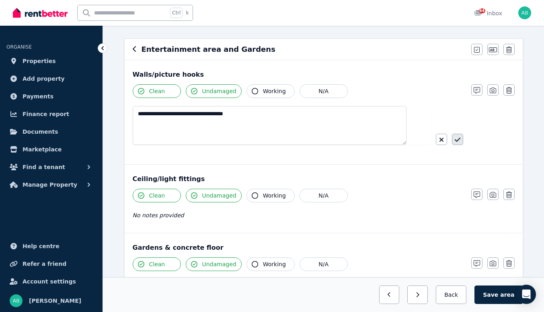
click at [457, 143] on icon "button" at bounding box center [458, 140] width 6 height 6
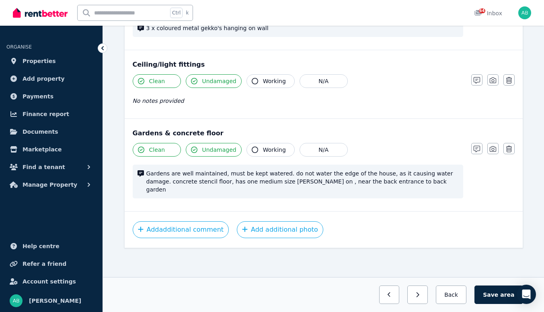
scroll to position [264, 0]
click at [493, 291] on button "Save area" at bounding box center [498, 295] width 48 height 18
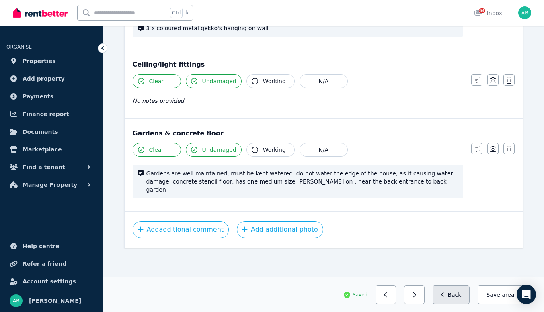
click at [455, 293] on button "Back" at bounding box center [450, 295] width 37 height 18
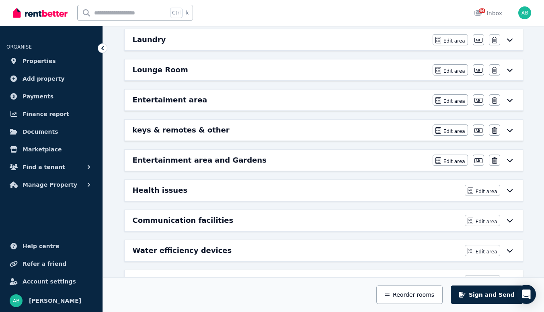
scroll to position [314, 0]
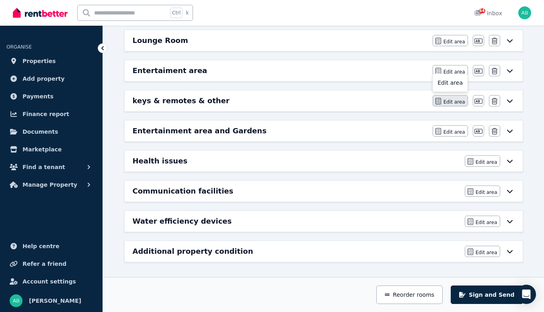
click at [436, 105] on icon "button" at bounding box center [438, 101] width 6 height 6
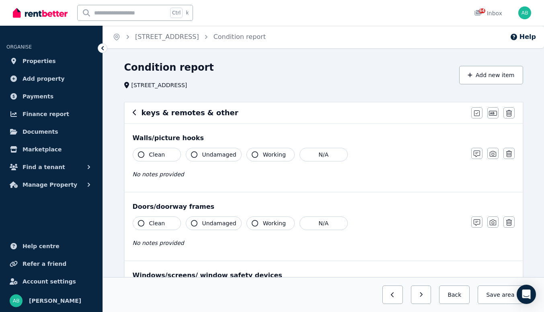
scroll to position [40, 0]
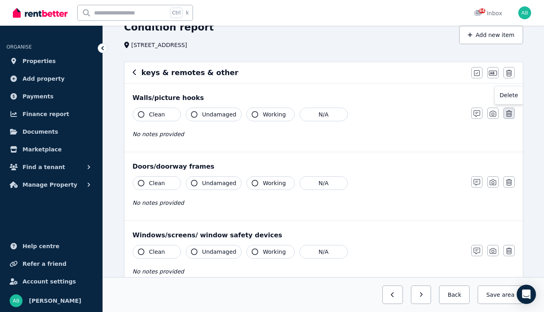
click at [512, 117] on icon "button" at bounding box center [509, 114] width 6 height 6
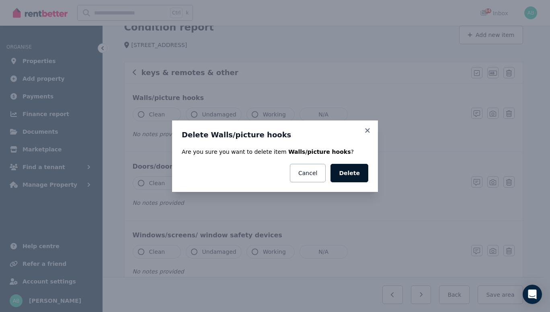
click at [368, 182] on button "Delete" at bounding box center [349, 173] width 38 height 18
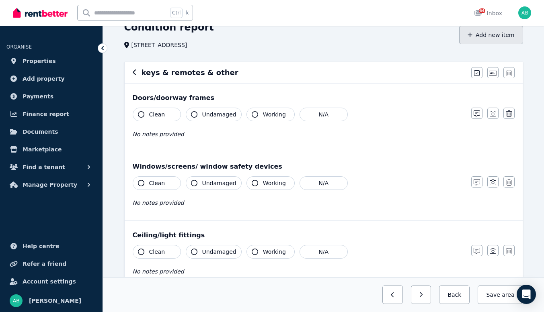
click at [481, 44] on button "Add new item" at bounding box center [491, 35] width 64 height 18
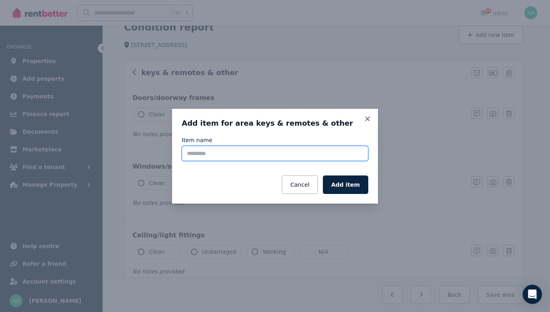
click at [182, 151] on input "Item name" at bounding box center [275, 153] width 186 height 15
type input "**********"
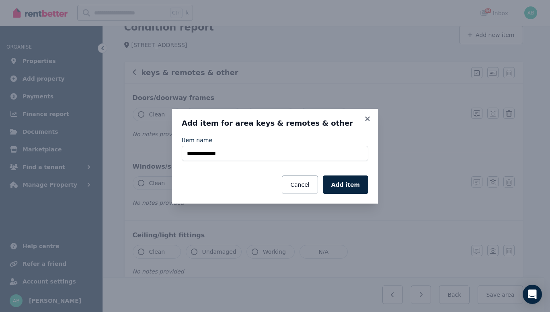
click at [351, 188] on button "Add item" at bounding box center [345, 185] width 45 height 18
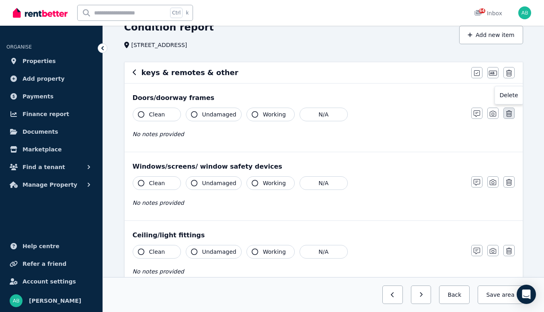
click at [512, 117] on icon "button" at bounding box center [509, 114] width 6 height 6
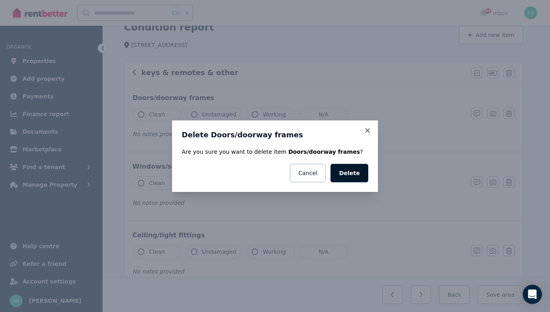
click at [368, 180] on button "Delete" at bounding box center [349, 173] width 38 height 18
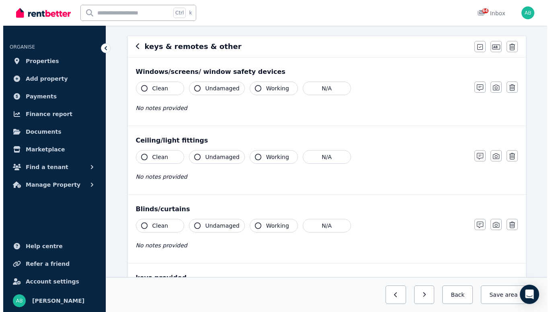
scroll to position [80, 0]
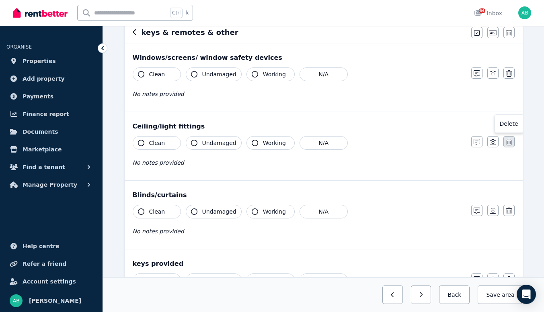
click at [512, 145] on icon "button" at bounding box center [509, 142] width 6 height 6
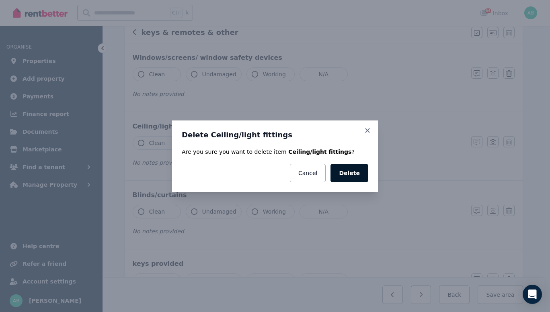
click at [368, 182] on button "Delete" at bounding box center [349, 173] width 38 height 18
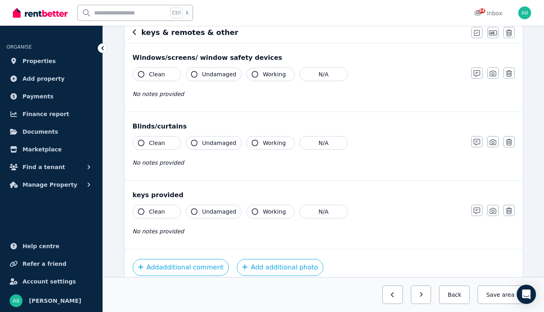
click at [512, 77] on icon "button" at bounding box center [509, 73] width 6 height 6
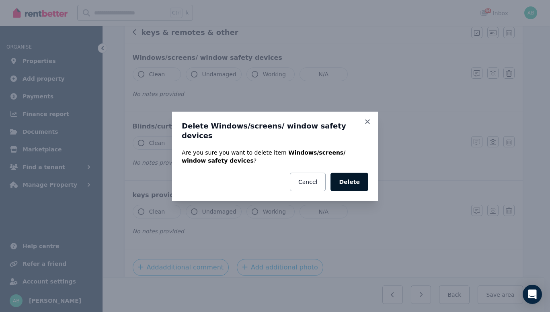
click at [368, 188] on button "Delete" at bounding box center [349, 182] width 38 height 18
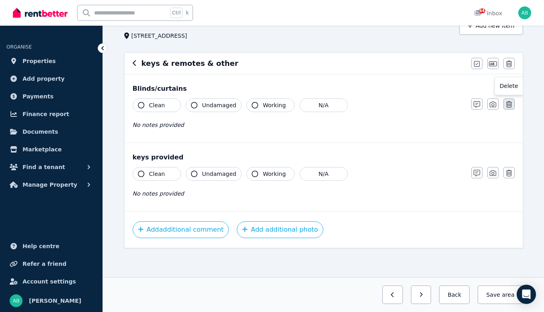
click at [512, 108] on icon "button" at bounding box center [509, 104] width 6 height 6
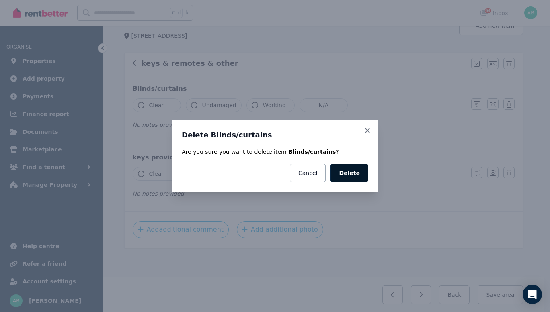
click at [368, 180] on button "Delete" at bounding box center [349, 173] width 38 height 18
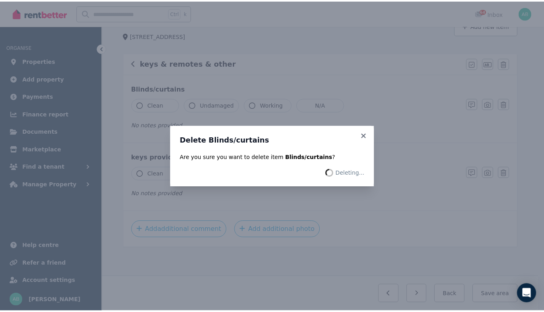
scroll to position [53, 0]
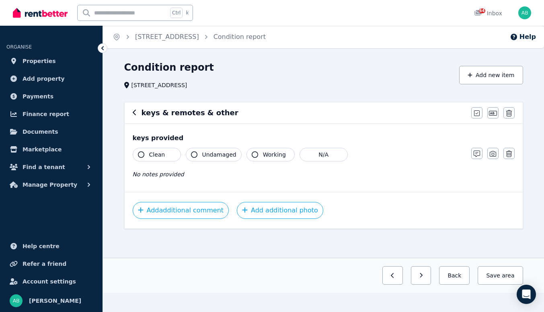
click at [144, 152] on icon "button" at bounding box center [141, 155] width 6 height 6
click at [230, 151] on span "Undamaged" at bounding box center [219, 155] width 34 height 8
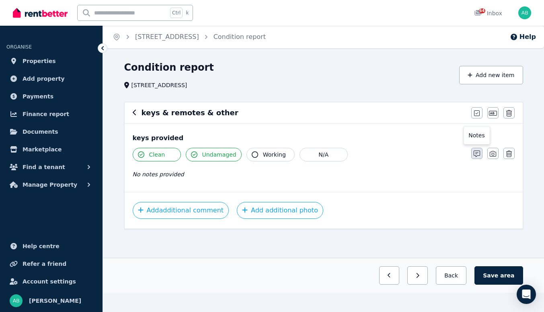
click at [477, 151] on icon "button" at bounding box center [476, 154] width 6 height 6
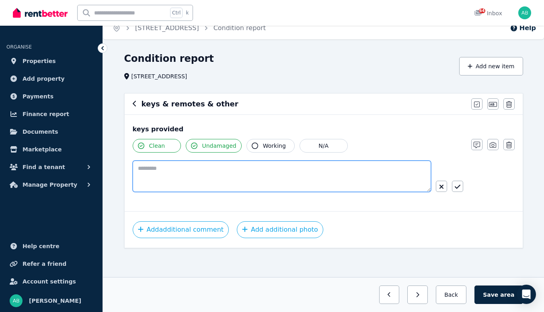
drag, startPoint x: 181, startPoint y: 176, endPoint x: 189, endPoint y: 212, distance: 36.3
click at [181, 176] on textarea at bounding box center [282, 176] width 298 height 31
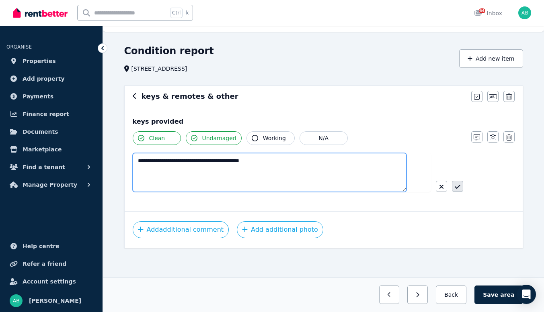
type textarea "**********"
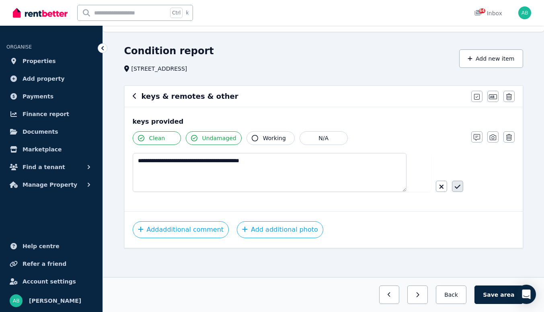
click at [455, 189] on icon "button" at bounding box center [457, 187] width 6 height 4
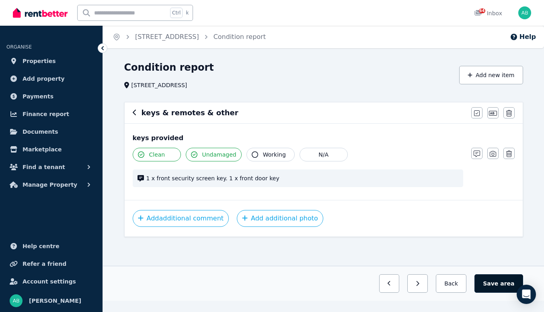
click at [500, 293] on button "Save area" at bounding box center [498, 284] width 48 height 18
click at [463, 292] on button "Back" at bounding box center [450, 284] width 37 height 18
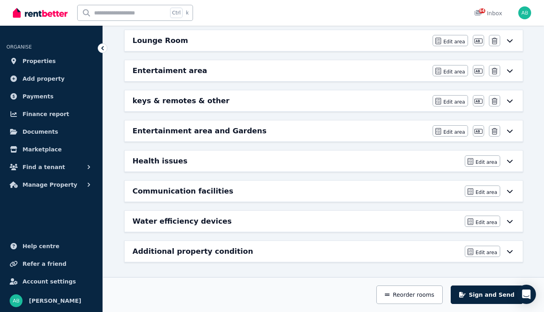
scroll to position [414, 0]
click at [480, 159] on span "Edit area" at bounding box center [486, 162] width 22 height 6
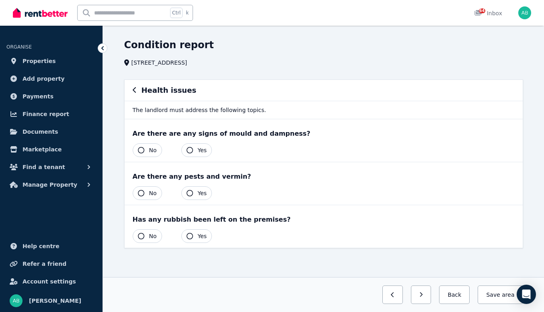
scroll to position [105, 0]
click at [144, 147] on icon "button" at bounding box center [141, 150] width 6 height 6
drag, startPoint x: 170, startPoint y: 161, endPoint x: 268, endPoint y: 176, distance: 99.3
click at [157, 189] on span "No" at bounding box center [153, 193] width 8 height 8
click at [157, 232] on span "No" at bounding box center [153, 236] width 8 height 8
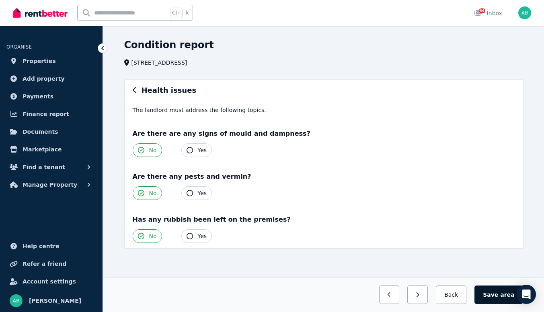
click at [503, 288] on button "Save area" at bounding box center [498, 295] width 48 height 18
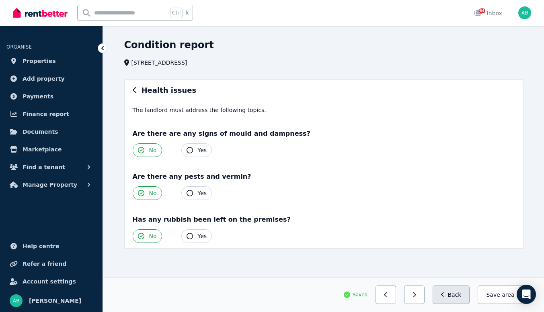
click at [449, 295] on button "Back" at bounding box center [450, 295] width 37 height 18
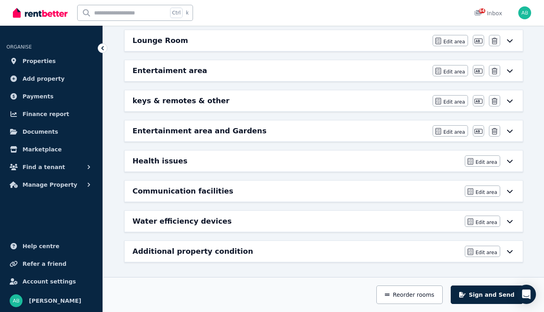
scroll to position [426, 0]
drag, startPoint x: 472, startPoint y: 178, endPoint x: 434, endPoint y: 180, distance: 37.5
click at [471, 189] on icon "button" at bounding box center [470, 192] width 6 height 6
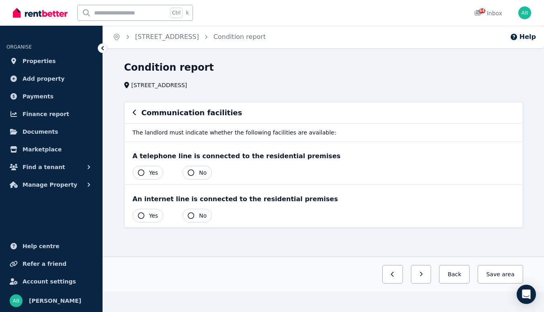
scroll to position [51, 0]
click at [194, 170] on icon "button" at bounding box center [191, 173] width 6 height 6
click at [194, 217] on icon "button" at bounding box center [191, 216] width 6 height 6
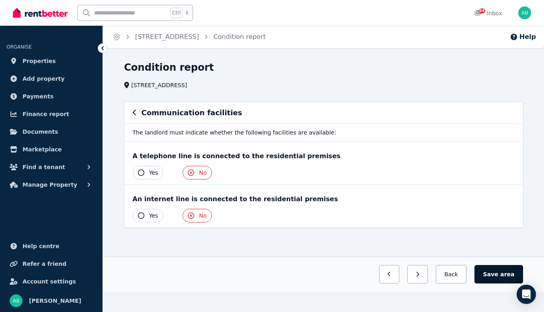
click at [488, 284] on button "Save area" at bounding box center [498, 274] width 48 height 18
drag, startPoint x: 454, startPoint y: 293, endPoint x: 342, endPoint y: 268, distance: 114.6
click at [453, 284] on button "Back" at bounding box center [450, 274] width 37 height 18
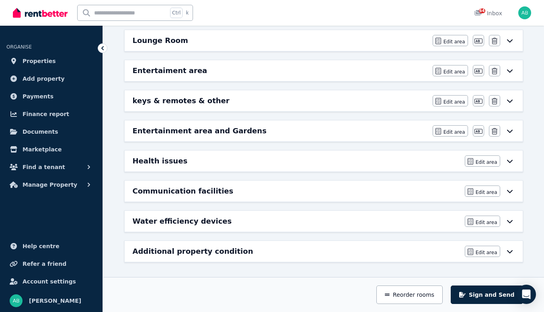
scroll to position [440, 0]
click at [484, 219] on span "Edit area" at bounding box center [486, 222] width 22 height 6
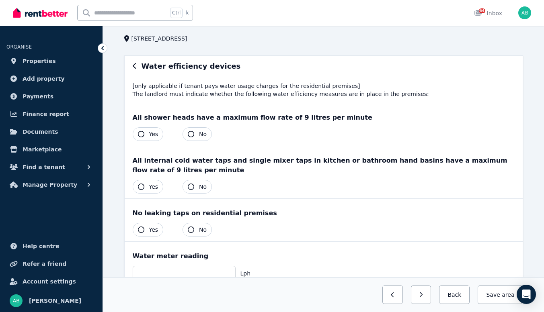
scroll to position [80, 0]
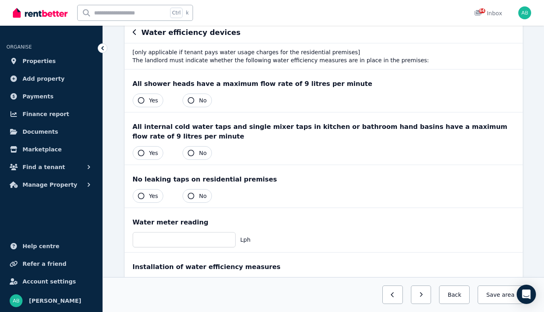
click at [164, 107] on button "Yes" at bounding box center [148, 101] width 31 height 14
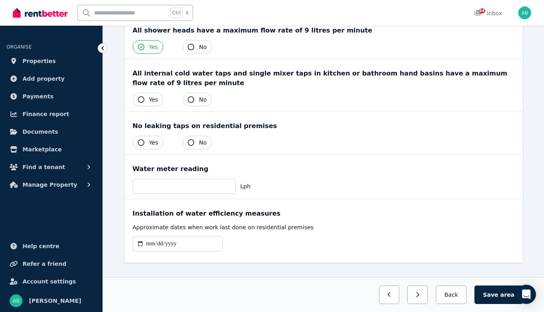
scroll to position [161, 0]
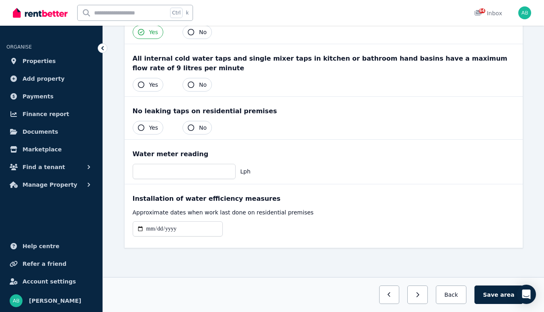
click at [164, 92] on button "Yes" at bounding box center [148, 85] width 31 height 14
click at [207, 132] on span "No" at bounding box center [203, 128] width 8 height 8
click at [493, 292] on button "Save area" at bounding box center [498, 295] width 48 height 18
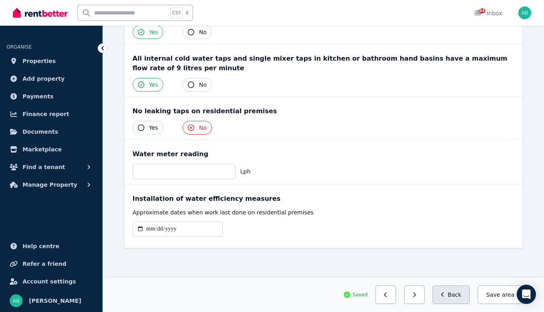
click at [453, 294] on button "Back" at bounding box center [450, 295] width 37 height 18
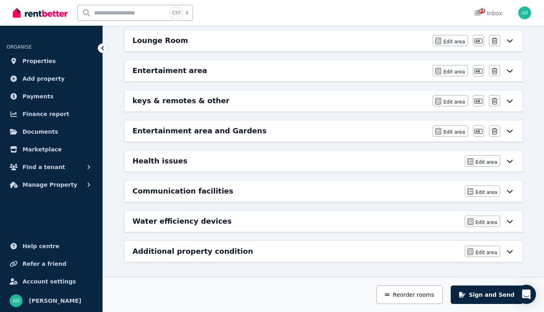
scroll to position [440, 0]
drag, startPoint x: 482, startPoint y: 235, endPoint x: 445, endPoint y: 235, distance: 37.4
click at [478, 246] on button "Edit area" at bounding box center [482, 251] width 35 height 11
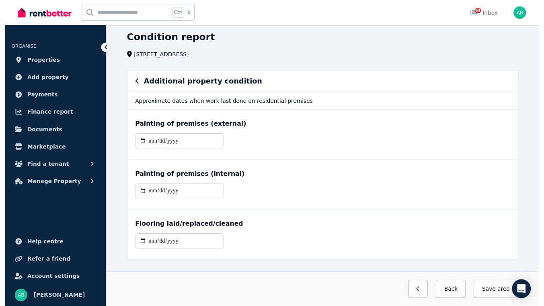
scroll to position [0, 0]
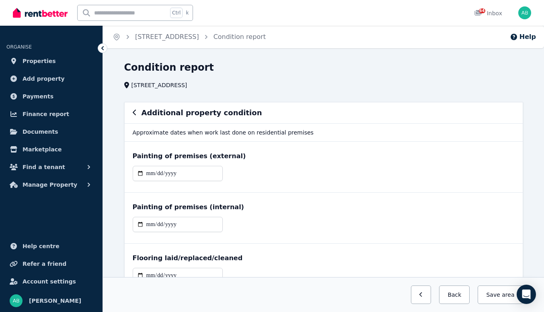
click at [104, 50] on icon at bounding box center [102, 48] width 2 height 4
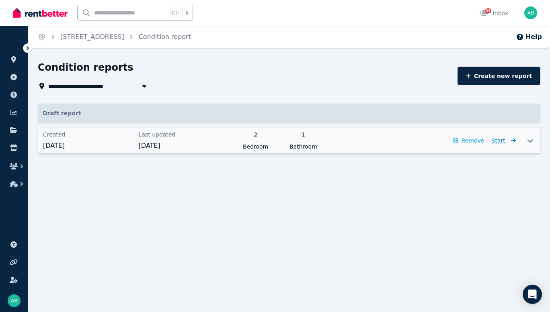
click at [494, 144] on span "Start" at bounding box center [499, 140] width 14 height 6
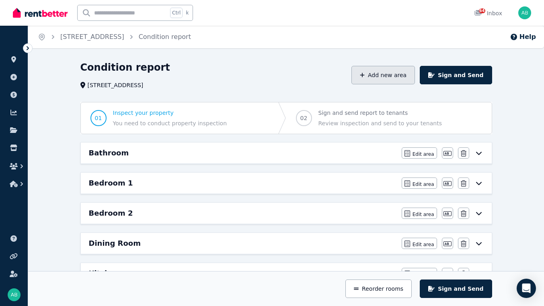
click at [408, 84] on button "Add new area" at bounding box center [383, 75] width 64 height 18
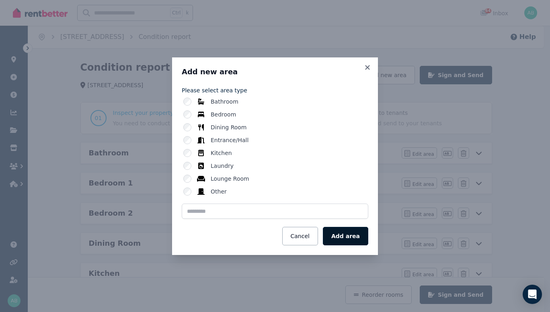
click at [367, 246] on button "Add area" at bounding box center [345, 236] width 45 height 18
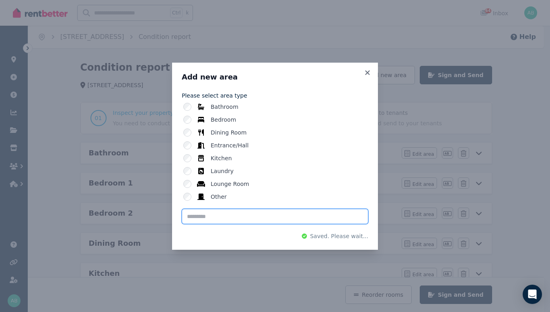
drag, startPoint x: 186, startPoint y: 238, endPoint x: 196, endPoint y: 228, distance: 13.9
click at [186, 224] on input "text" at bounding box center [275, 216] width 186 height 15
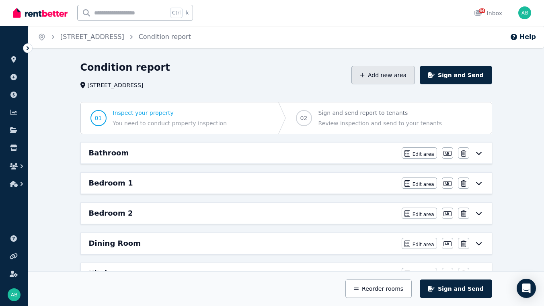
click at [415, 84] on button "Add new area" at bounding box center [383, 75] width 64 height 18
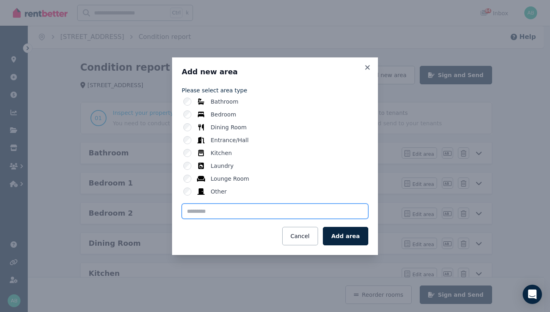
drag, startPoint x: 233, startPoint y: 225, endPoint x: 238, endPoint y: 224, distance: 4.5
click at [233, 219] on input "text" at bounding box center [275, 211] width 186 height 15
type input "*"
drag, startPoint x: 179, startPoint y: 226, endPoint x: 180, endPoint y: 222, distance: 4.2
click at [182, 219] on input "**********" at bounding box center [275, 211] width 186 height 15
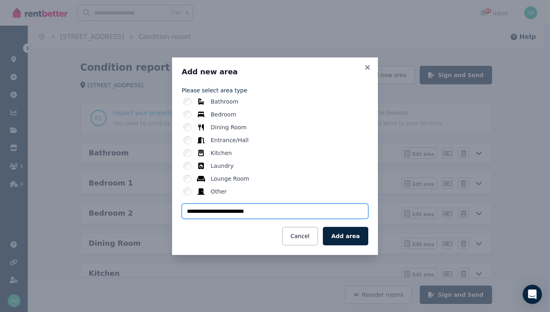
click at [182, 219] on input "**********" at bounding box center [275, 211] width 186 height 15
type input "**********"
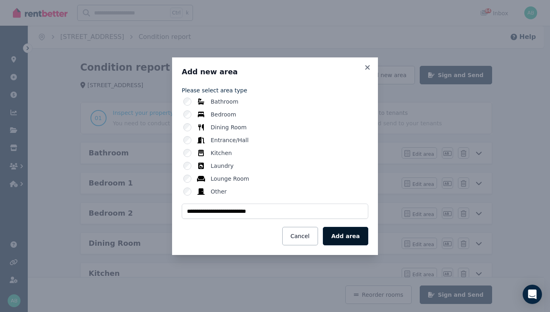
click at [363, 246] on button "Add area" at bounding box center [345, 236] width 45 height 18
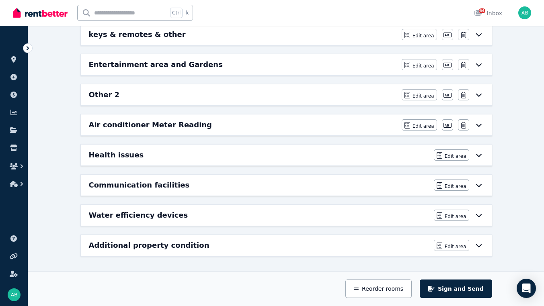
scroll to position [481, 0]
click at [434, 123] on span "Edit area" at bounding box center [423, 126] width 22 height 6
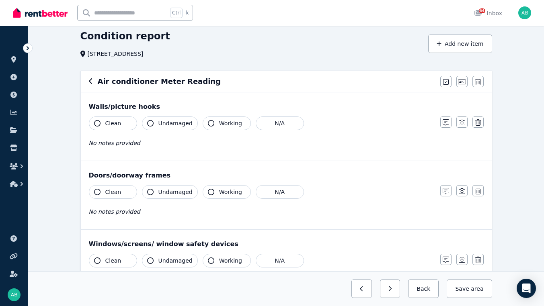
scroll to position [80, 0]
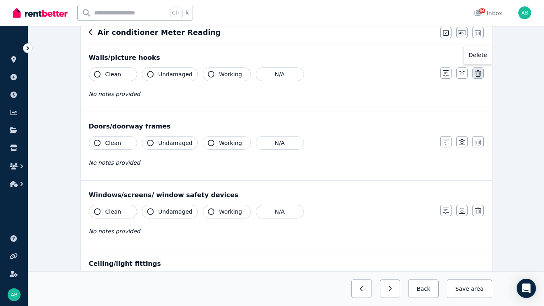
click at [481, 77] on icon "button" at bounding box center [478, 73] width 6 height 6
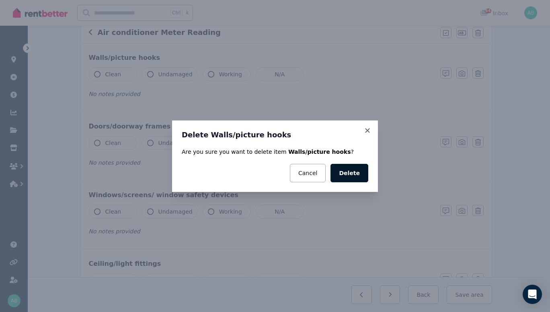
click at [368, 176] on button "Delete" at bounding box center [349, 173] width 38 height 18
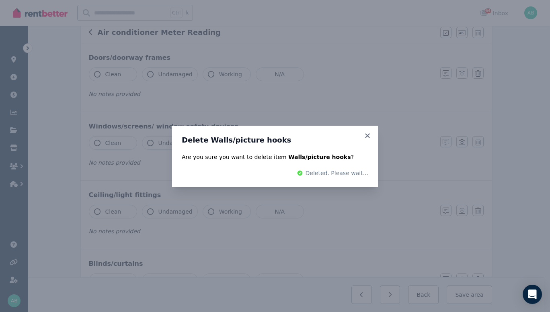
click at [527, 61] on div "Delete Walls/picture hooks Are you sure you want to delete item Walls/picture h…" at bounding box center [275, 156] width 550 height 312
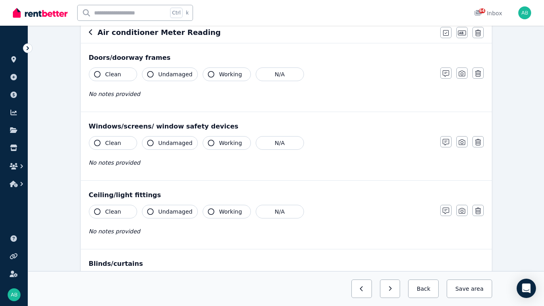
click at [481, 36] on icon "button" at bounding box center [478, 33] width 6 height 6
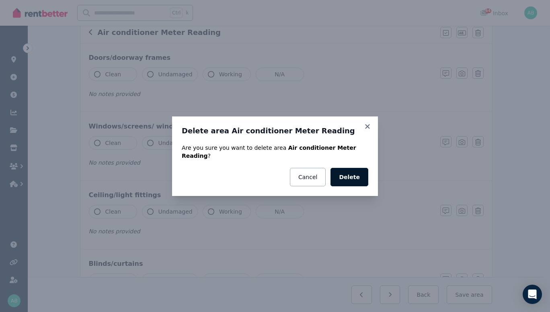
click at [358, 180] on button "Delete" at bounding box center [349, 177] width 38 height 18
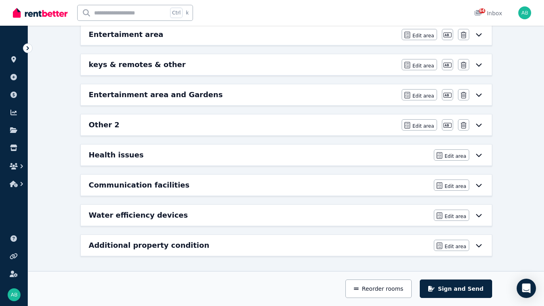
scroll to position [484, 0]
click at [434, 123] on span "Edit area" at bounding box center [423, 126] width 22 height 6
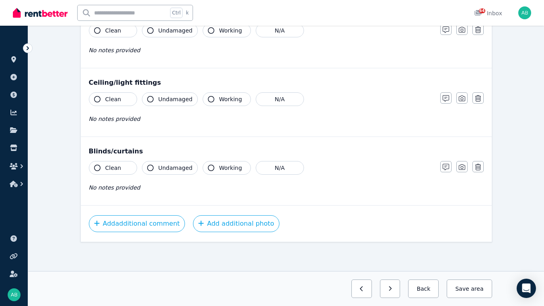
scroll to position [0, 0]
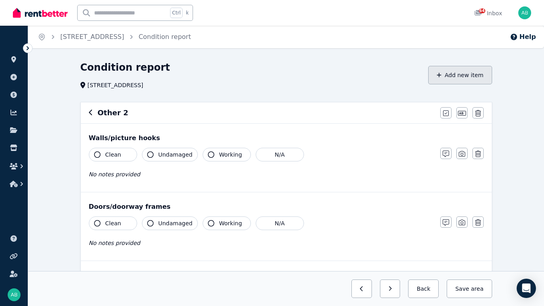
click at [492, 84] on button "Add new item" at bounding box center [460, 75] width 64 height 18
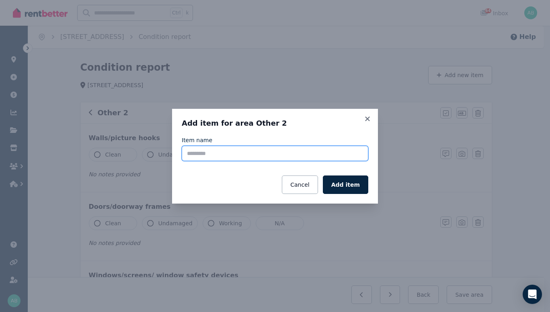
click at [182, 156] on input "Item name" at bounding box center [275, 153] width 186 height 15
click at [236, 156] on input "**" at bounding box center [275, 153] width 186 height 15
drag, startPoint x: 227, startPoint y: 154, endPoint x: 209, endPoint y: 156, distance: 17.8
click at [209, 156] on input "**********" at bounding box center [275, 153] width 186 height 15
click at [247, 154] on input "**********" at bounding box center [275, 153] width 186 height 15
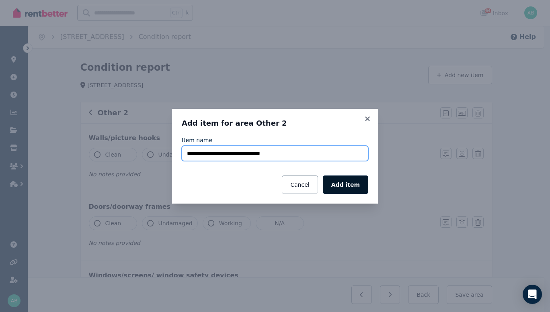
type input "**********"
click at [365, 194] on button "Add item" at bounding box center [345, 185] width 45 height 18
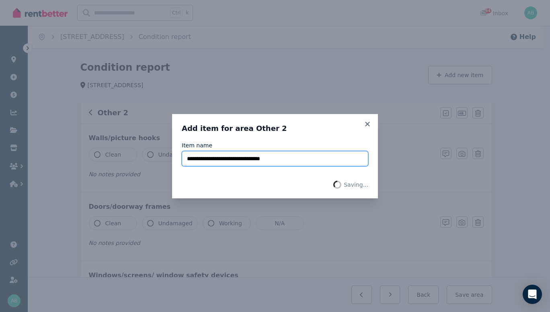
drag, startPoint x: 294, startPoint y: 162, endPoint x: 129, endPoint y: 162, distance: 165.2
click at [129, 162] on div "**********" at bounding box center [275, 156] width 550 height 312
drag, startPoint x: 391, startPoint y: 116, endPoint x: 218, endPoint y: 129, distance: 173.7
click at [371, 121] on icon at bounding box center [367, 124] width 8 height 7
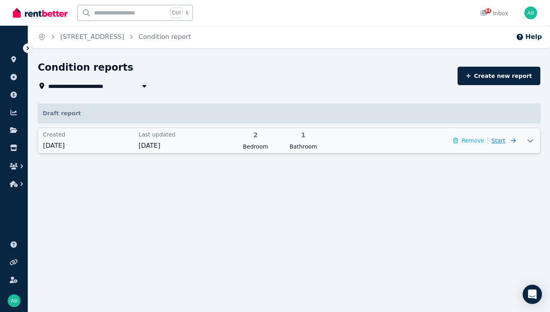
click at [492, 144] on span "Start" at bounding box center [499, 140] width 14 height 6
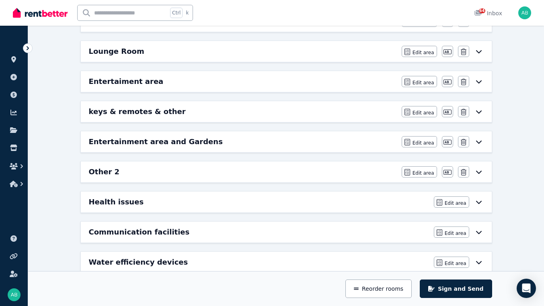
scroll to position [403, 0]
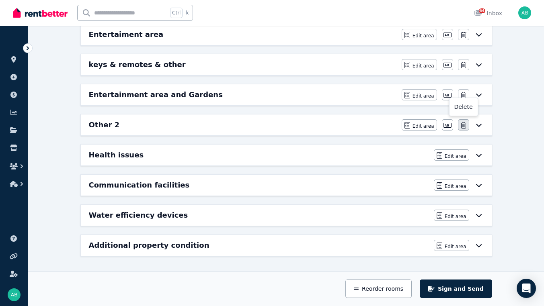
click at [466, 129] on icon "button" at bounding box center [464, 125] width 6 height 6
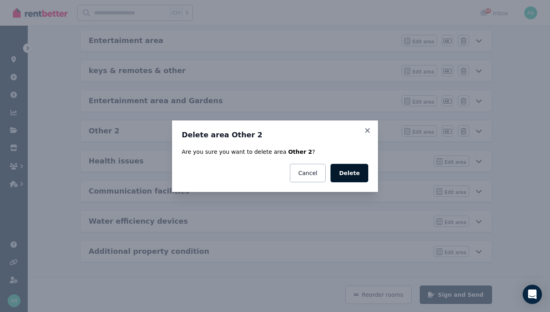
click at [366, 179] on button "Delete" at bounding box center [349, 173] width 38 height 18
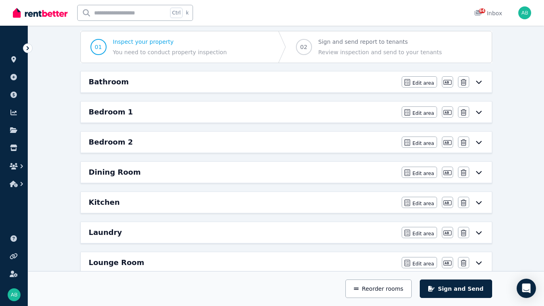
scroll to position [1, 0]
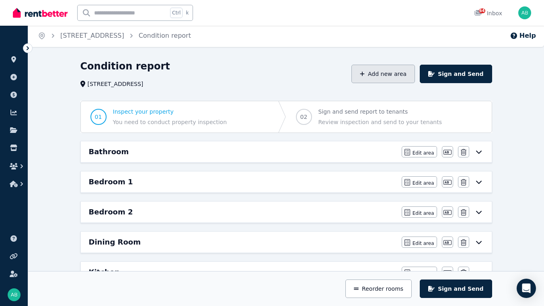
click at [415, 83] on button "Add new area" at bounding box center [383, 74] width 64 height 18
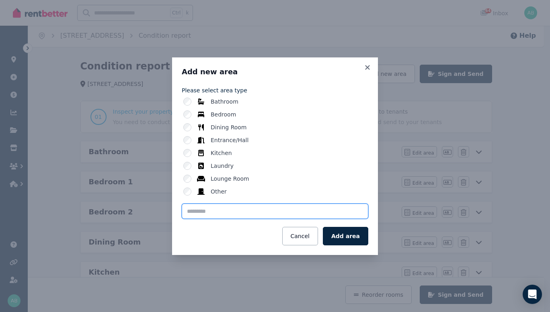
click at [253, 219] on input "text" at bounding box center [275, 211] width 186 height 15
click at [201, 219] on input "text" at bounding box center [275, 211] width 186 height 15
paste input "**********"
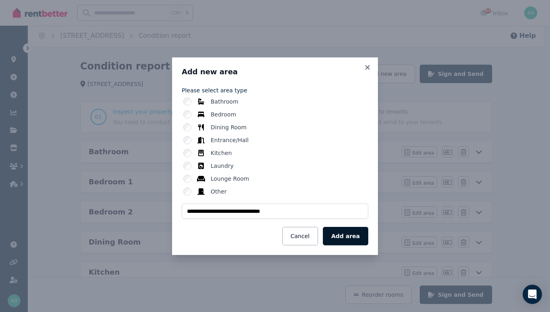
click at [368, 246] on button "Add area" at bounding box center [345, 236] width 45 height 18
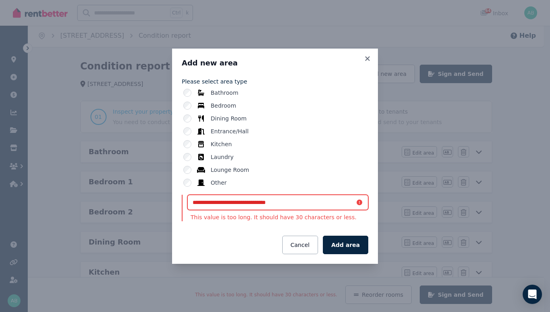
drag, startPoint x: 242, startPoint y: 215, endPoint x: 216, endPoint y: 213, distance: 25.8
click at [216, 210] on input "**********" at bounding box center [277, 202] width 181 height 15
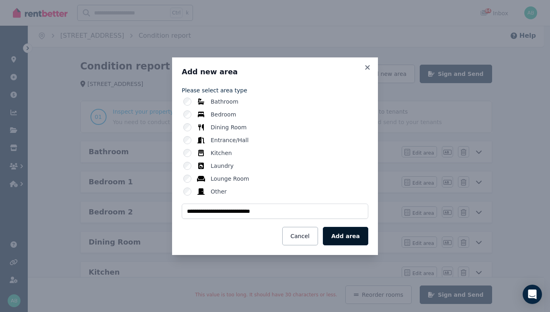
click at [368, 246] on button "Add area" at bounding box center [345, 236] width 45 height 18
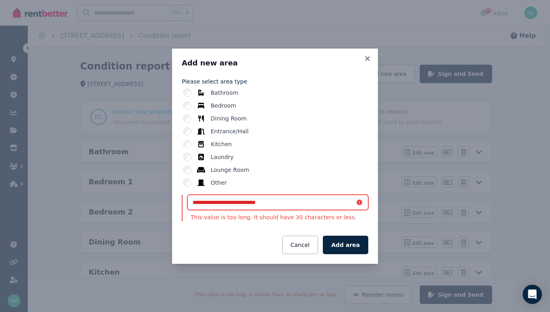
click at [228, 210] on input "**********" at bounding box center [277, 202] width 181 height 15
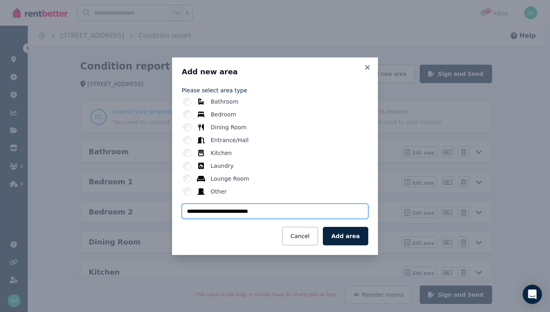
drag, startPoint x: 211, startPoint y: 225, endPoint x: 188, endPoint y: 225, distance: 22.9
click at [188, 219] on input "**********" at bounding box center [275, 211] width 186 height 15
type input "**********"
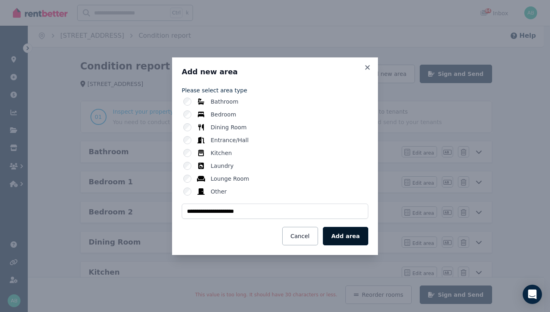
click at [361, 246] on button "Add area" at bounding box center [345, 236] width 45 height 18
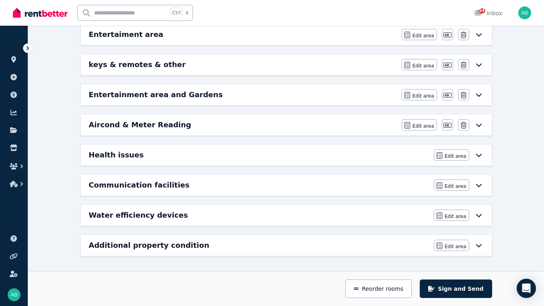
scroll to position [363, 0]
drag, startPoint x: 455, startPoint y: 201, endPoint x: 415, endPoint y: 201, distance: 40.6
click at [434, 129] on span "Edit area" at bounding box center [423, 126] width 22 height 6
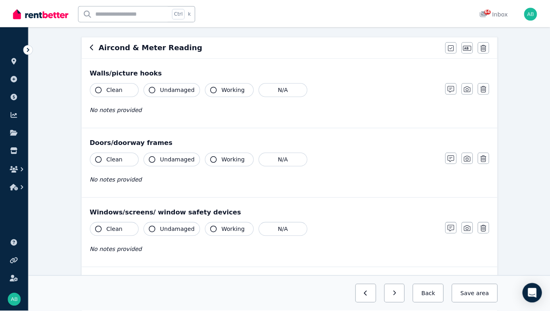
scroll to position [121, 0]
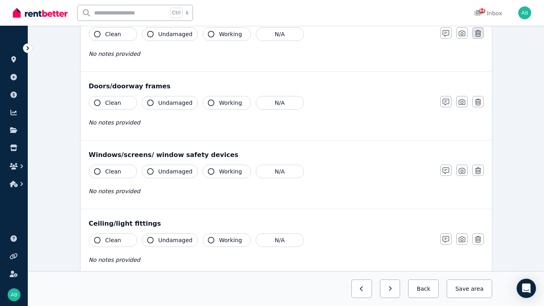
click at [484, 39] on button "button" at bounding box center [477, 32] width 11 height 11
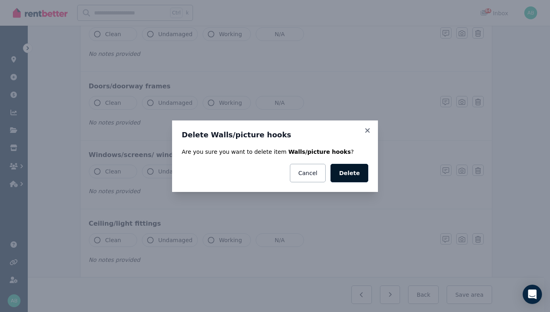
click at [368, 181] on button "Delete" at bounding box center [349, 173] width 38 height 18
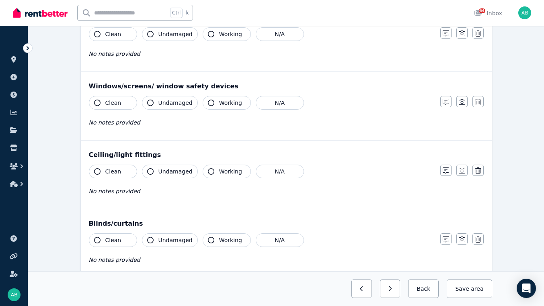
click at [481, 105] on icon "button" at bounding box center [478, 102] width 6 height 6
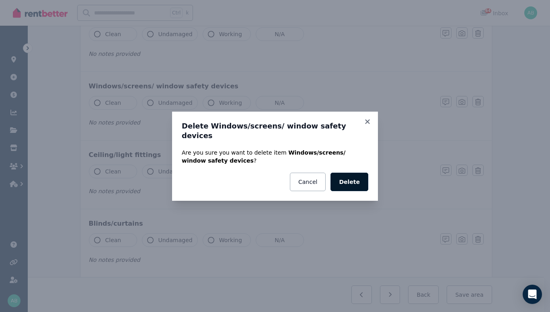
click at [363, 188] on button "Delete" at bounding box center [349, 182] width 38 height 18
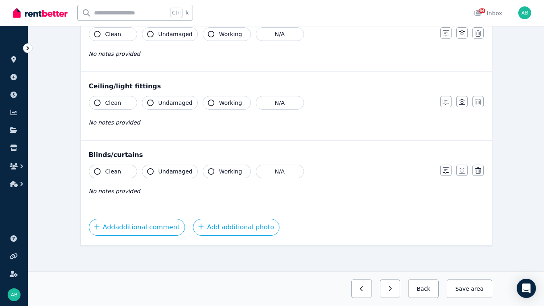
click at [481, 105] on icon "button" at bounding box center [478, 102] width 6 height 6
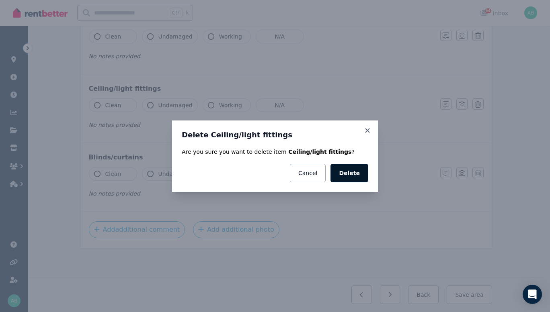
click at [368, 179] on button "Delete" at bounding box center [349, 173] width 38 height 18
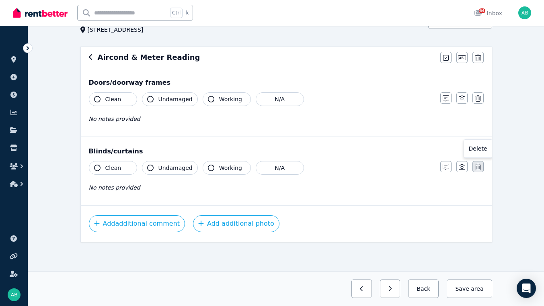
click at [481, 164] on icon "button" at bounding box center [478, 167] width 6 height 6
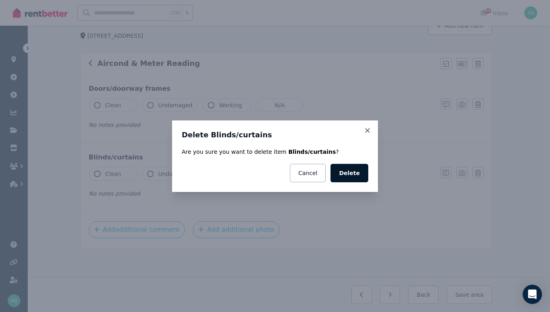
click at [368, 179] on button "Delete" at bounding box center [349, 173] width 38 height 18
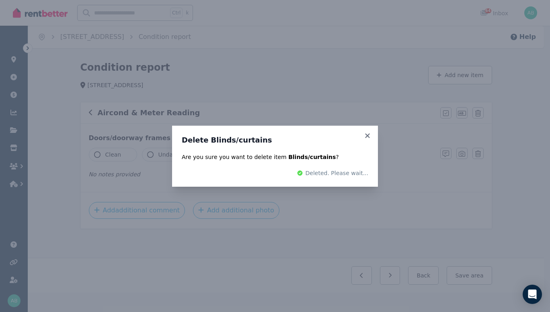
scroll to position [53, 0]
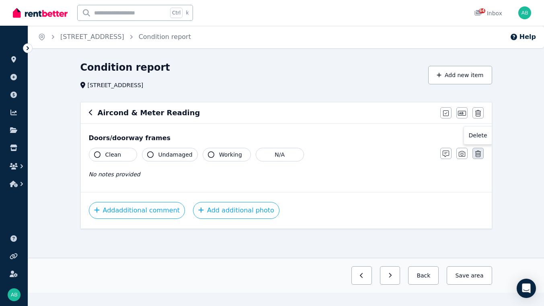
click at [481, 151] on icon "button" at bounding box center [478, 154] width 6 height 6
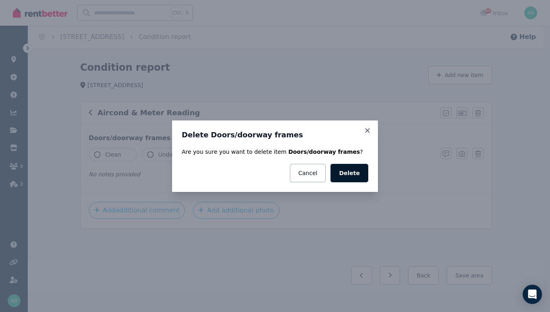
click at [368, 182] on button "Delete" at bounding box center [349, 173] width 38 height 18
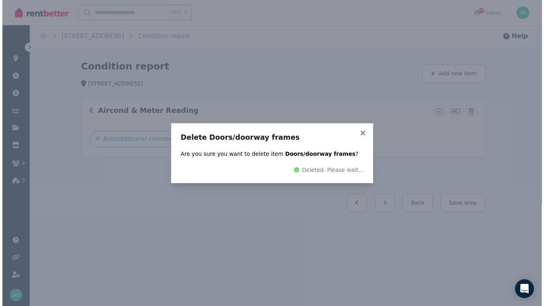
scroll to position [0, 0]
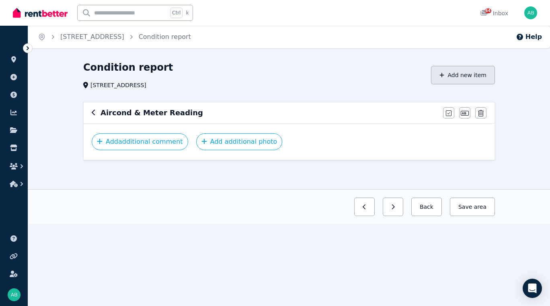
drag, startPoint x: 493, startPoint y: 98, endPoint x: 485, endPoint y: 98, distance: 7.6
click at [492, 84] on button "Add new item" at bounding box center [463, 75] width 64 height 18
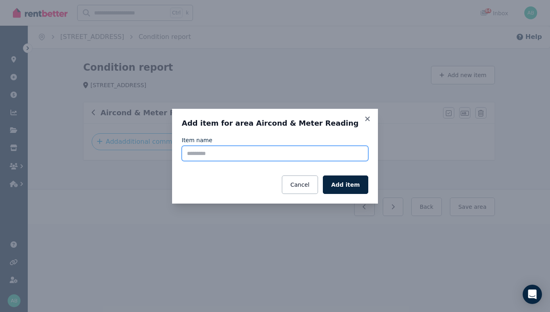
click at [182, 157] on input "Item name" at bounding box center [275, 153] width 186 height 15
click at [182, 155] on input "**********" at bounding box center [275, 153] width 186 height 15
type input "**********"
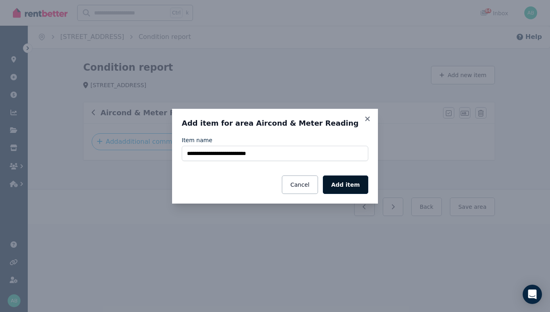
click at [368, 193] on button "Add item" at bounding box center [345, 185] width 45 height 18
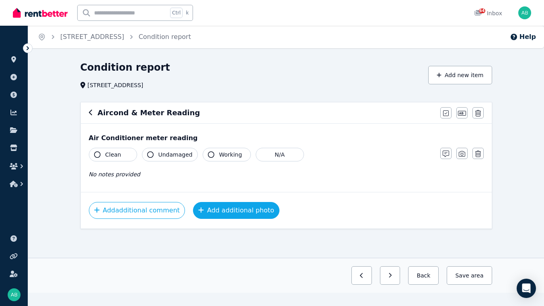
scroll to position [18, 0]
click at [105, 159] on span "Clean" at bounding box center [113, 155] width 16 height 8
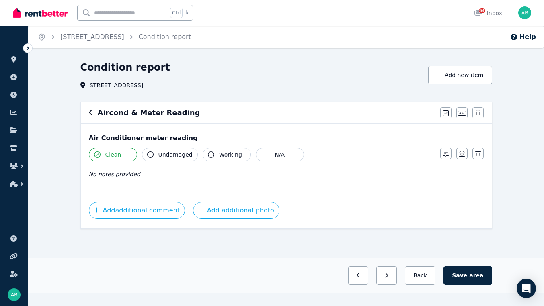
click at [158, 159] on span "Undamaged" at bounding box center [175, 155] width 34 height 8
click at [449, 157] on icon "button" at bounding box center [446, 154] width 6 height 6
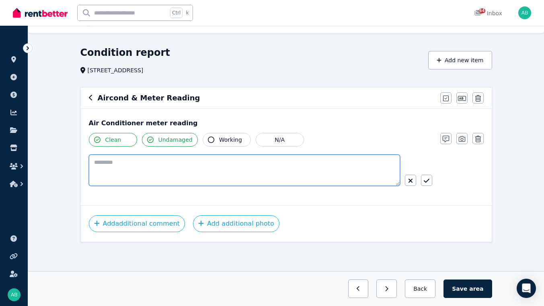
click at [89, 186] on textarea at bounding box center [244, 170] width 311 height 31
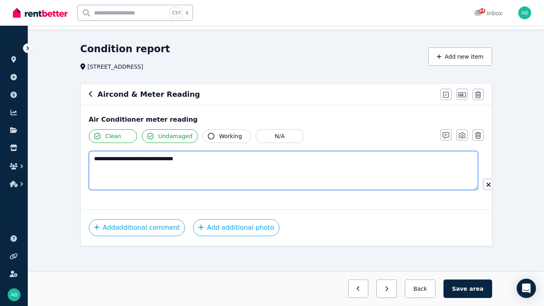
click at [89, 190] on textarea "**********" at bounding box center [283, 170] width 389 height 39
click at [300, 190] on textarea "**********" at bounding box center [283, 170] width 389 height 39
click at [408, 190] on textarea "**********" at bounding box center [283, 170] width 389 height 39
drag, startPoint x: 82, startPoint y: 213, endPoint x: 77, endPoint y: 212, distance: 5.7
click at [89, 190] on textarea "**********" at bounding box center [283, 170] width 389 height 39
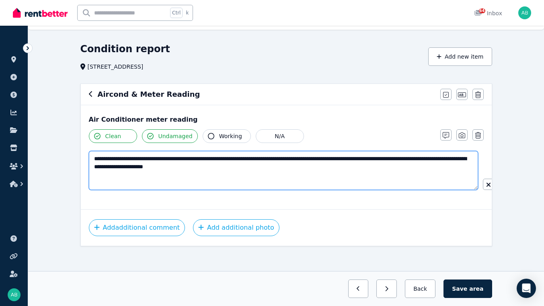
click at [291, 190] on textarea "**********" at bounding box center [283, 170] width 389 height 39
type textarea "**********"
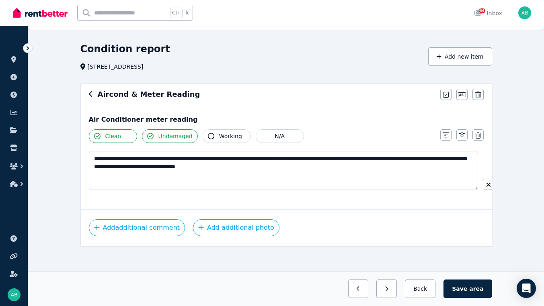
click at [502, 188] on icon "button" at bounding box center [505, 185] width 6 height 6
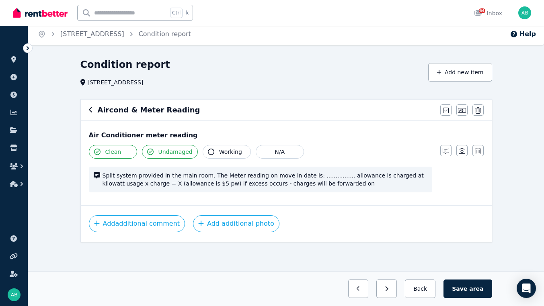
scroll to position [0, 0]
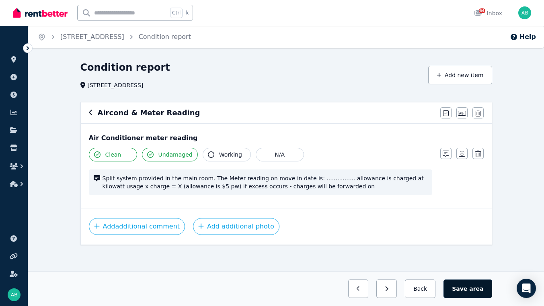
click at [492, 286] on button "Save area" at bounding box center [467, 289] width 48 height 18
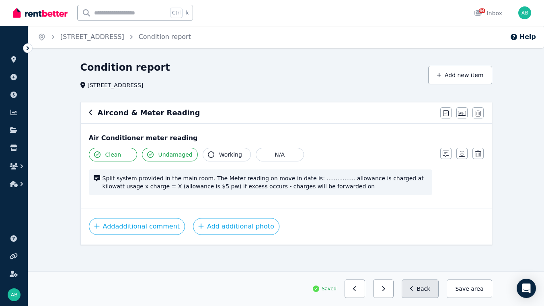
click at [439, 284] on button "Back" at bounding box center [420, 289] width 37 height 18
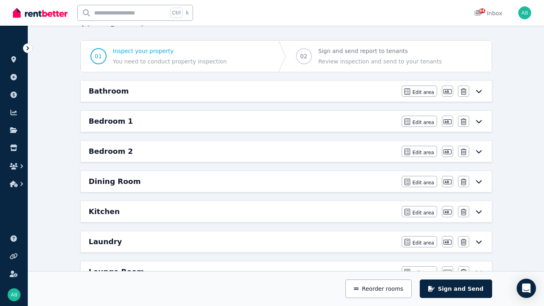
scroll to position [1, 0]
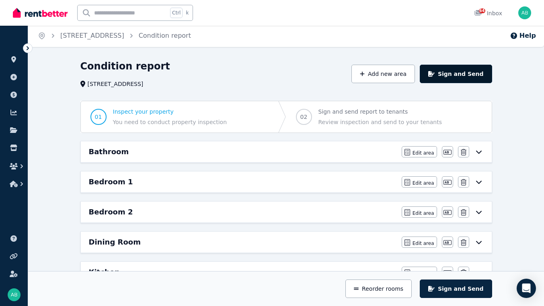
click at [481, 83] on button "Sign and Send" at bounding box center [456, 74] width 72 height 18
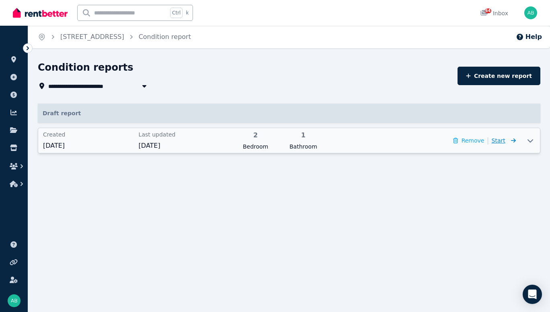
click at [508, 143] on icon at bounding box center [512, 141] width 8 height 6
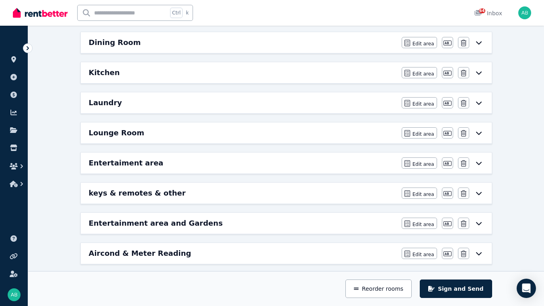
scroll to position [281, 0]
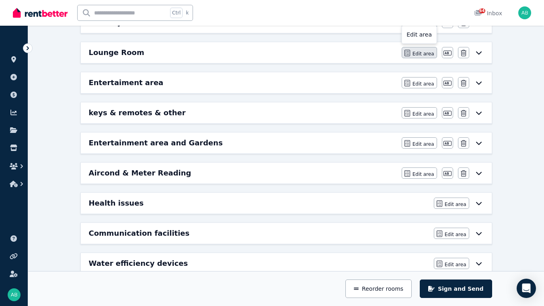
click at [434, 57] on span "Edit area" at bounding box center [423, 54] width 22 height 6
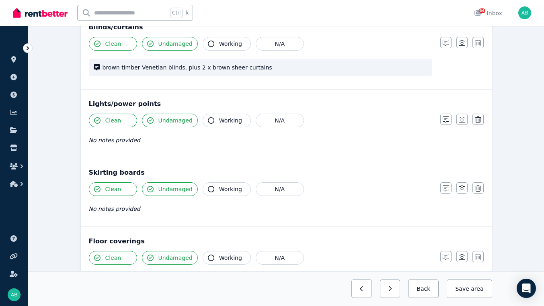
scroll to position [362, 0]
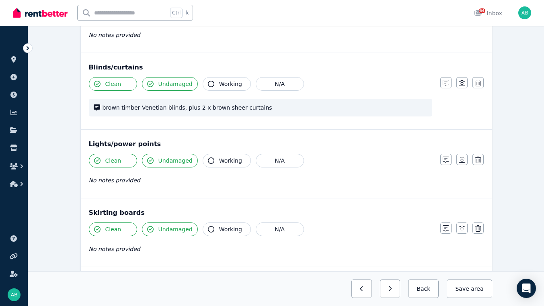
click at [449, 18] on icon "button" at bounding box center [446, 14] width 6 height 6
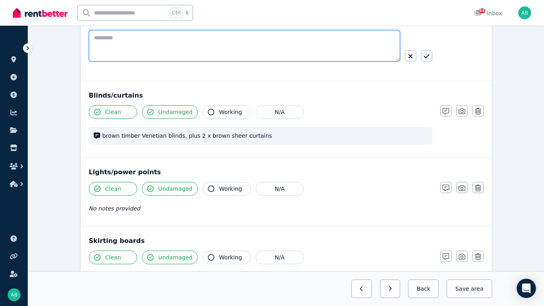
drag, startPoint x: 80, startPoint y: 143, endPoint x: 76, endPoint y: 141, distance: 5.1
click at [89, 61] on textarea at bounding box center [244, 45] width 311 height 31
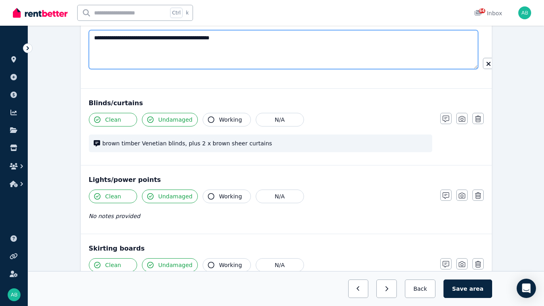
click at [225, 69] on textarea "**********" at bounding box center [283, 49] width 389 height 39
type textarea "**********"
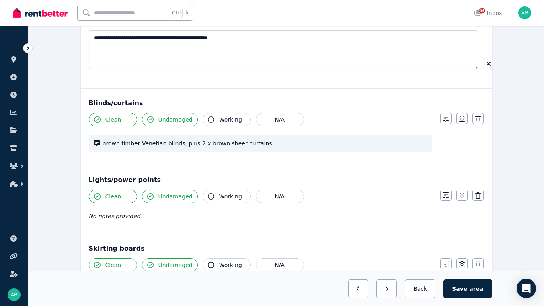
drag, startPoint x: 460, startPoint y: 160, endPoint x: 239, endPoint y: 185, distance: 222.5
click at [502, 67] on icon "button" at bounding box center [505, 64] width 6 height 6
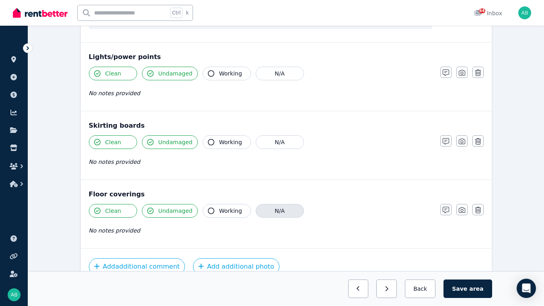
scroll to position [618, 0]
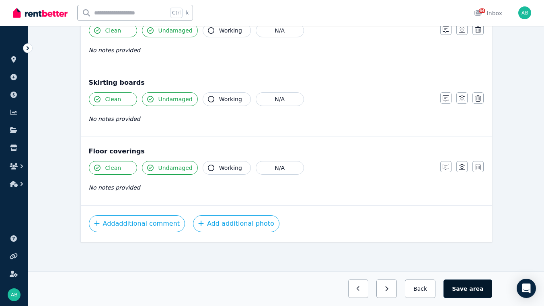
click at [492, 291] on button "Save area" at bounding box center [467, 289] width 48 height 18
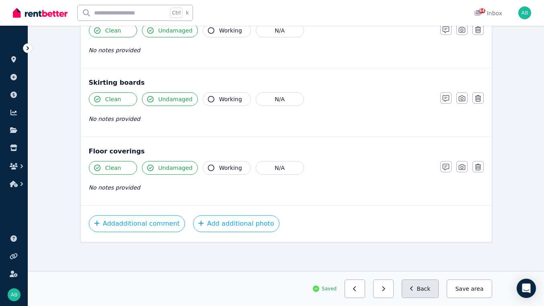
click at [439, 282] on button "Back" at bounding box center [420, 289] width 37 height 18
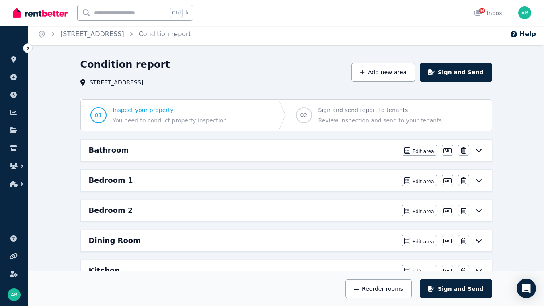
scroll to position [0, 0]
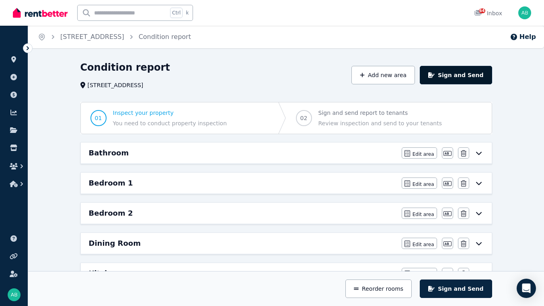
click at [492, 84] on button "Sign and Send" at bounding box center [456, 75] width 72 height 18
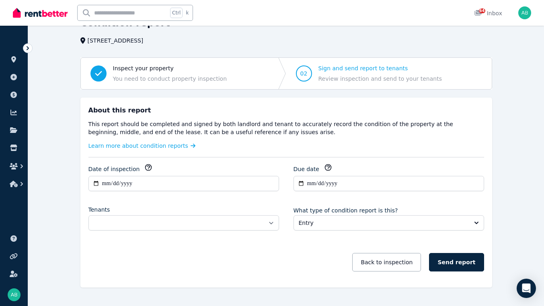
scroll to position [121, 0]
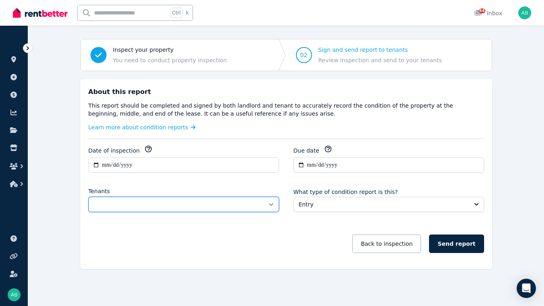
click at [95, 209] on select "**********" at bounding box center [183, 204] width 191 height 15
select select "**********"
click at [88, 203] on select "**********" at bounding box center [183, 204] width 191 height 15
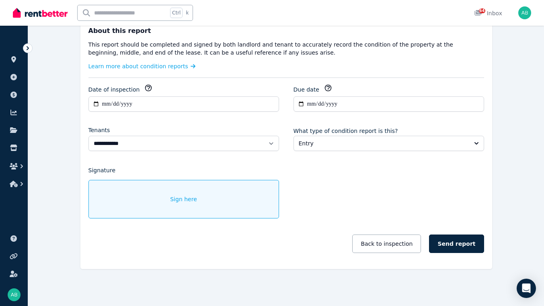
click at [170, 195] on span "Sign here" at bounding box center [183, 199] width 27 height 8
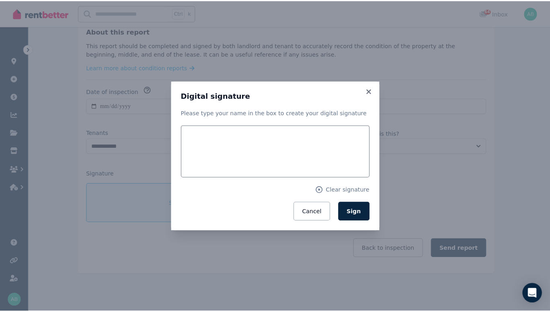
scroll to position [224, 0]
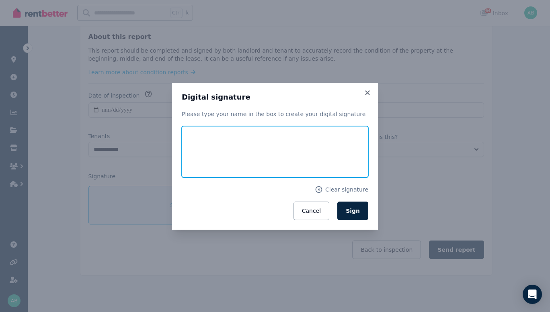
drag, startPoint x: 192, startPoint y: 158, endPoint x: 190, endPoint y: 165, distance: 7.2
click at [191, 158] on input "text" at bounding box center [275, 151] width 186 height 51
drag, startPoint x: 188, startPoint y: 162, endPoint x: 178, endPoint y: 159, distance: 10.4
click at [182, 159] on input "*******" at bounding box center [275, 151] width 186 height 51
type input "*******"
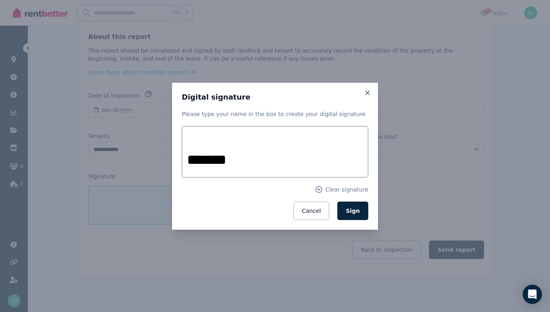
drag, startPoint x: 381, startPoint y: 228, endPoint x: 270, endPoint y: 228, distance: 111.3
click at [368, 220] on button "Sign" at bounding box center [352, 211] width 31 height 18
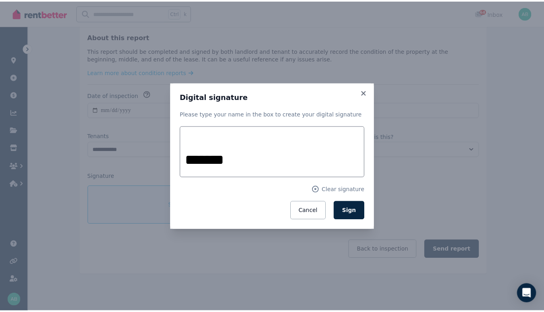
scroll to position [193, 0]
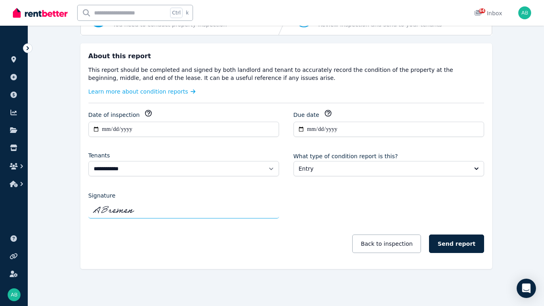
drag, startPoint x: 504, startPoint y: 234, endPoint x: 395, endPoint y: 219, distance: 109.9
click at [484, 235] on button "Send report" at bounding box center [456, 244] width 55 height 18
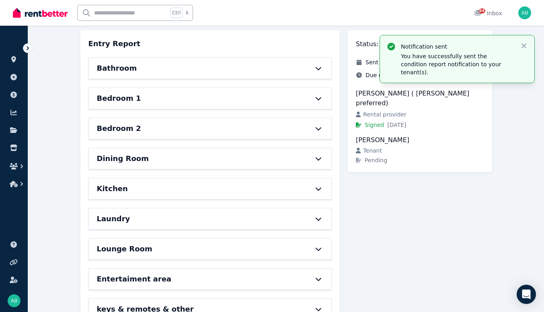
scroll to position [0, 0]
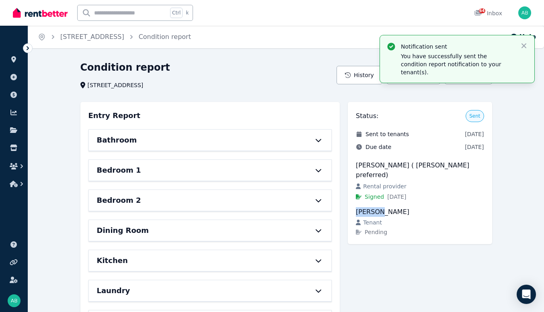
drag, startPoint x: 398, startPoint y: 253, endPoint x: 373, endPoint y: 252, distance: 24.9
click at [373, 217] on div "[PERSON_NAME]" at bounding box center [420, 212] width 128 height 10
copy div "Kirtpal"
